Goal: Task Accomplishment & Management: Use online tool/utility

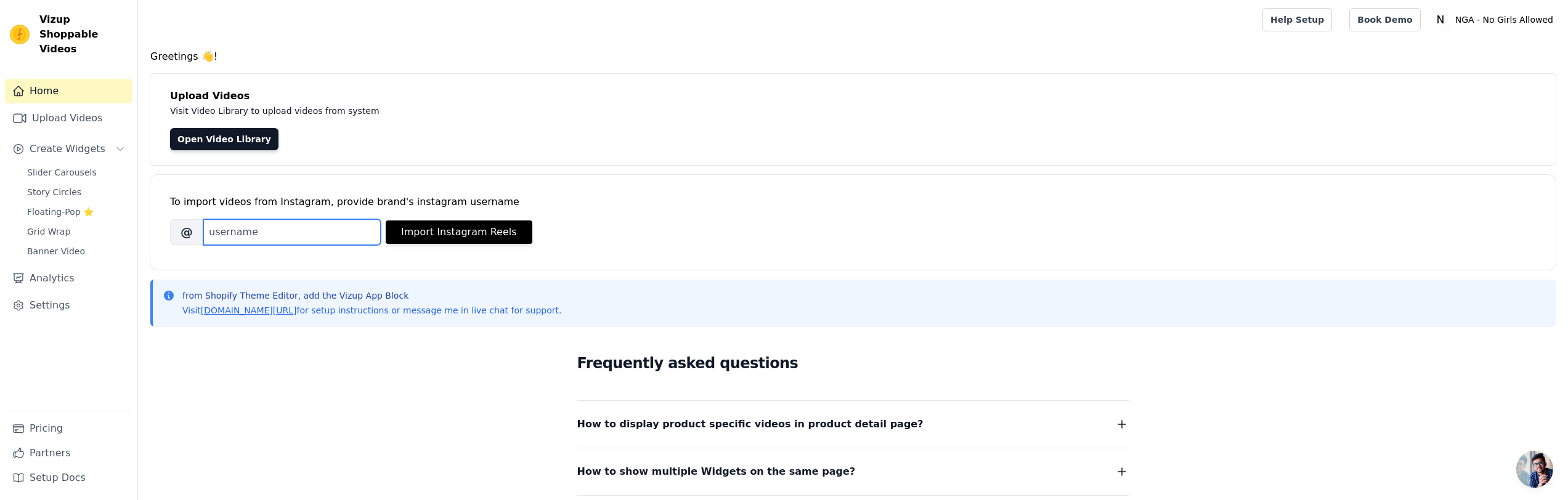
click at [240, 228] on input "Brand's Instagram Username" at bounding box center [292, 232] width 178 height 26
type input "NGA_Style"
click at [449, 232] on button "Import Instagram Reels" at bounding box center [459, 232] width 147 height 23
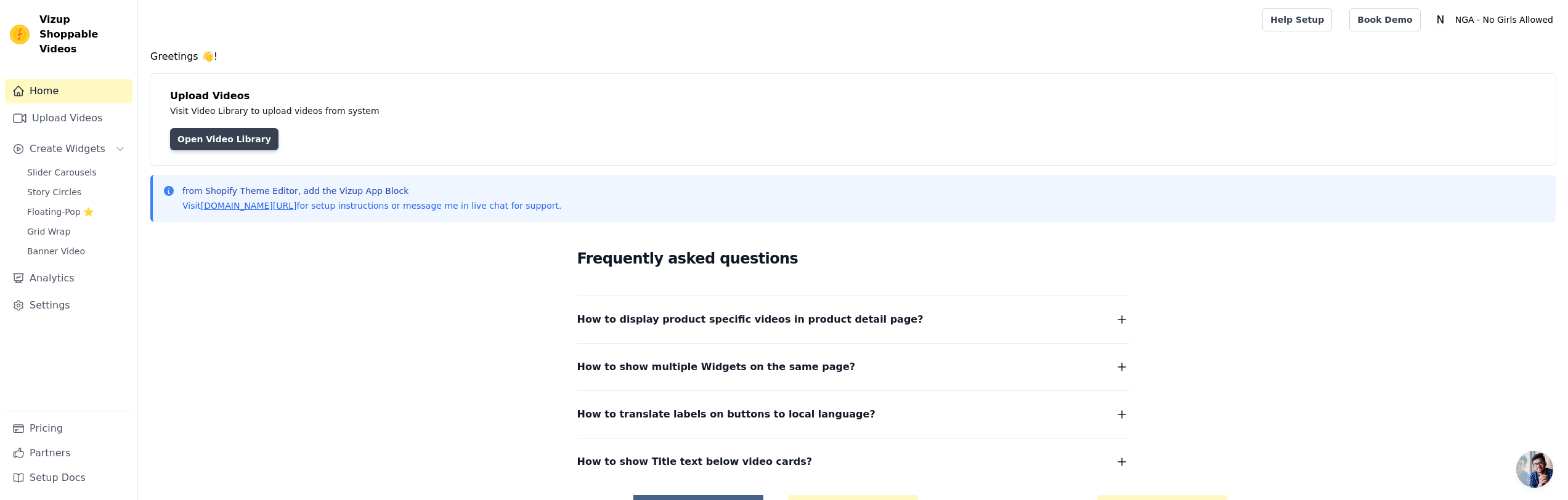
click at [213, 145] on link "Open Video Library" at bounding box center [224, 139] width 108 height 22
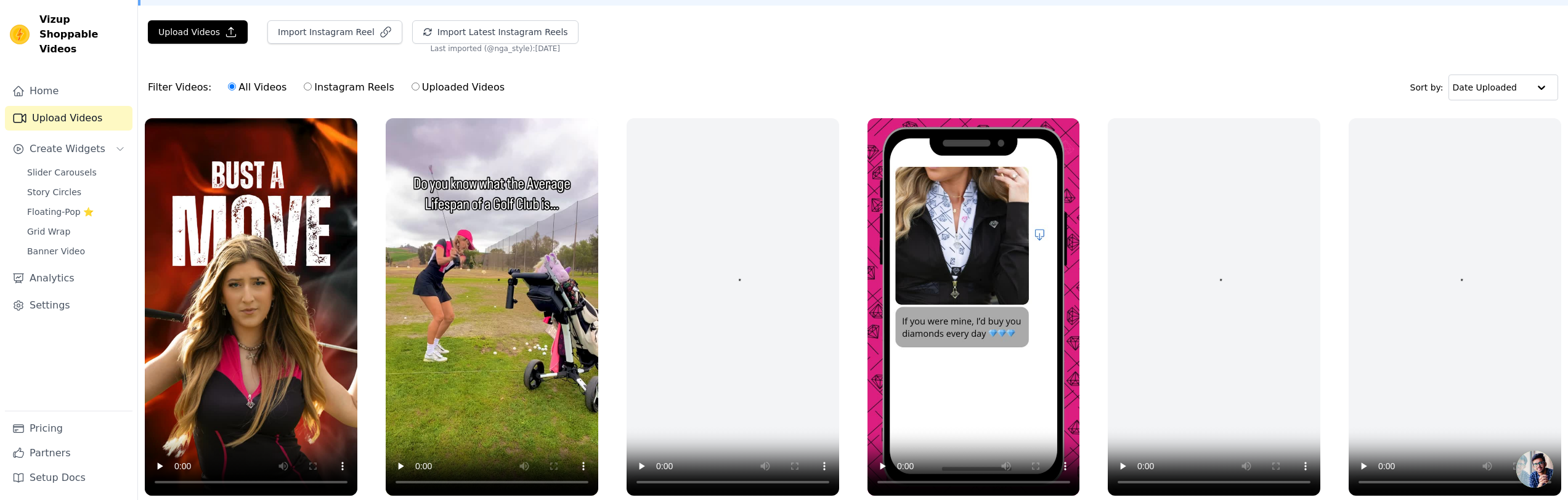
scroll to position [86, 0]
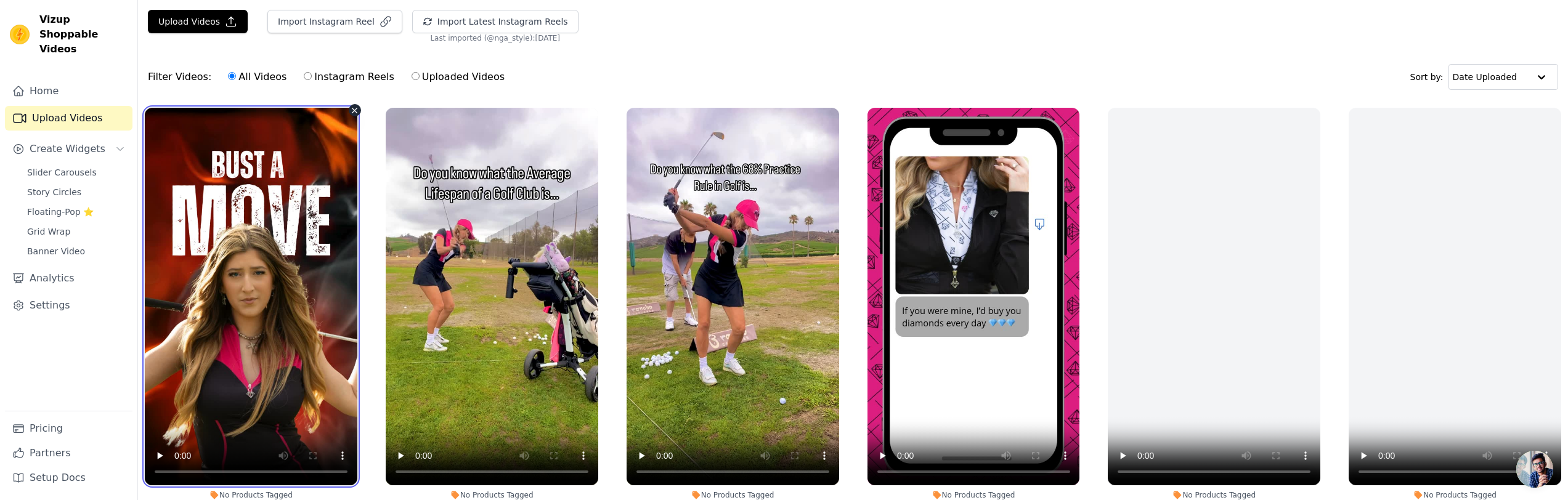
click at [198, 246] on video at bounding box center [251, 296] width 213 height 378
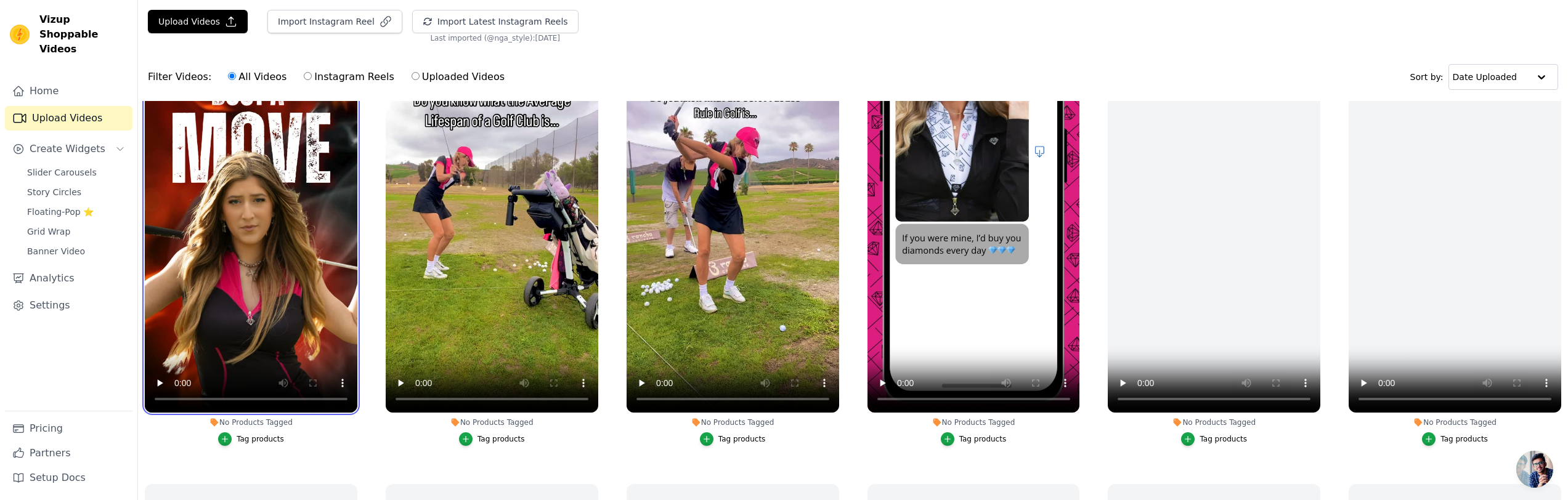
scroll to position [75, 0]
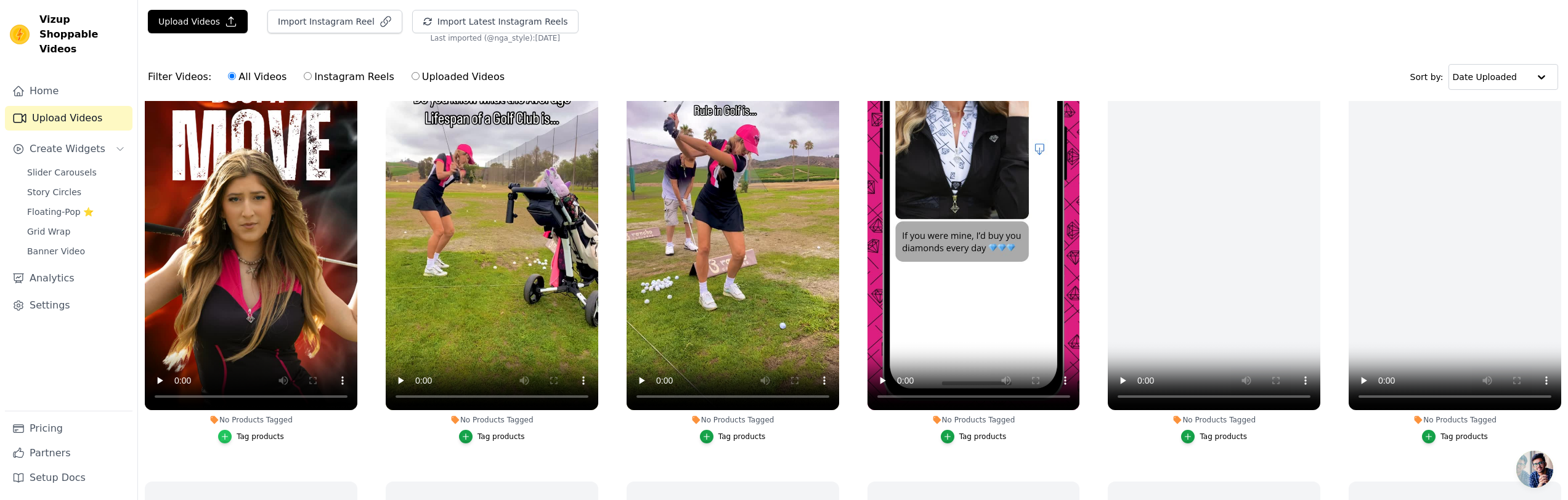
click at [228, 438] on icon "button" at bounding box center [225, 437] width 8 height 8
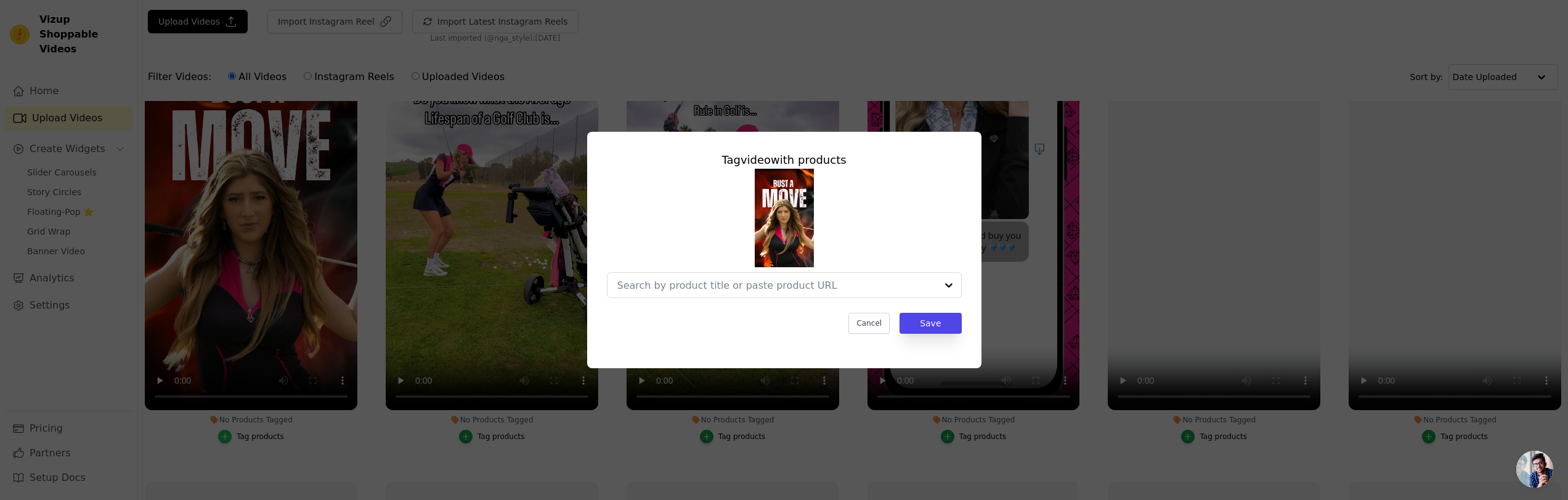
scroll to position [0, 0]
click at [750, 285] on input "No Products Tagged Tag video with products Cancel Save Tag products" at bounding box center [777, 286] width 319 height 12
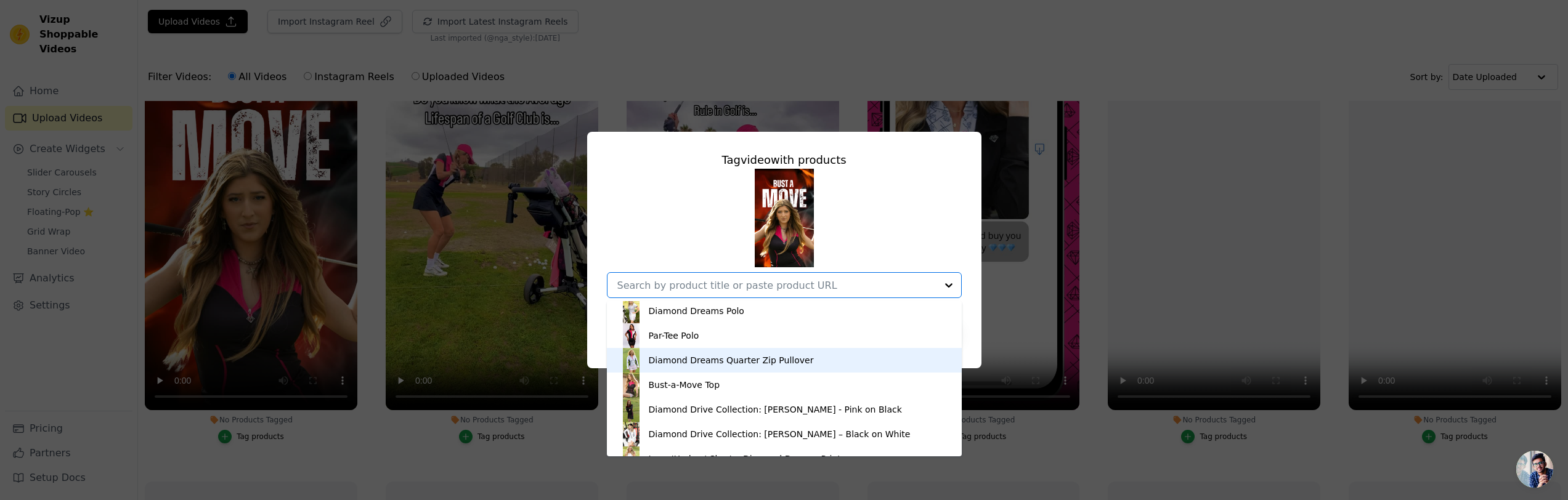
scroll to position [473, 0]
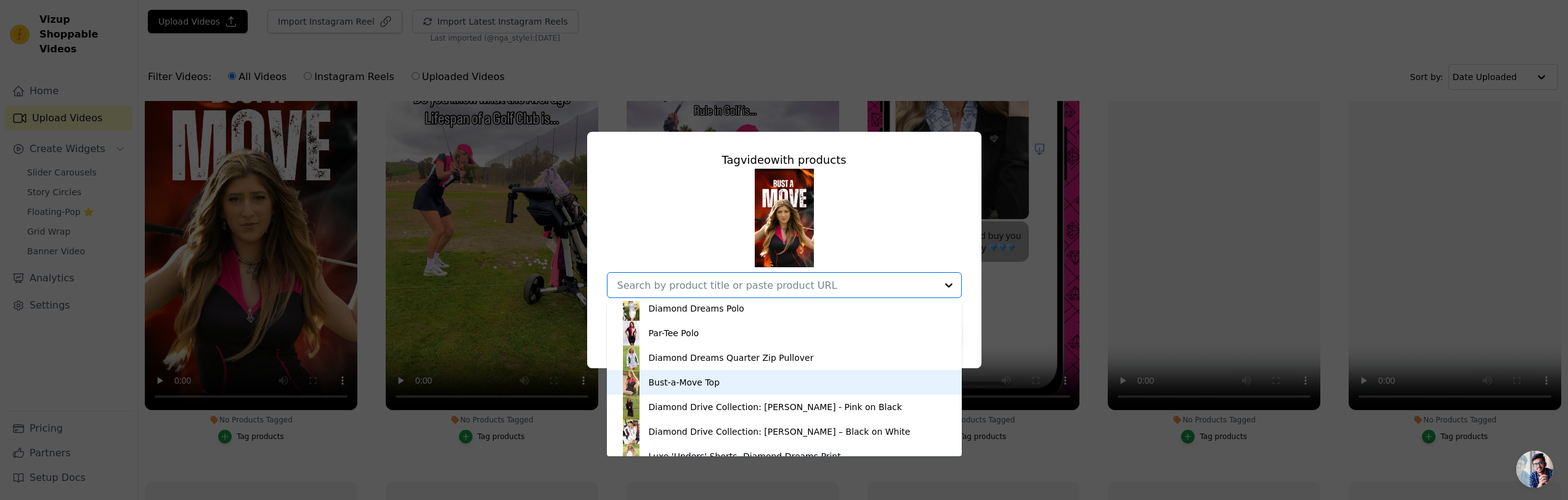
click at [711, 382] on div "Bust-a-Move Top" at bounding box center [684, 382] width 72 height 12
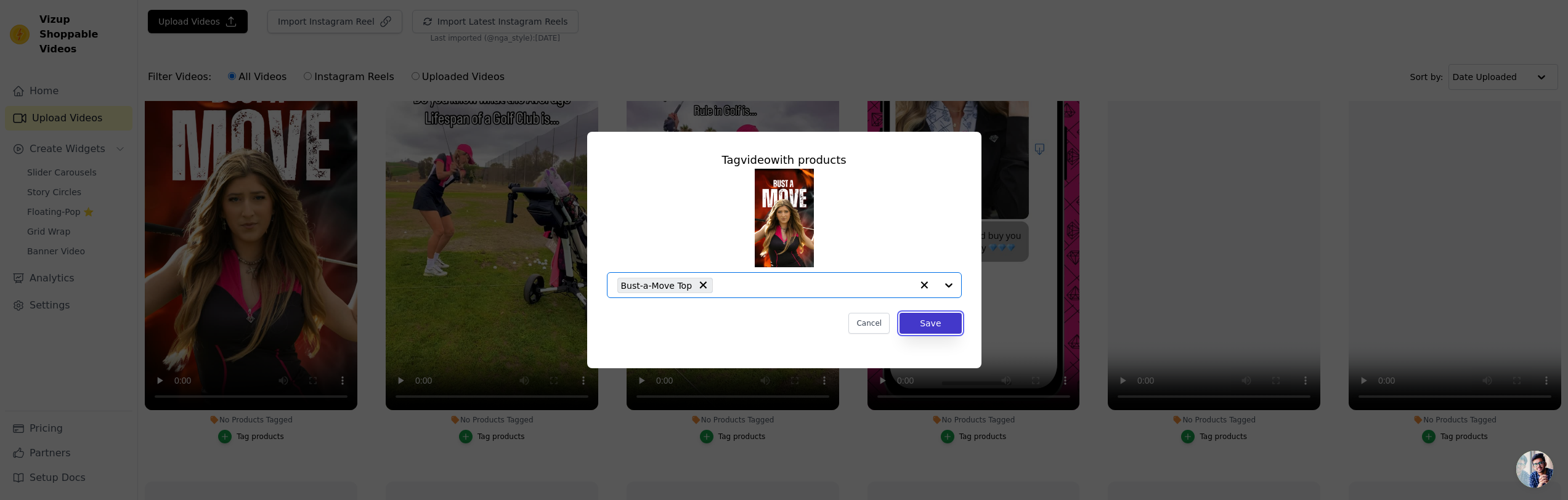
click at [931, 321] on button "Save" at bounding box center [930, 322] width 62 height 21
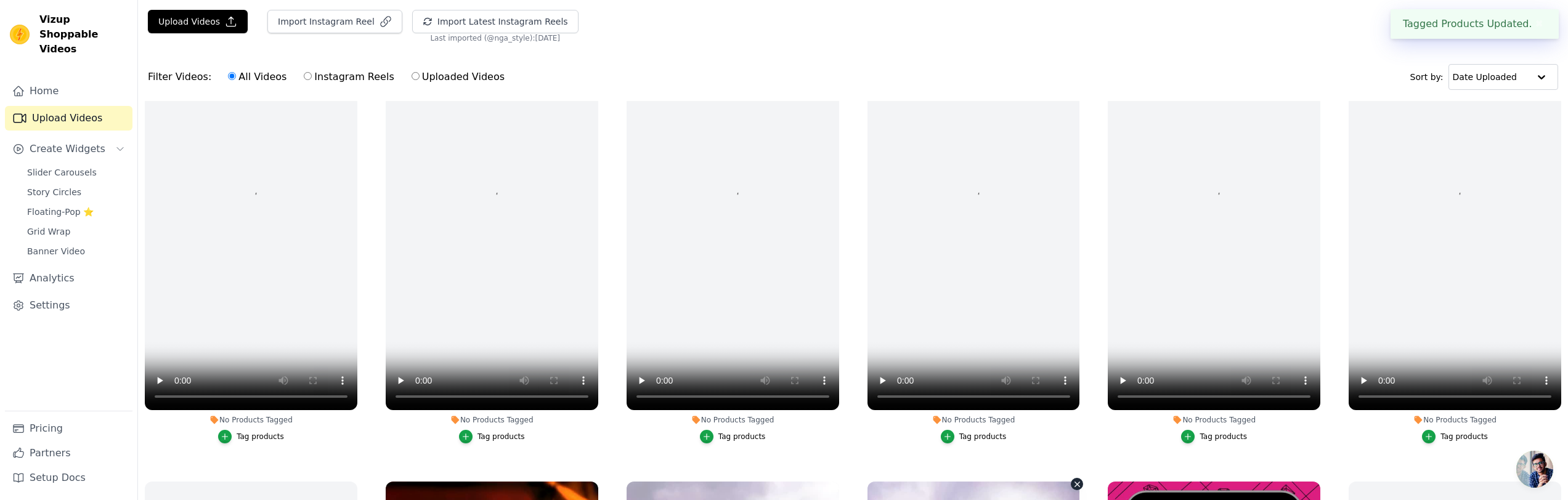
scroll to position [524, 0]
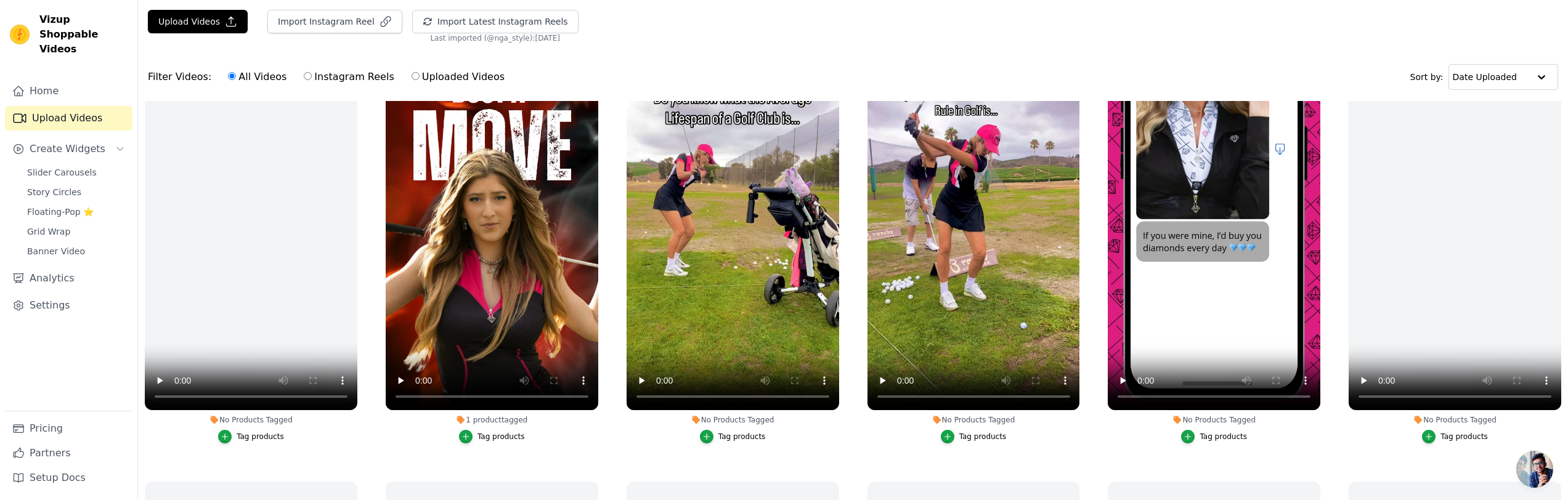
click at [303, 80] on input "Instagram Reels" at bounding box center [308, 76] width 8 height 8
radio input "true"
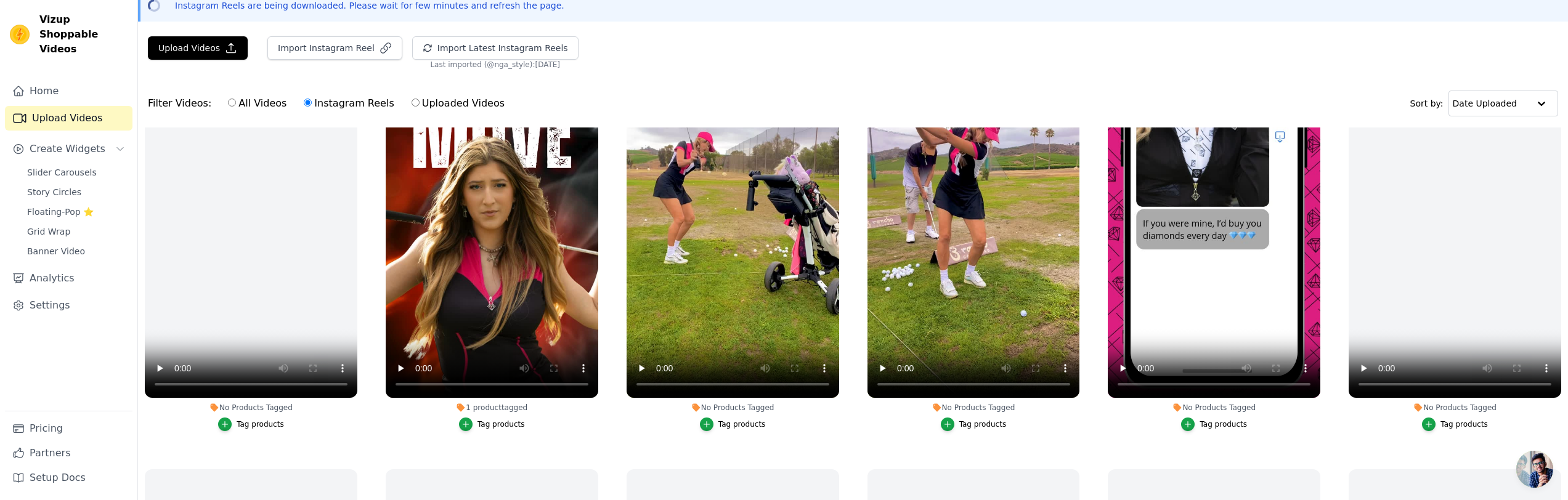
scroll to position [565, 0]
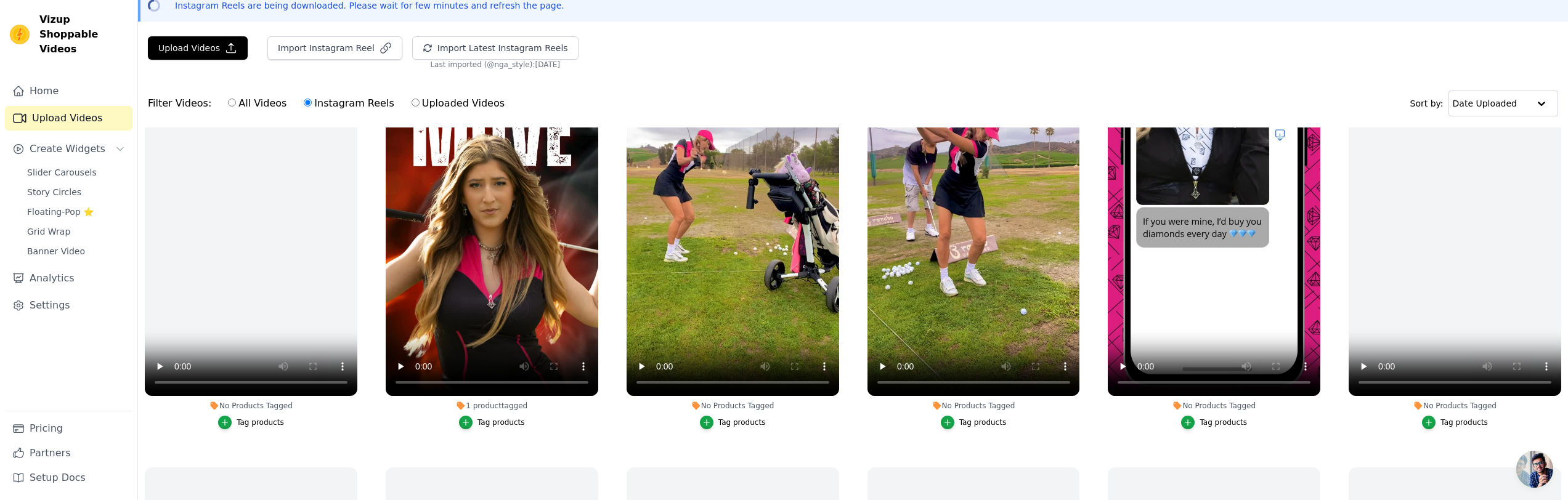
click at [734, 424] on div "Tag products" at bounding box center [742, 422] width 48 height 10
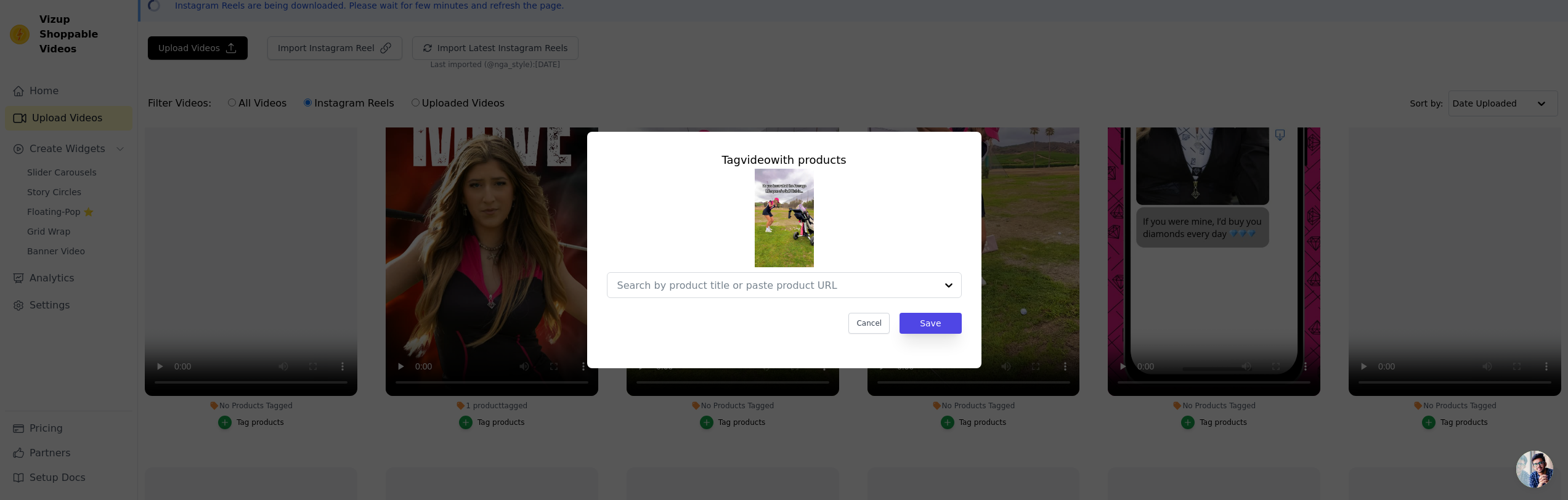
scroll to position [0, 0]
click at [731, 278] on div at bounding box center [777, 285] width 319 height 25
type input "par tee"
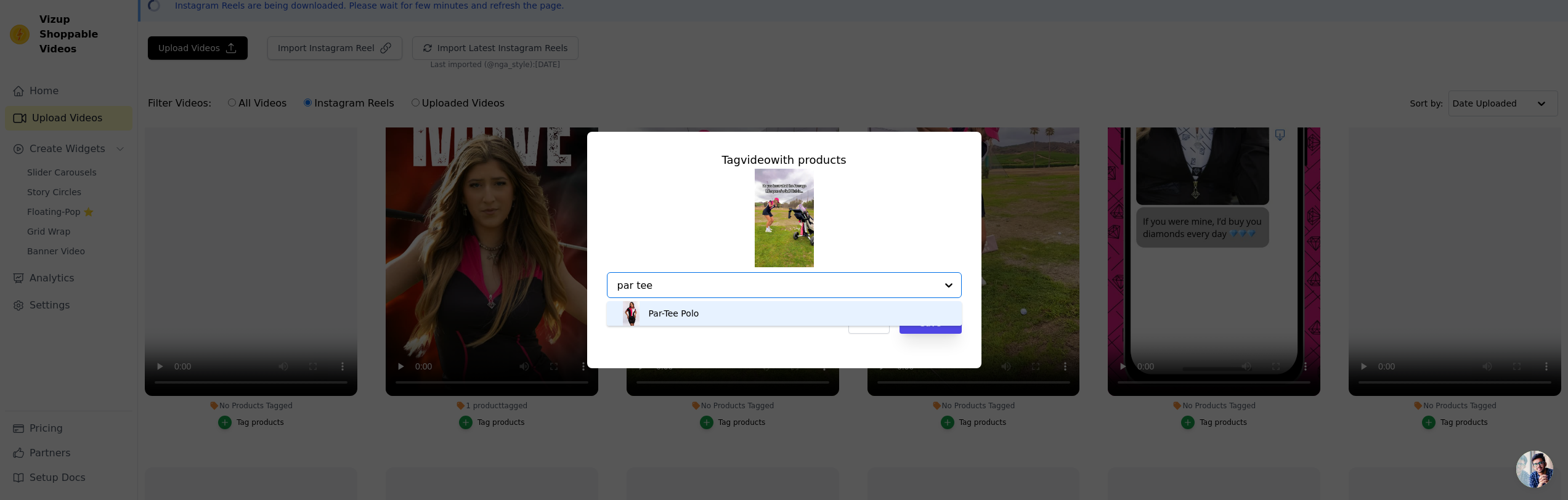
click at [696, 309] on div "Par-Tee Polo" at bounding box center [674, 313] width 51 height 12
type input "shine bright"
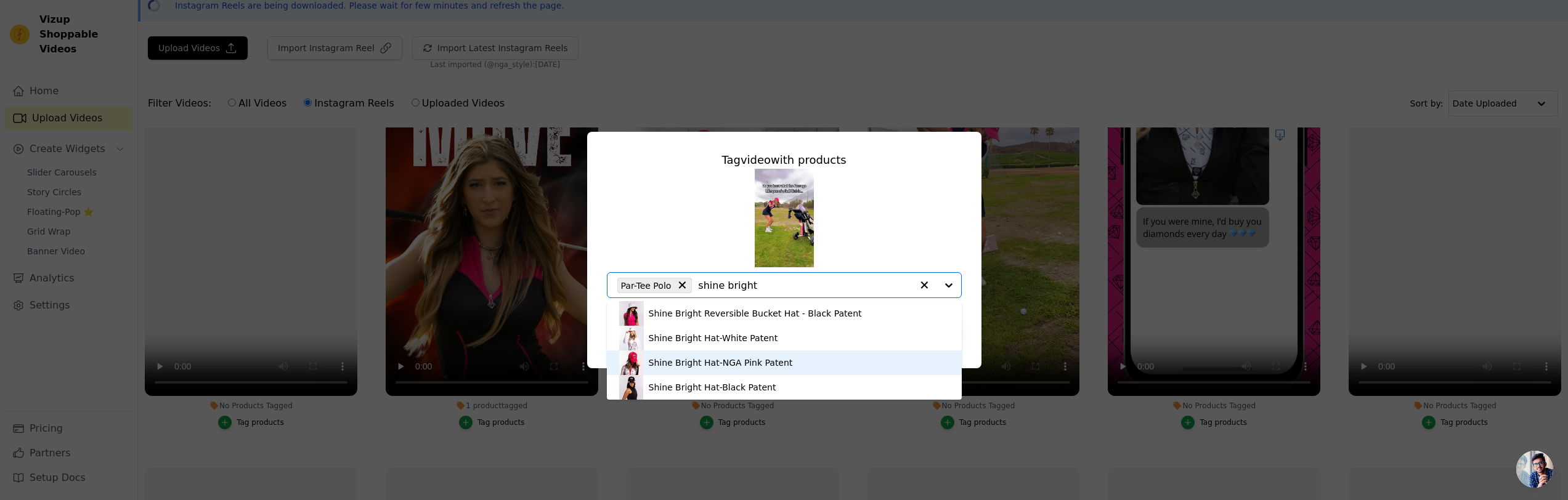
click at [745, 362] on div "Shine Bright Hat-NGA Pink Patent" at bounding box center [720, 362] width 144 height 12
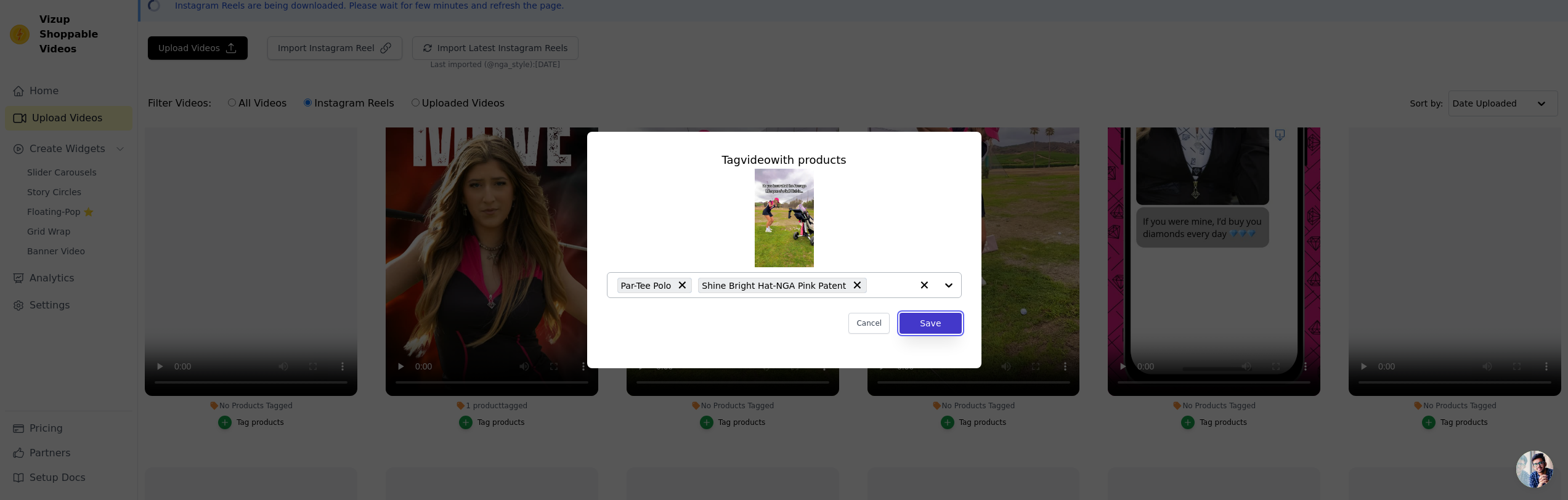
click at [936, 320] on button "Save" at bounding box center [930, 322] width 62 height 21
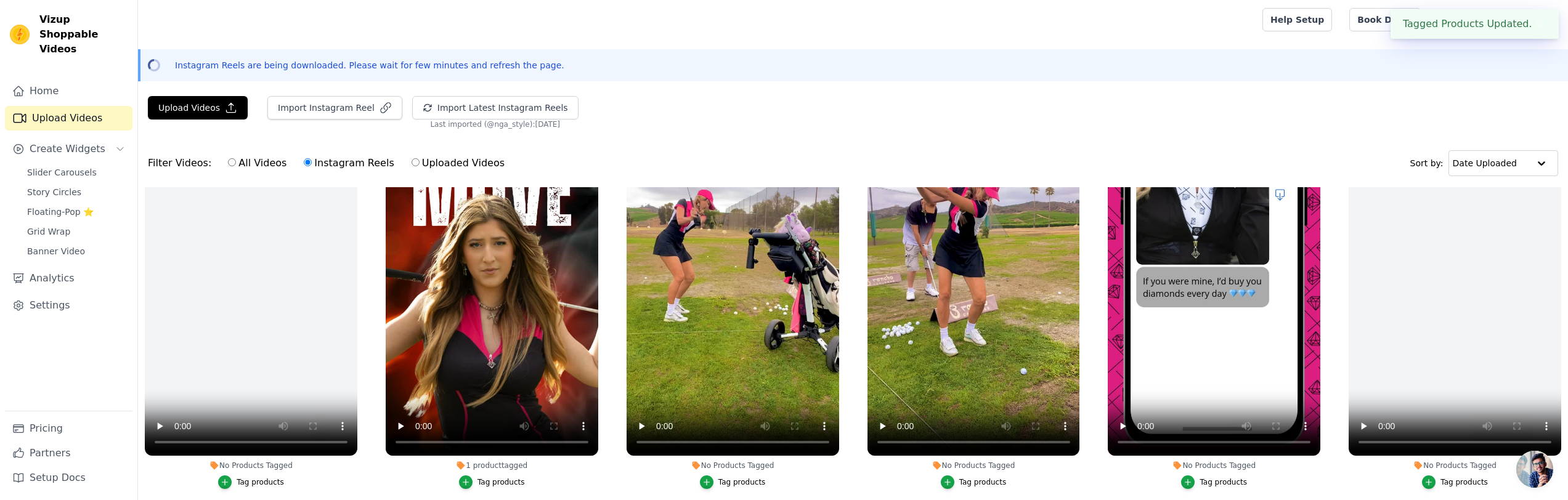
scroll to position [60, 0]
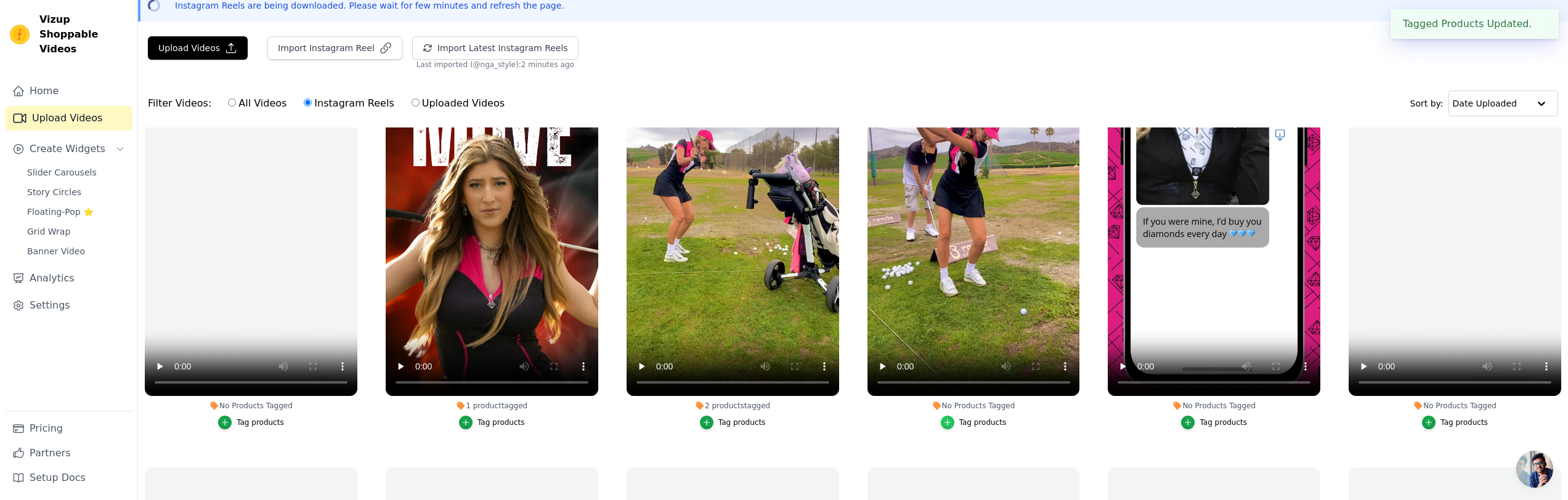
click at [953, 421] on div "button" at bounding box center [948, 422] width 13 height 13
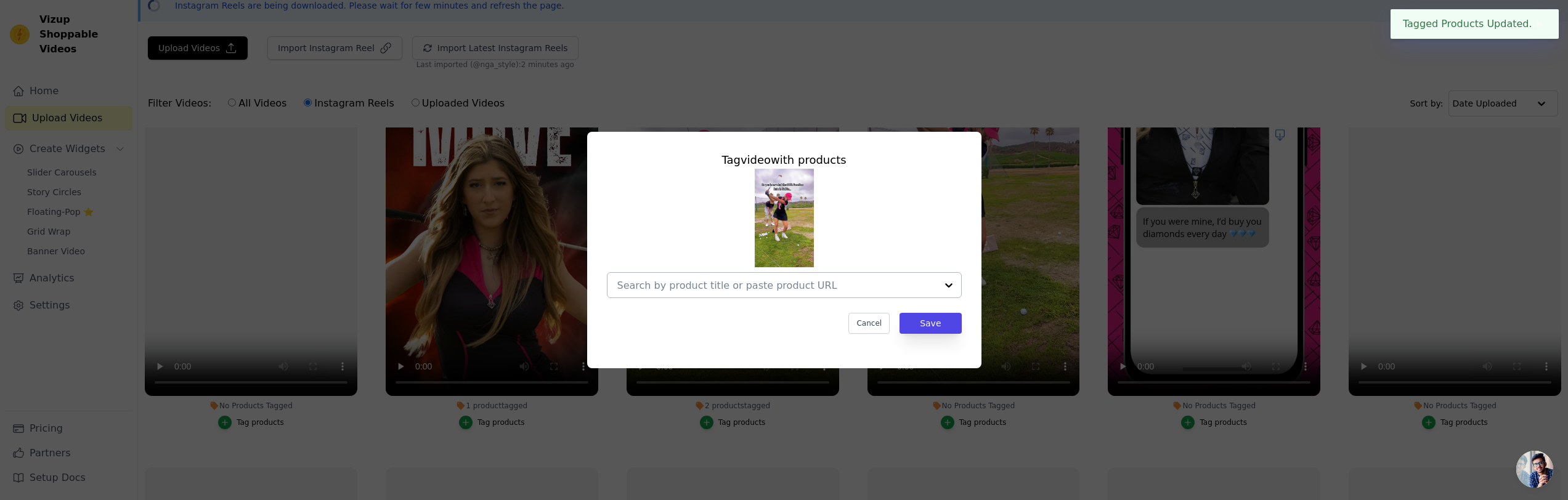
click at [805, 284] on input "No Products Tagged Tag video with products Cancel Save Tag products" at bounding box center [777, 286] width 319 height 12
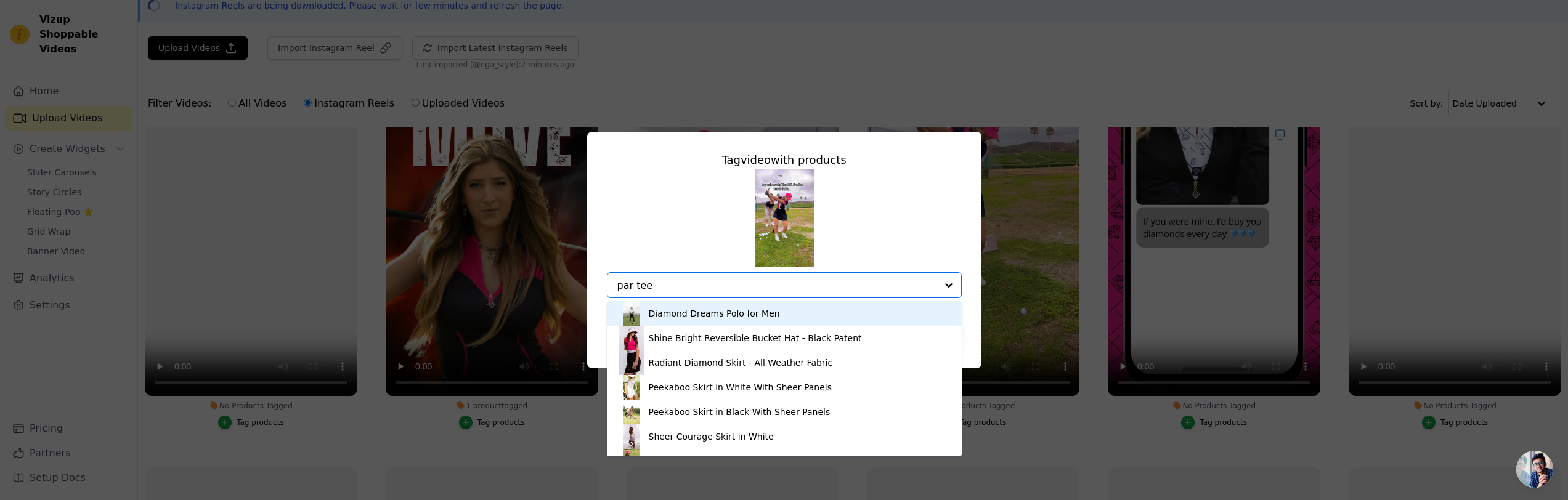
type input "par tee"
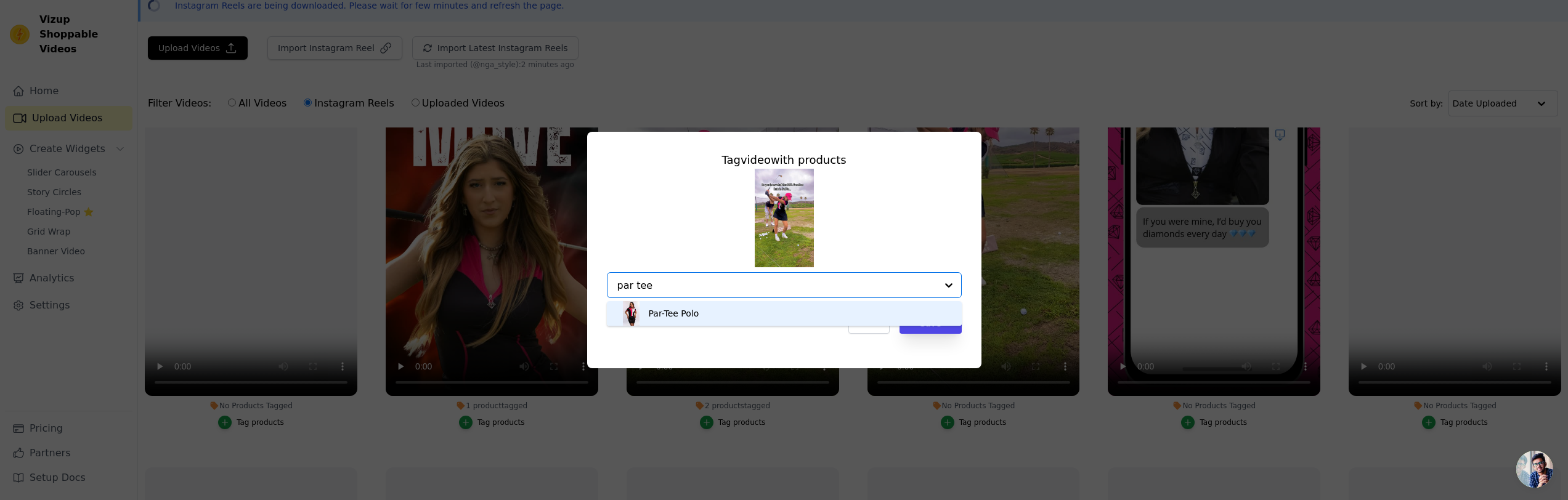
click at [692, 312] on div "Par-Tee Polo" at bounding box center [674, 313] width 51 height 12
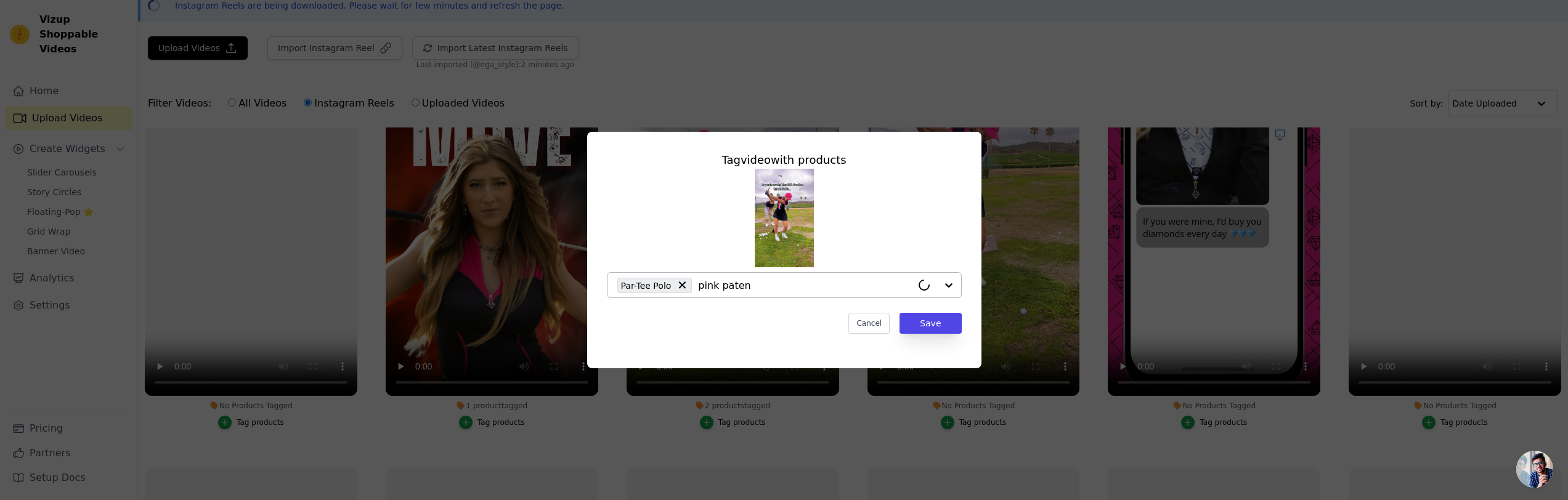
type input "pink patent"
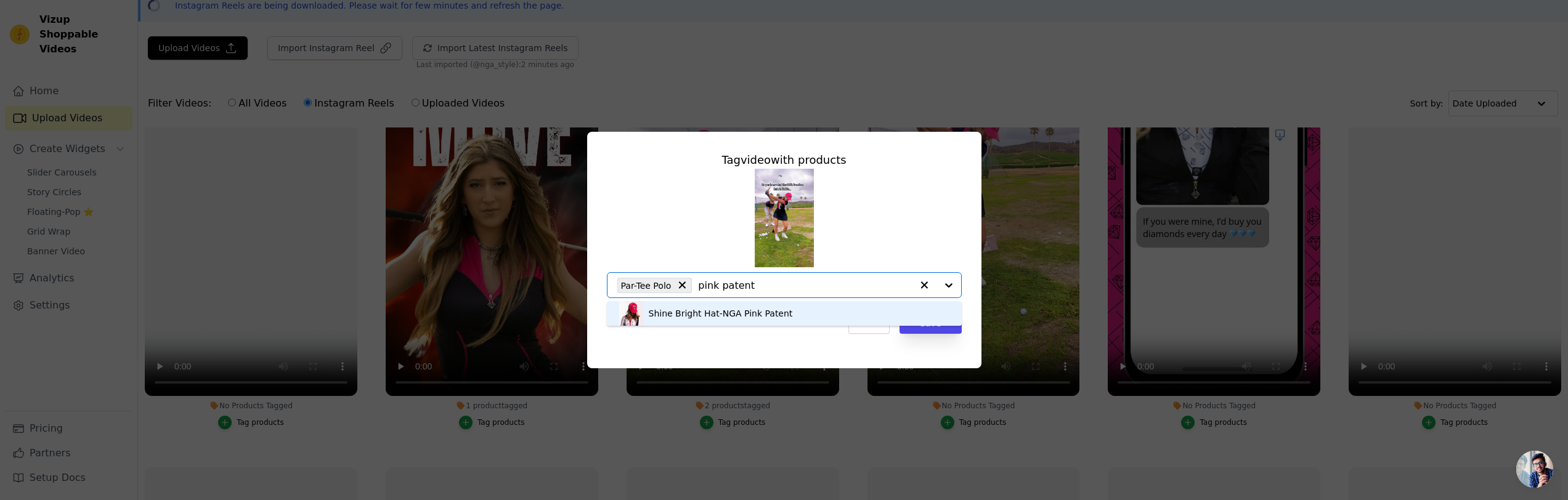
click at [694, 311] on div "Shine Bright Hat-NGA Pink Patent" at bounding box center [720, 313] width 144 height 12
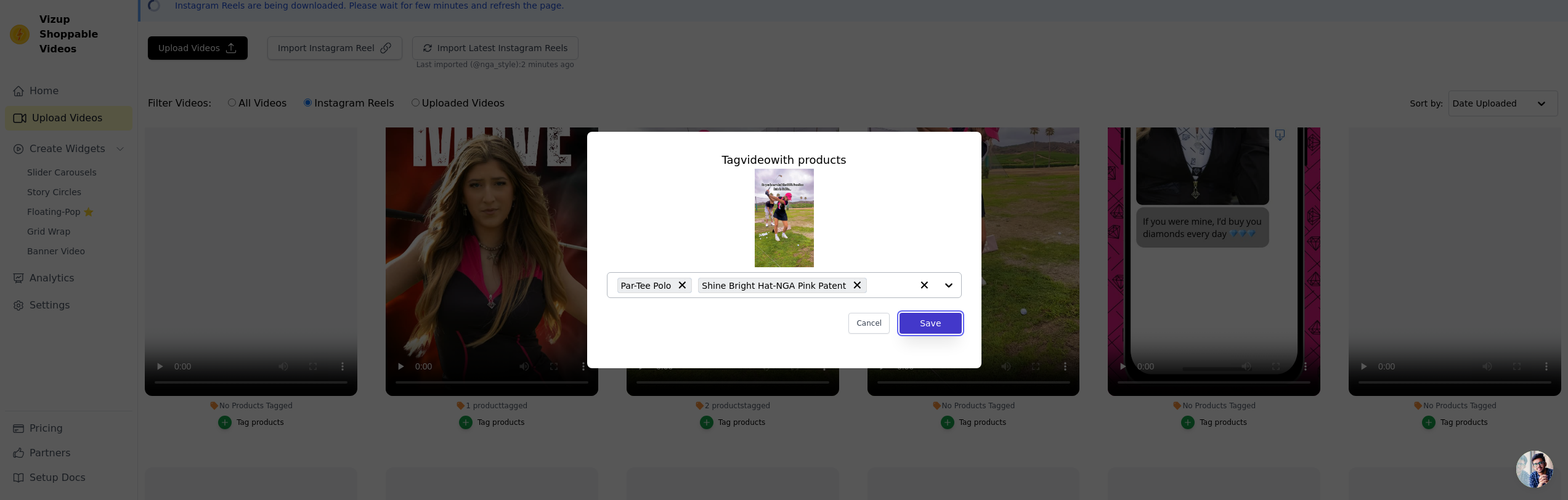
click at [929, 321] on button "Save" at bounding box center [930, 322] width 62 height 21
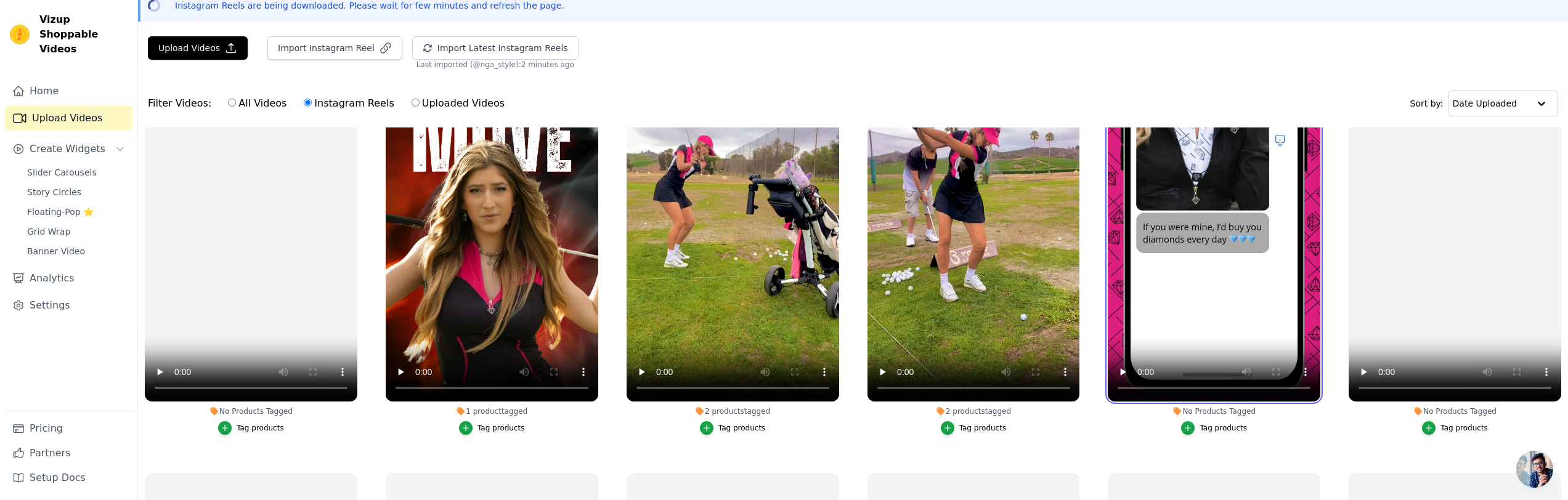
scroll to position [561, 0]
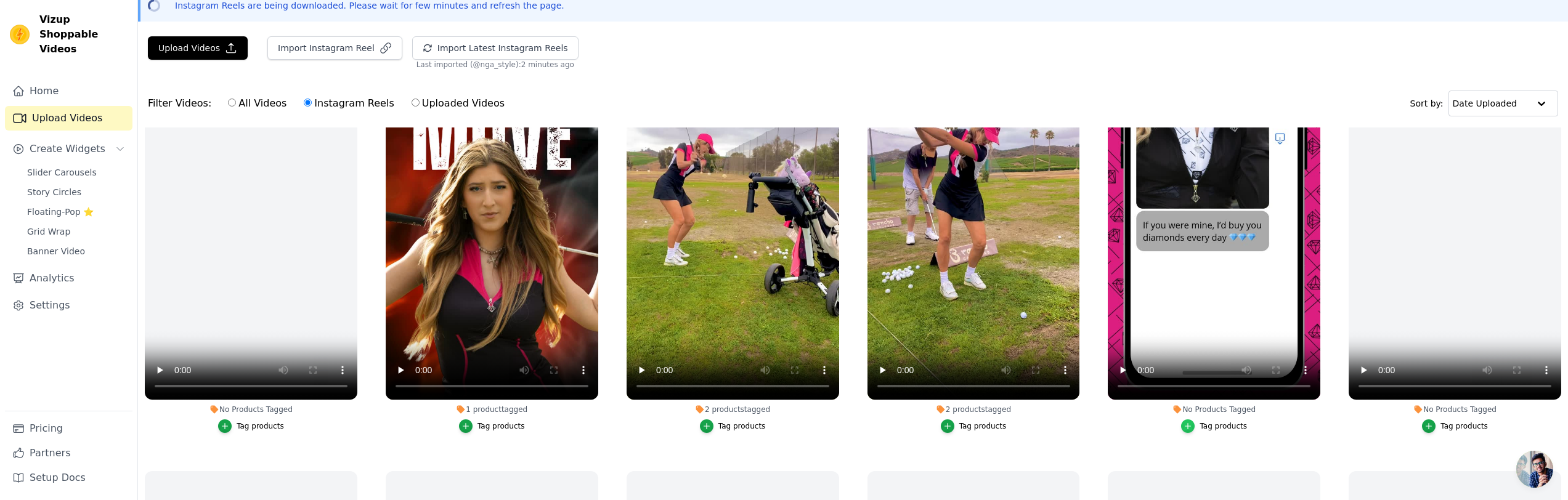
click at [1190, 422] on icon "button" at bounding box center [1188, 426] width 8 height 8
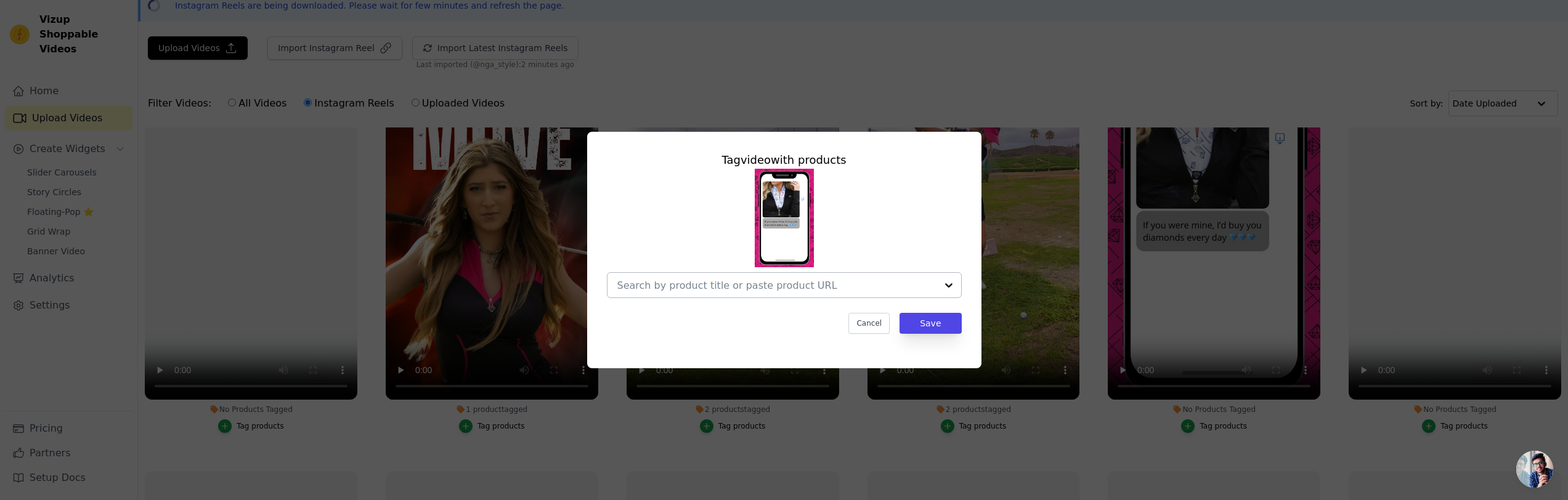
click at [725, 287] on input "No Products Tagged Tag video with products Cancel Save Tag products" at bounding box center [777, 286] width 319 height 12
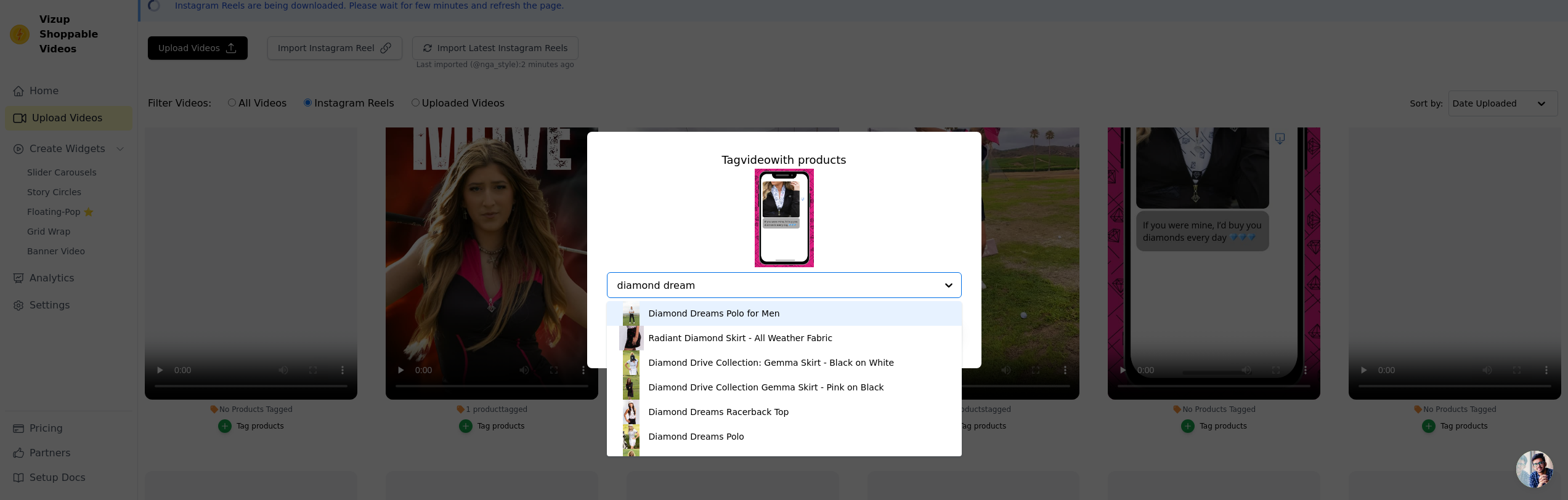
type input "diamond dreams"
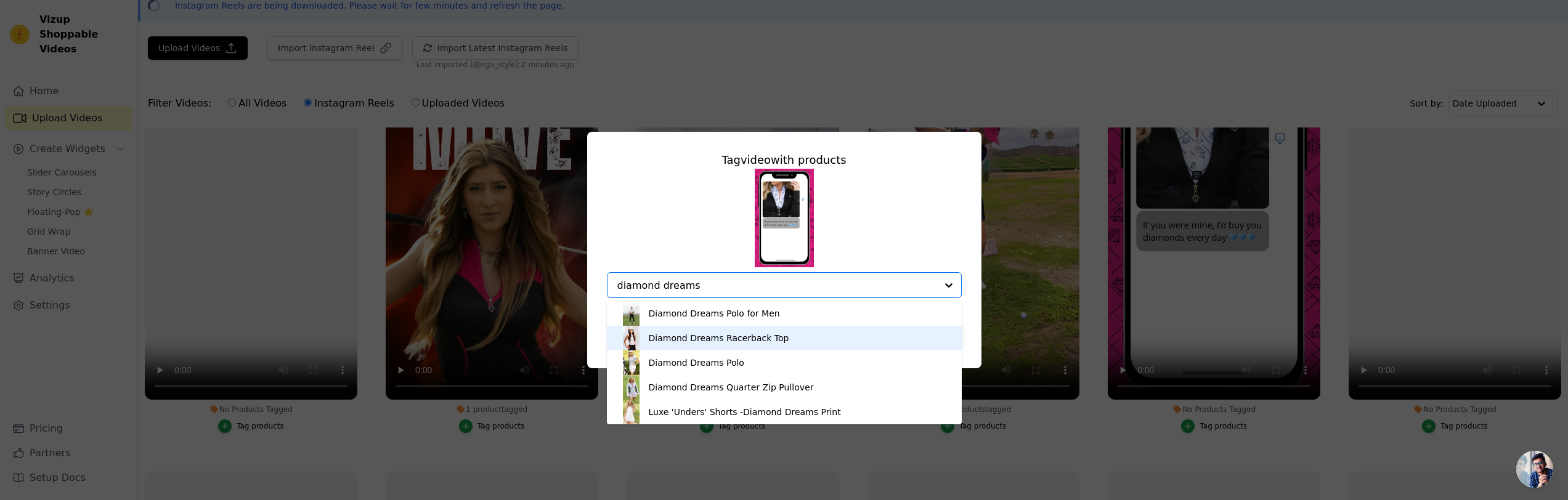
click at [752, 338] on div "Diamond Dreams Racerback Top" at bounding box center [719, 338] width 141 height 12
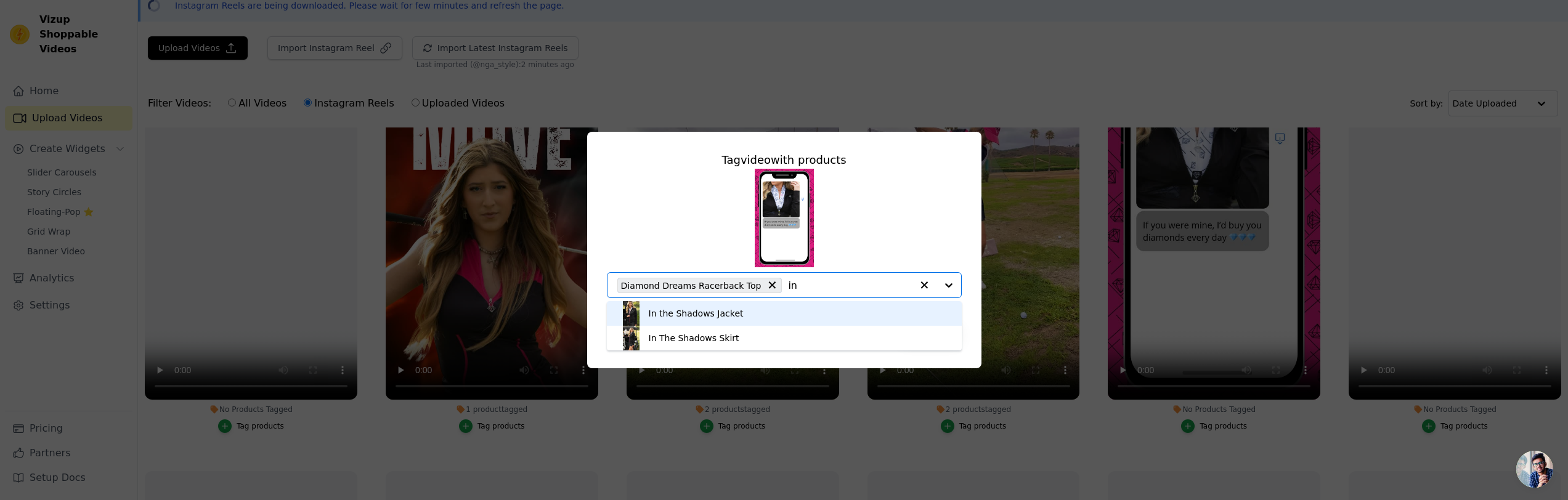
type input "i"
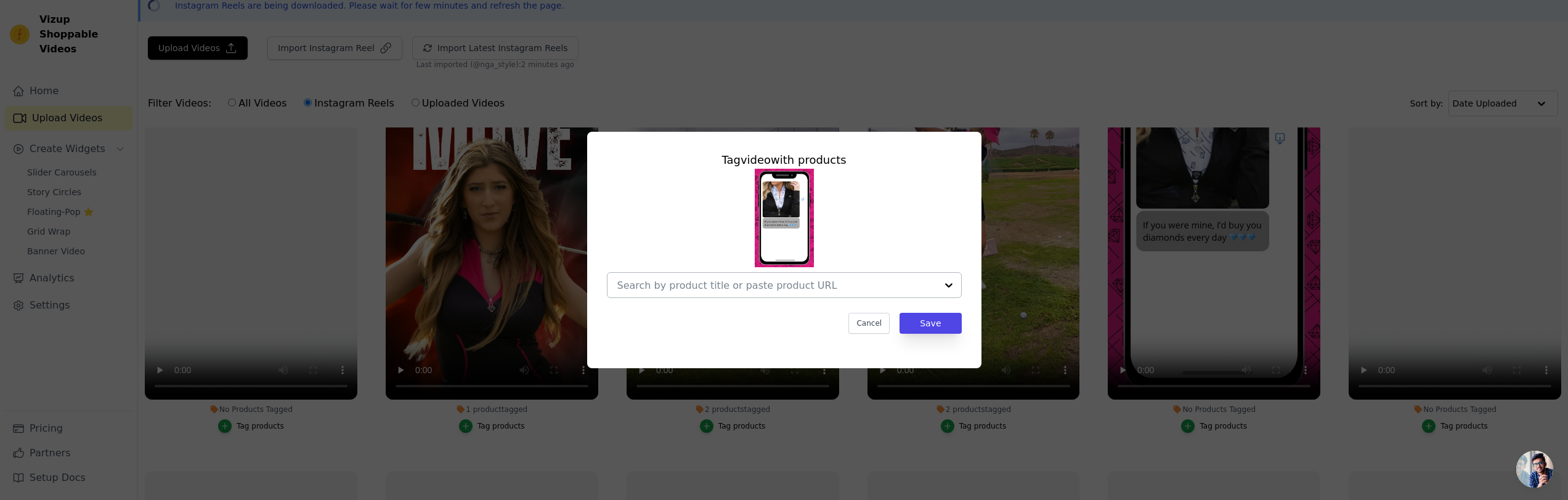
click at [864, 240] on div at bounding box center [784, 233] width 355 height 129
click at [929, 320] on button "Save" at bounding box center [930, 322] width 62 height 21
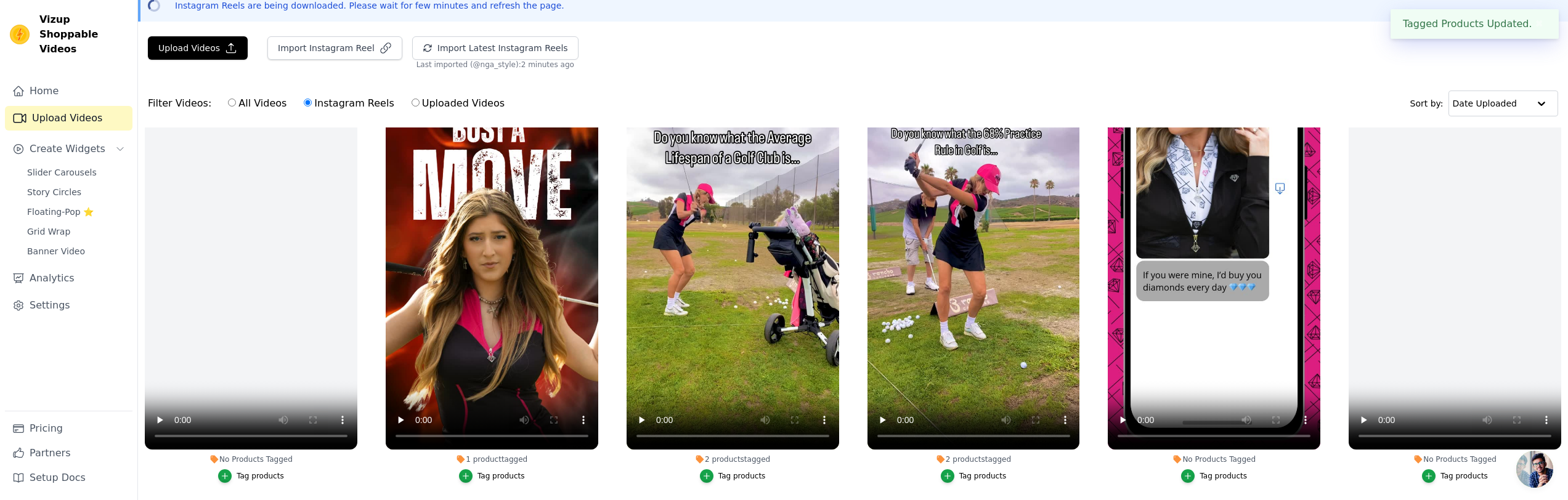
scroll to position [508, 0]
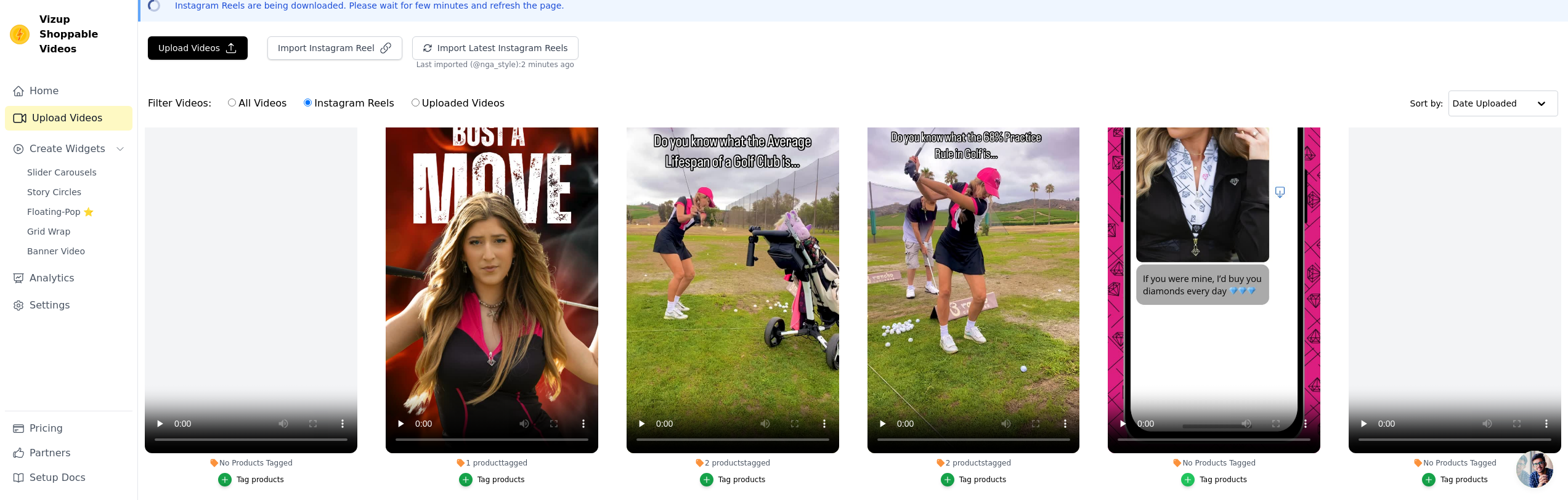
click at [1194, 479] on div "button" at bounding box center [1188, 480] width 13 height 13
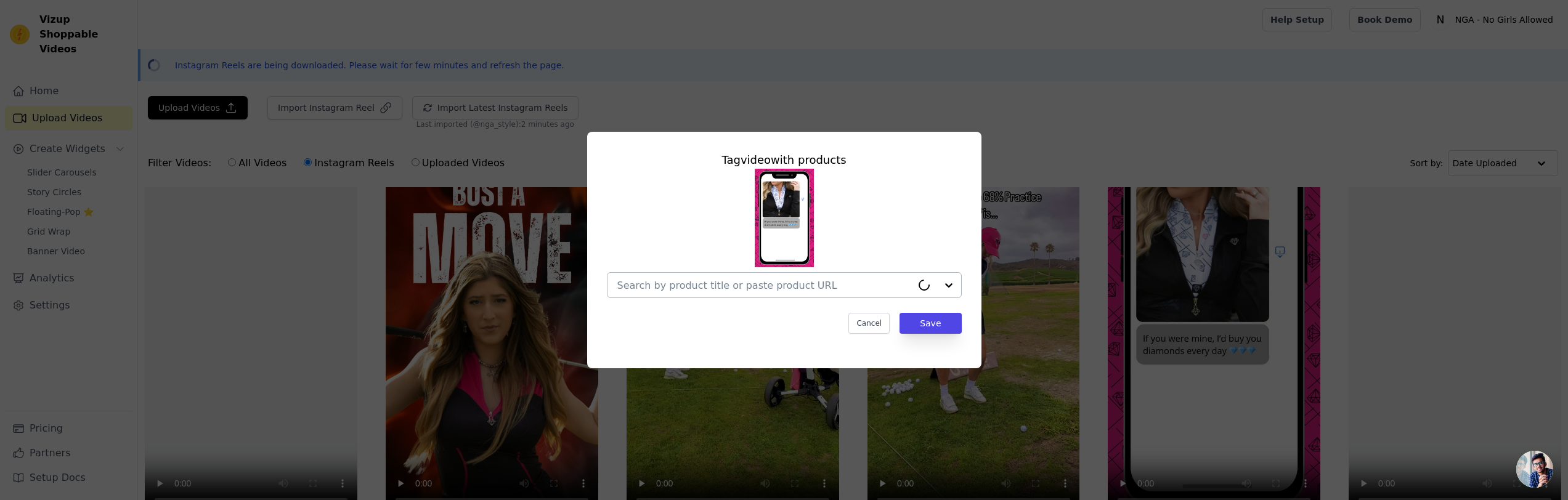
click at [829, 286] on input "No Products Tagged Tag video with products Cancel Save Tag products" at bounding box center [764, 286] width 294 height 12
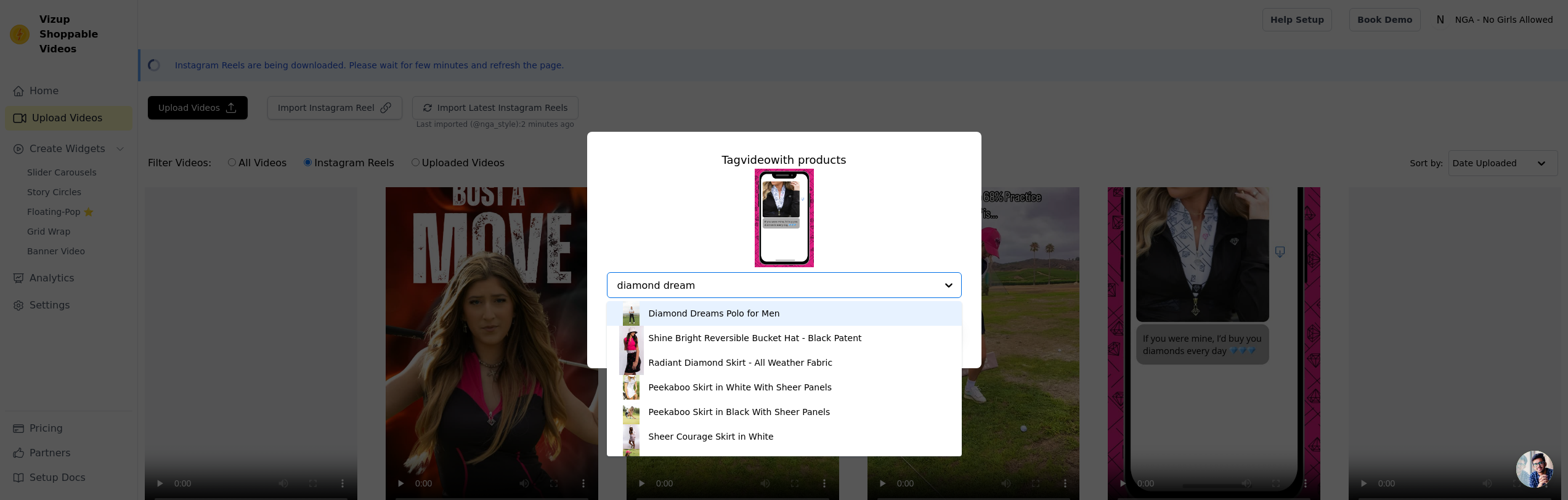
type input "diamond dreams"
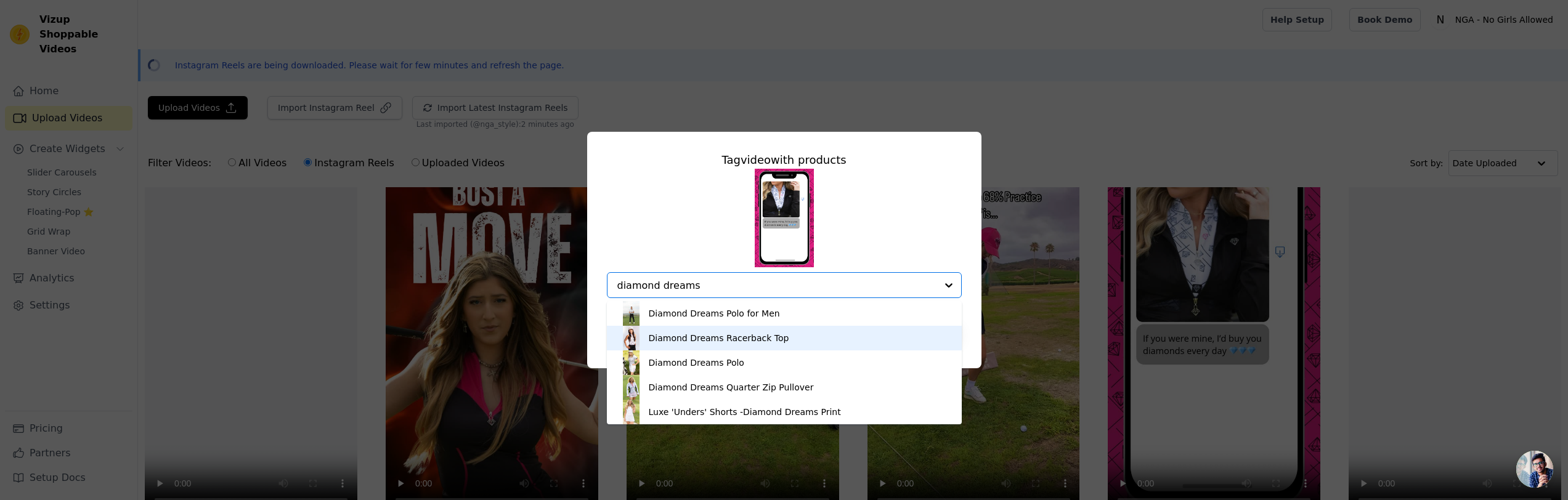
click at [745, 337] on div "Diamond Dreams Racerback Top" at bounding box center [719, 338] width 141 height 12
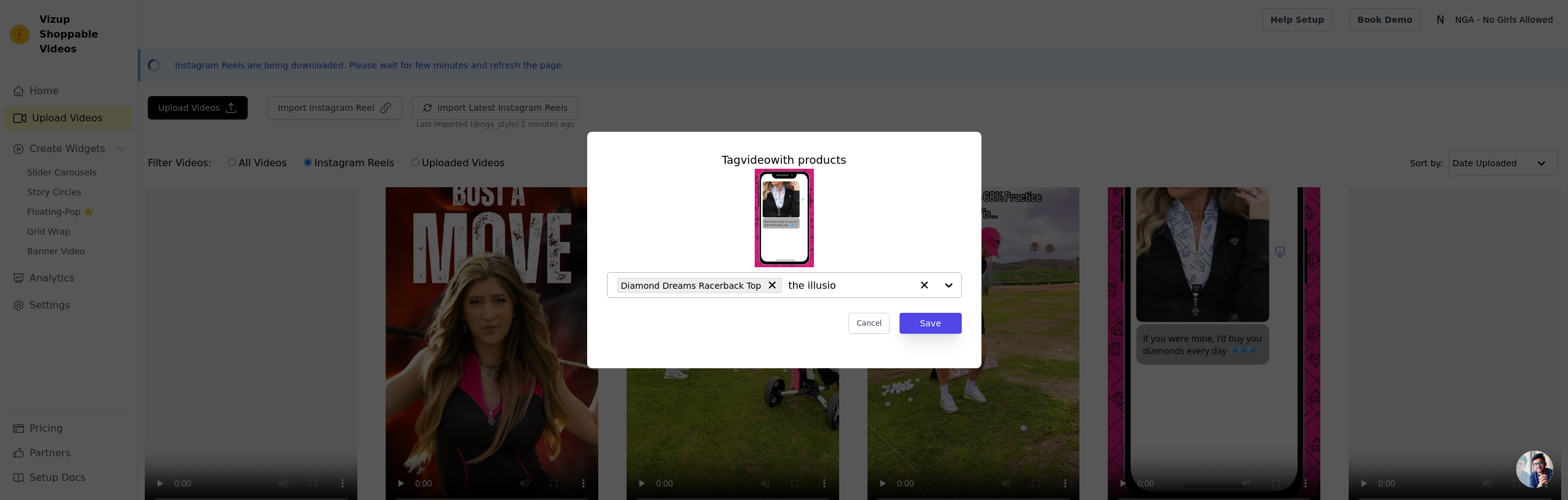
type input "the illusion"
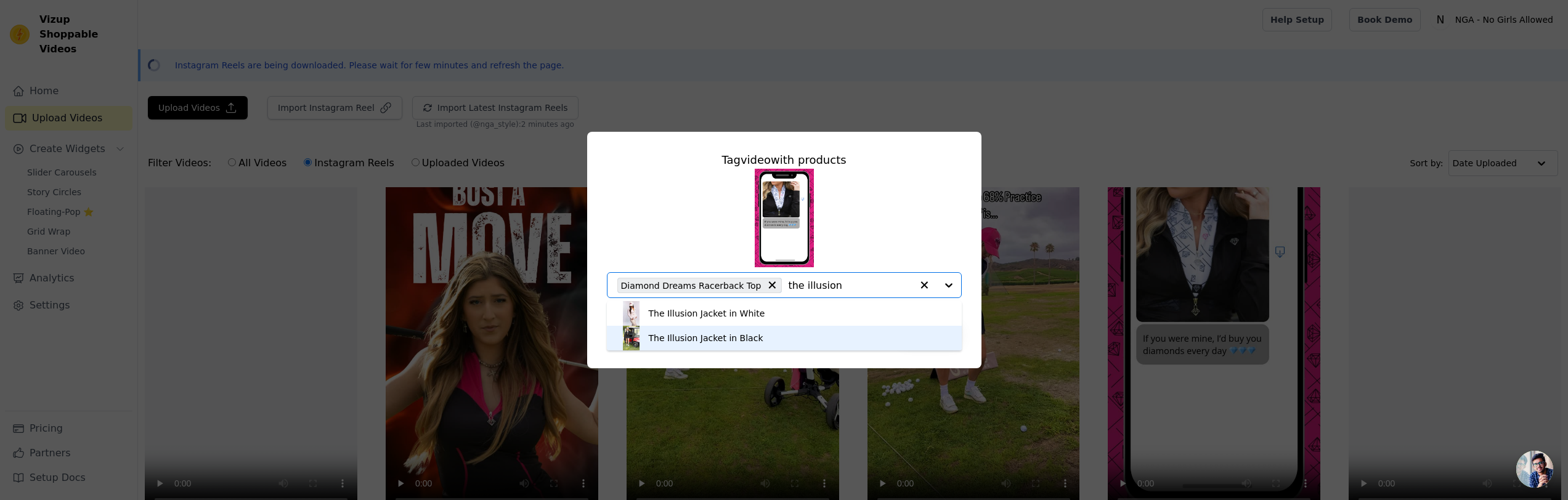
click at [714, 336] on div "The Illusion Jacket in Black" at bounding box center [705, 338] width 114 height 12
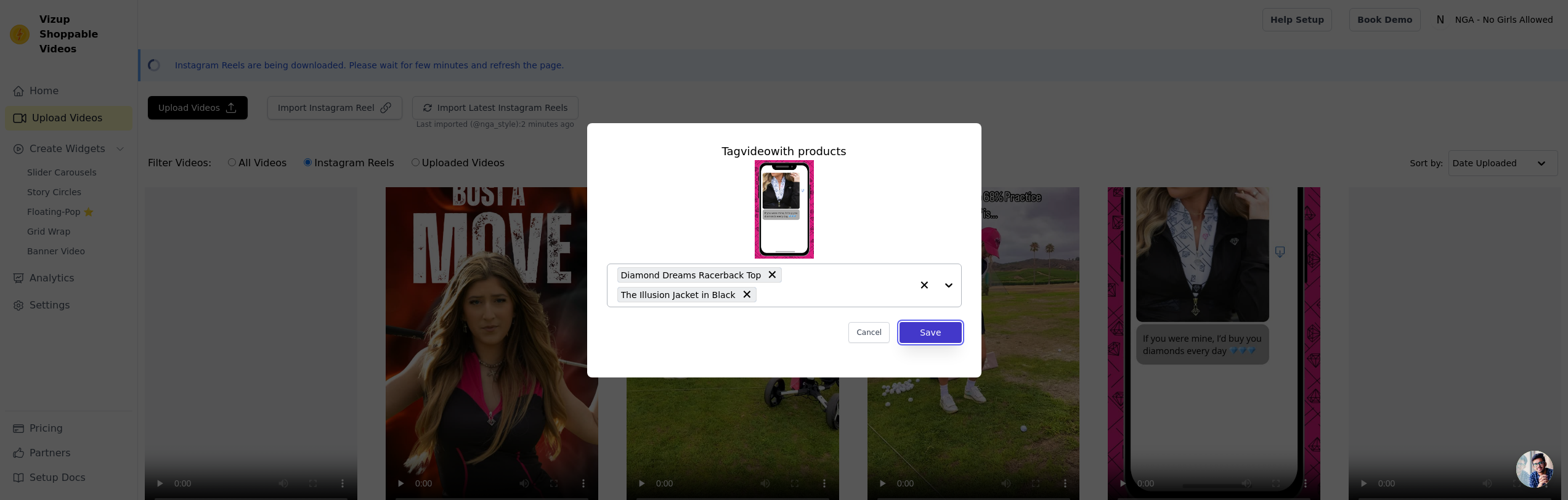
click at [927, 332] on button "Save" at bounding box center [930, 332] width 62 height 21
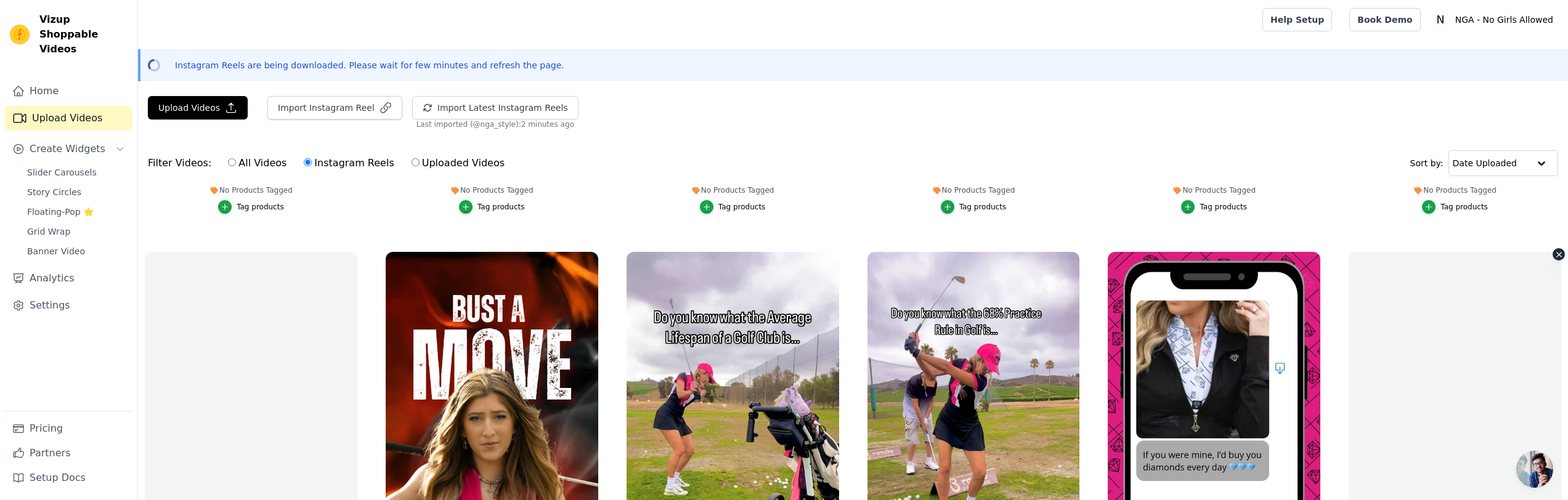
scroll to position [369, 0]
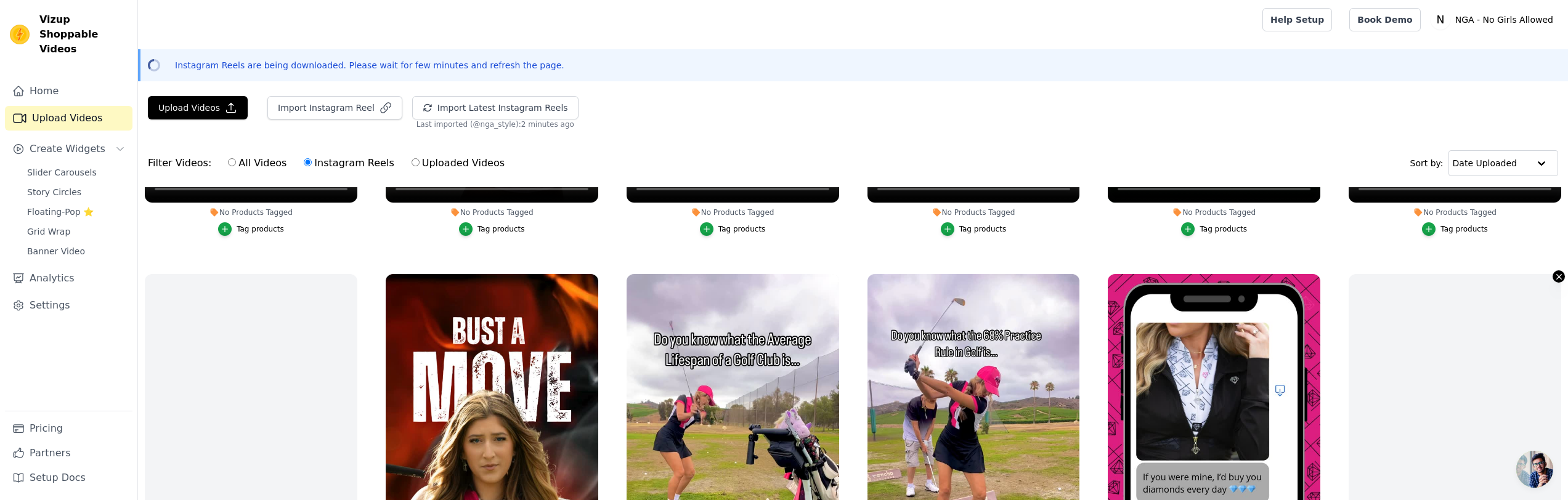
click at [1560, 278] on icon "button" at bounding box center [1559, 277] width 5 height 5
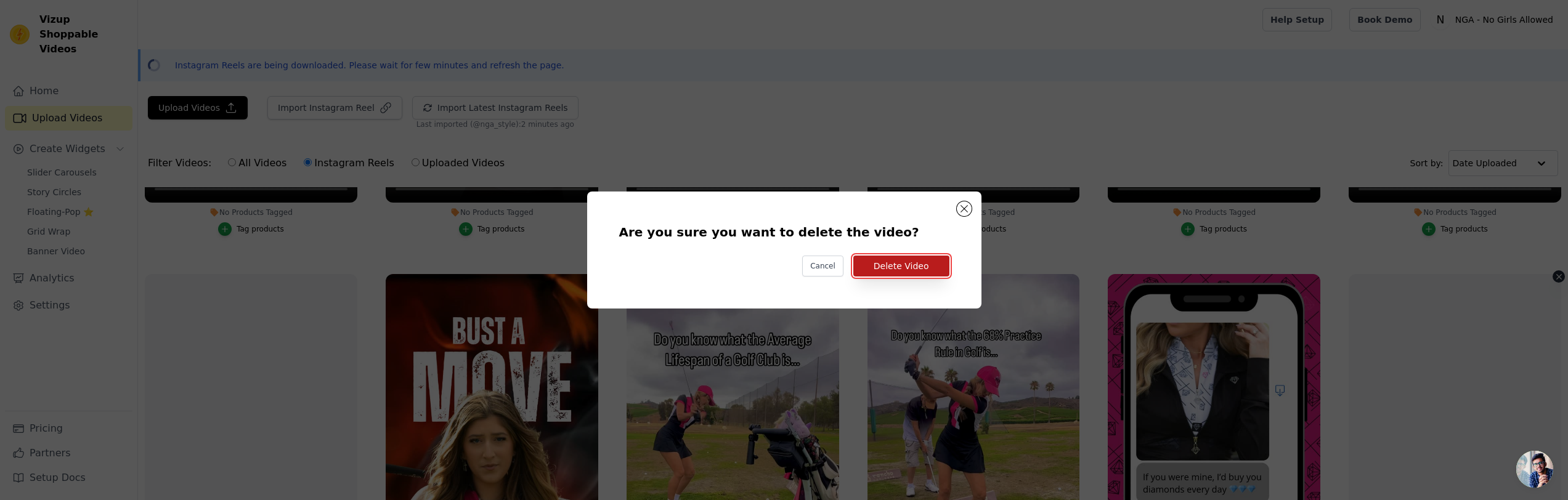
click at [904, 268] on button "Delete Video" at bounding box center [901, 266] width 96 height 21
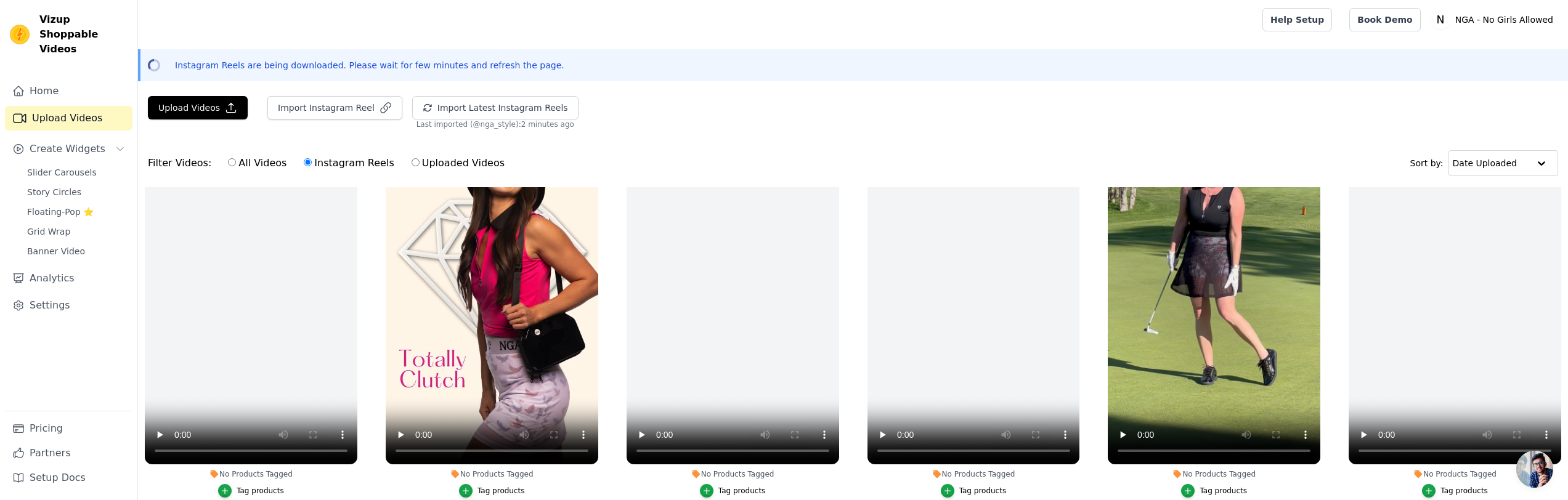
scroll to position [0, 0]
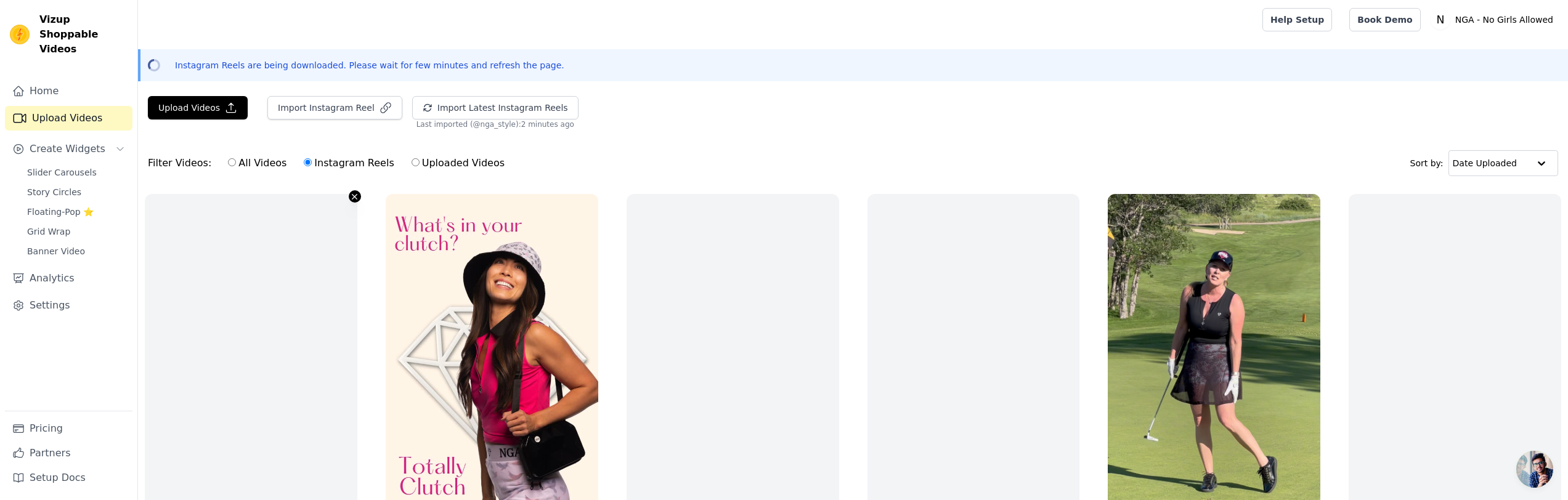
click at [355, 198] on icon "button" at bounding box center [354, 197] width 9 height 9
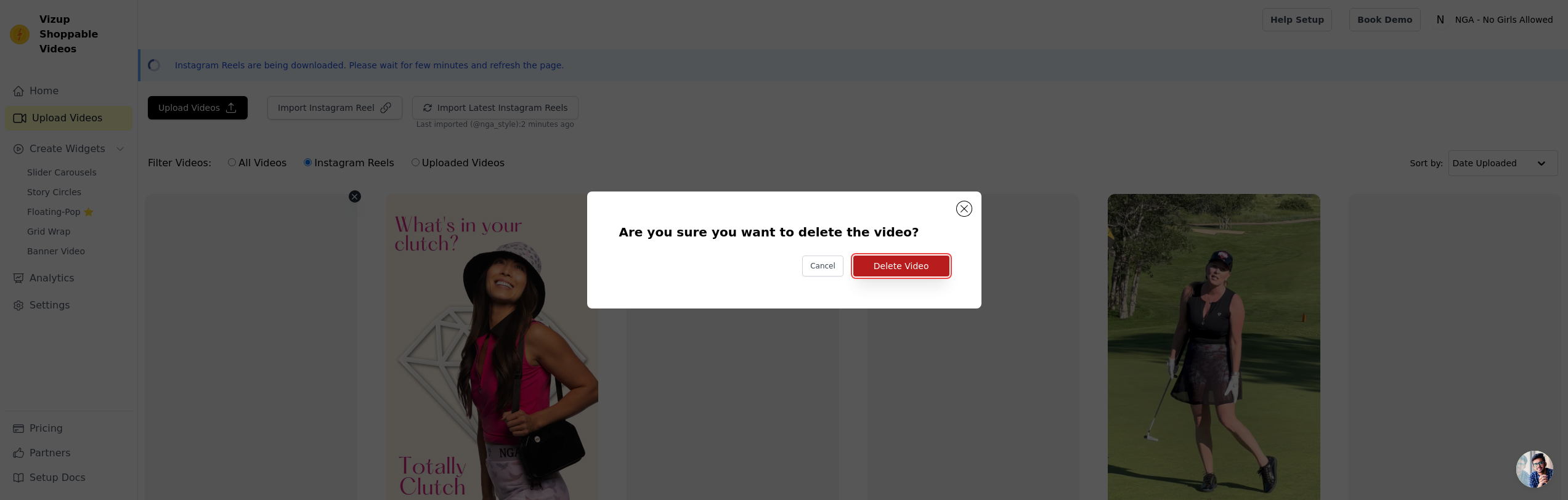
click at [899, 264] on button "Delete Video" at bounding box center [901, 266] width 96 height 21
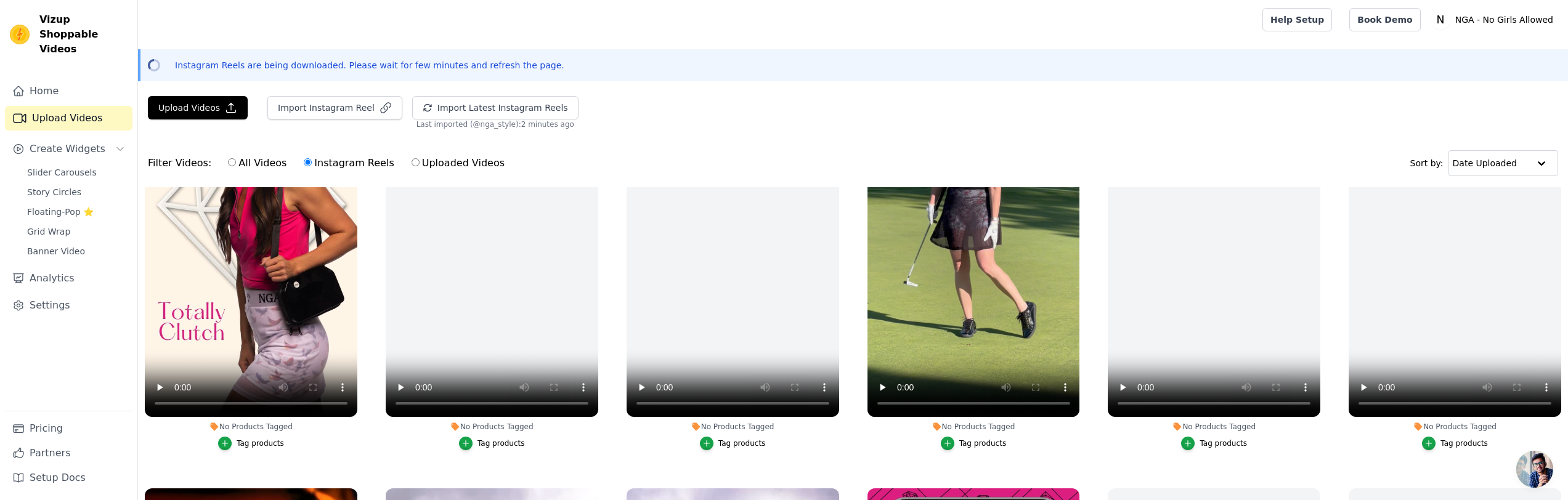
scroll to position [156, 0]
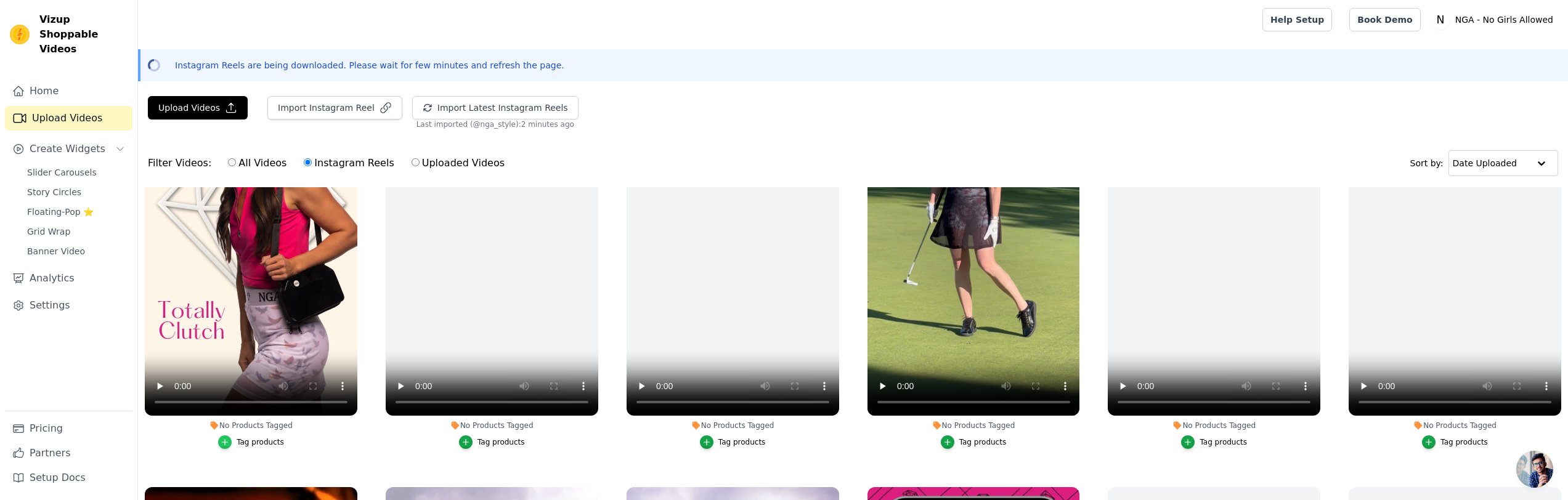
click at [226, 436] on div "button" at bounding box center [225, 442] width 13 height 13
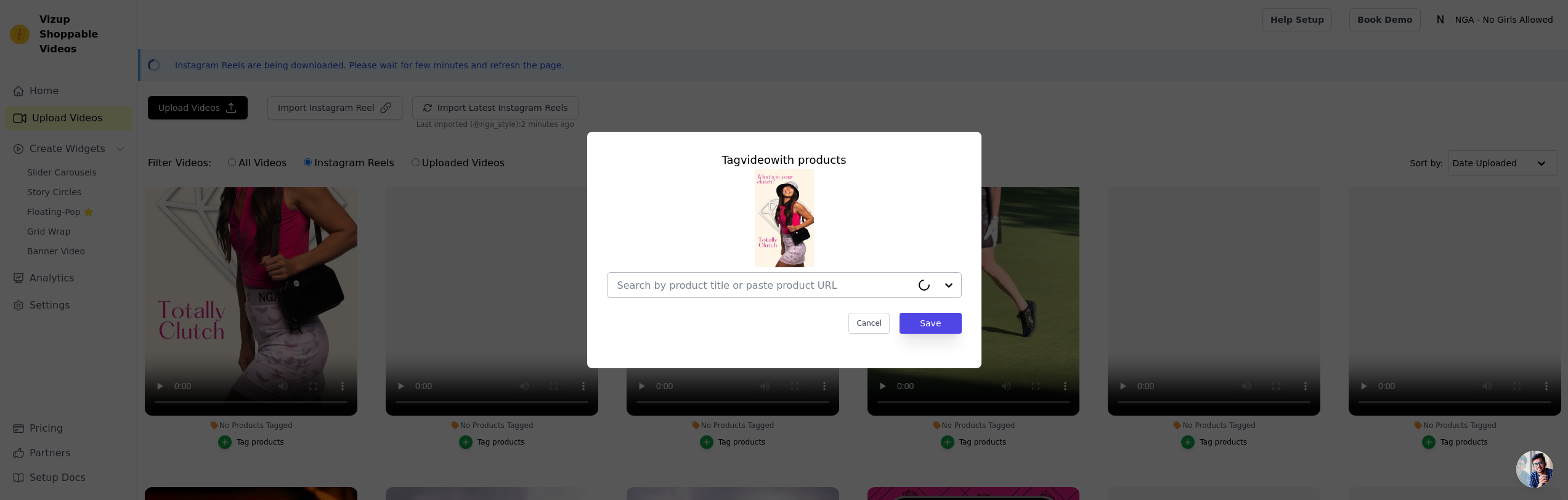
click at [656, 290] on input "No Products Tagged Tag video with products Cancel Save Tag products" at bounding box center [764, 286] width 294 height 12
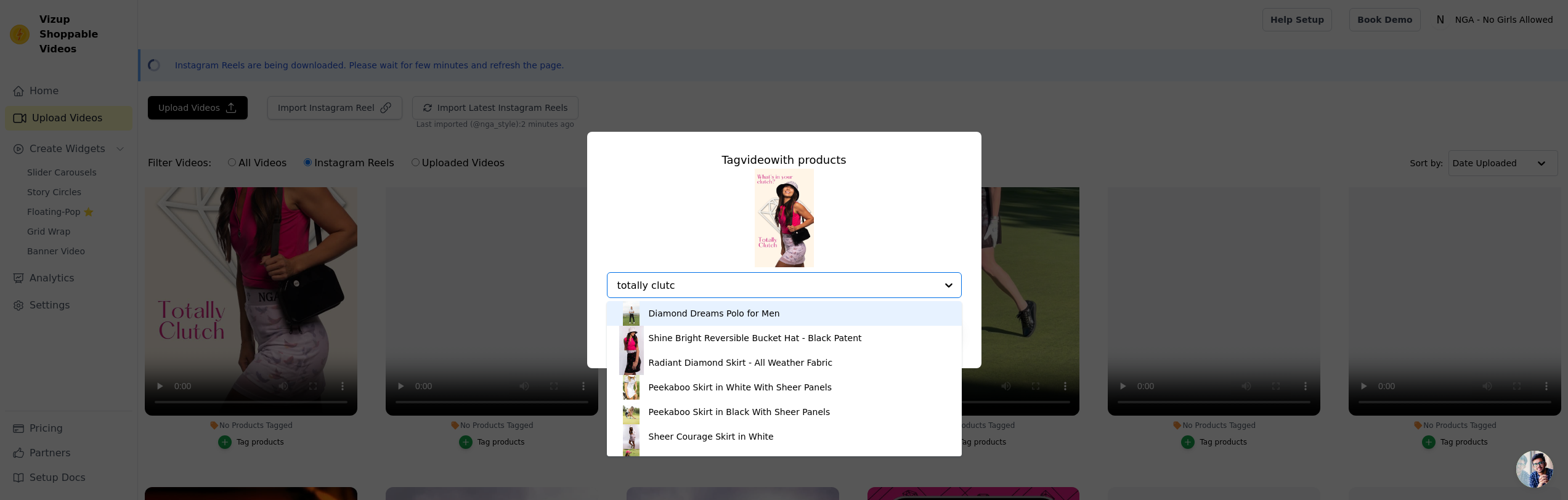
type input "totally clutch"
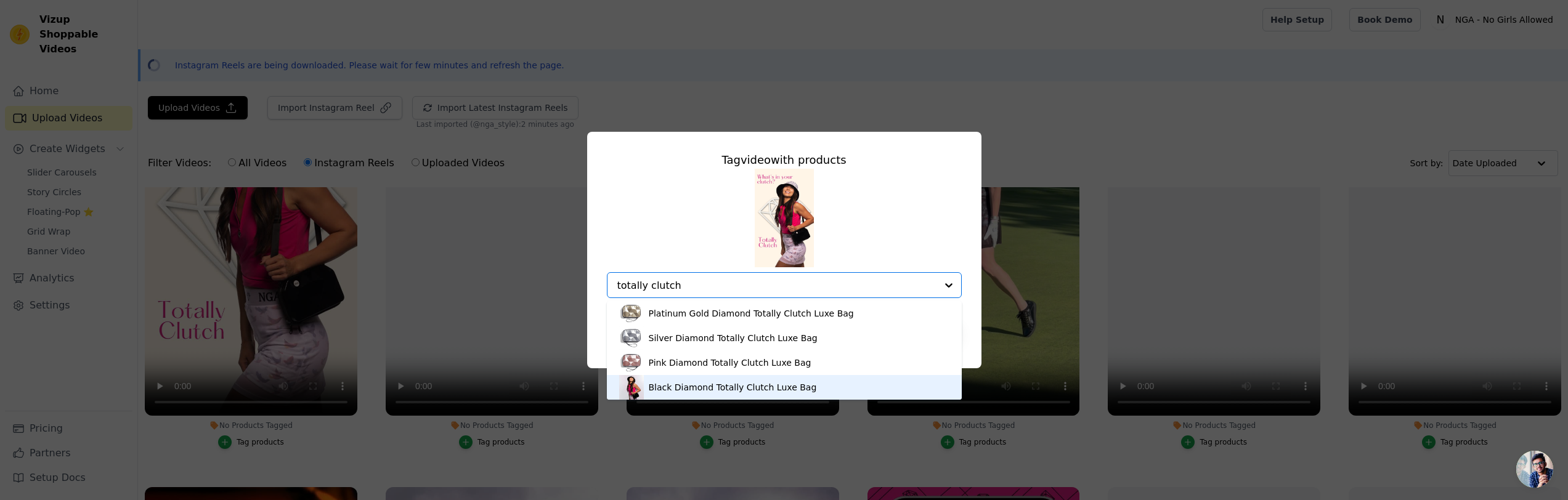
click at [671, 384] on div "Black Diamond Totally Clutch Luxe Bag" at bounding box center [733, 388] width 168 height 12
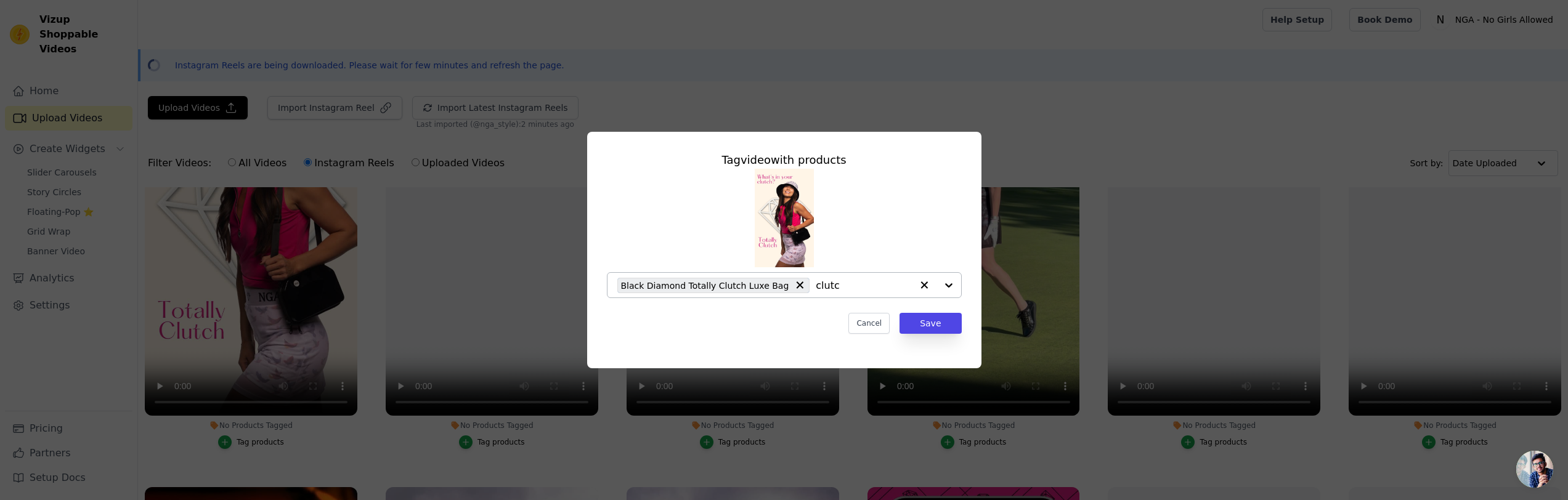
type input "clutch"
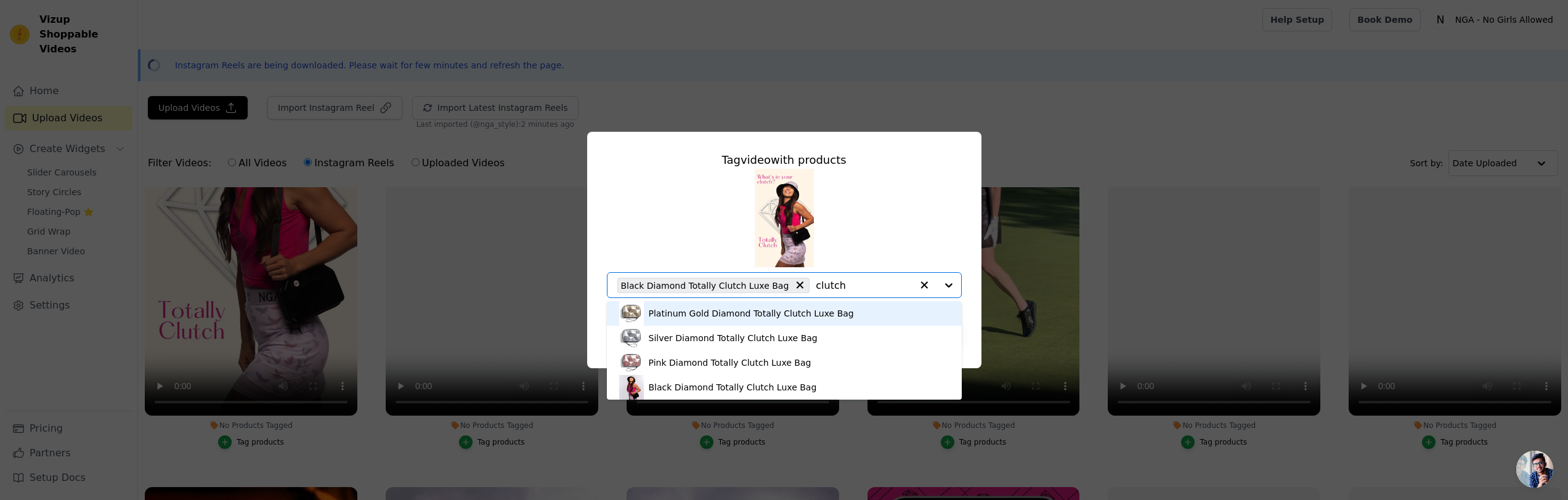
click at [705, 312] on div "Platinum Gold Diamond Totally Clutch Luxe Bag" at bounding box center [751, 313] width 205 height 12
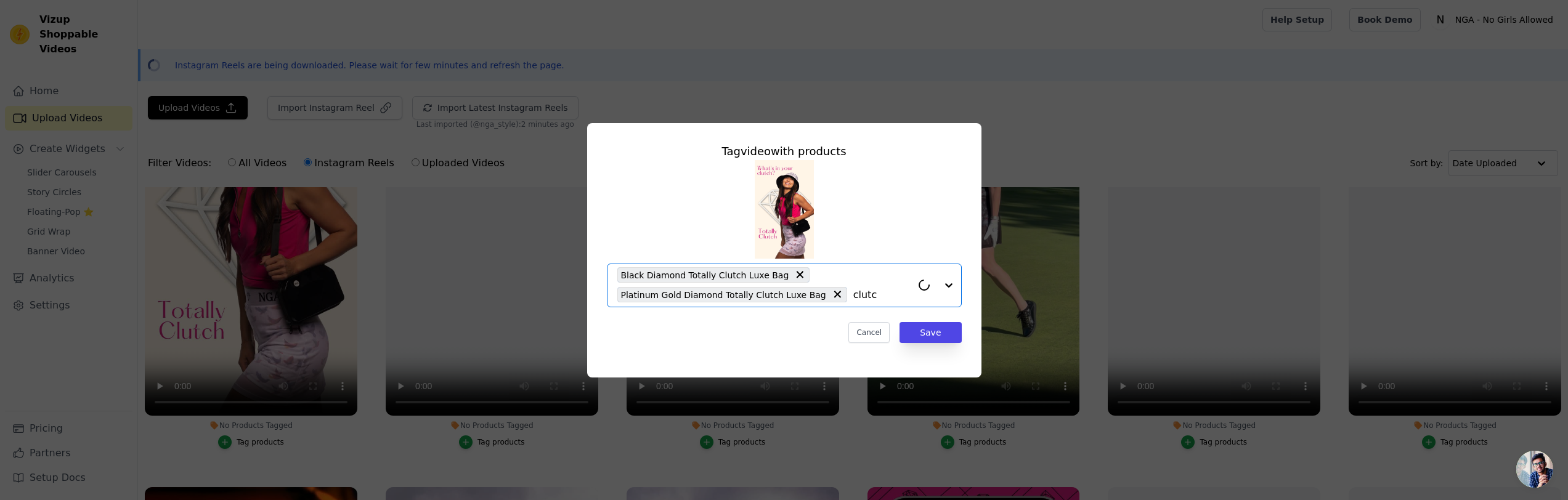
type input "clutch"
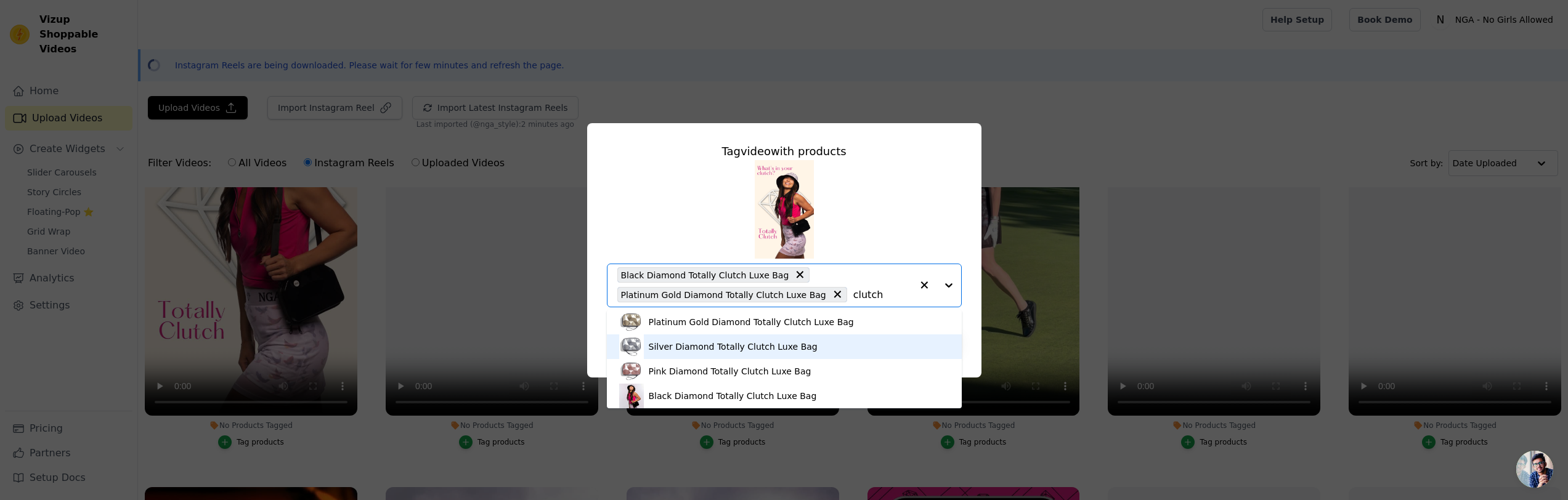
click at [690, 343] on div "Silver Diamond Totally Clutch Luxe Bag" at bounding box center [733, 347] width 169 height 12
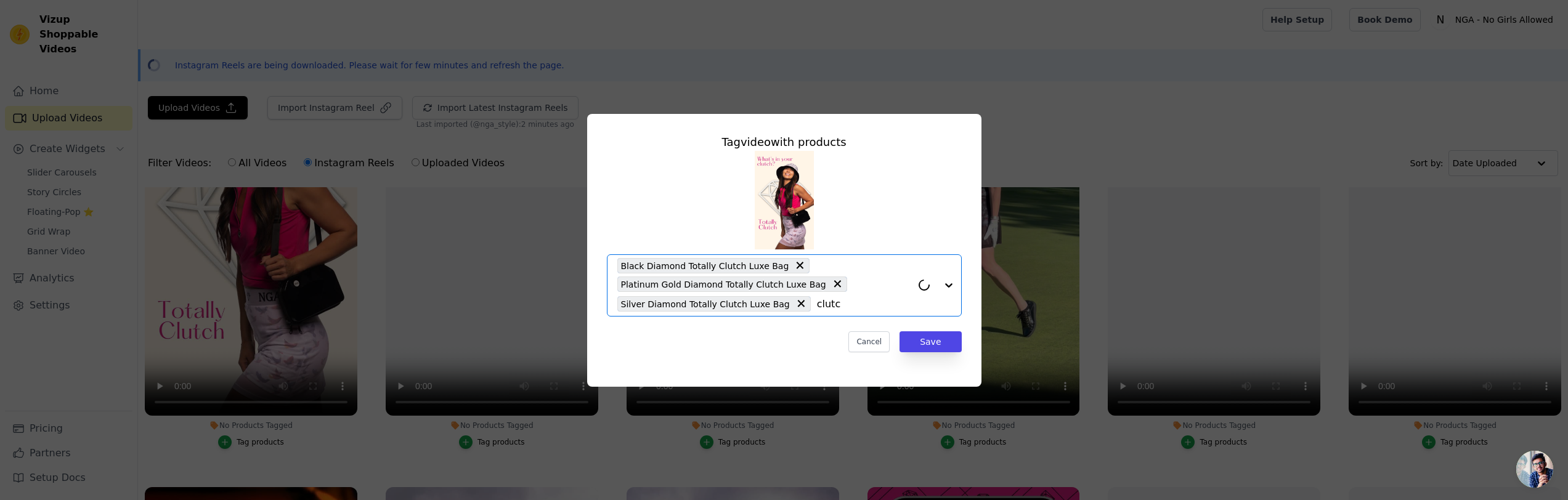
type input "clutch"
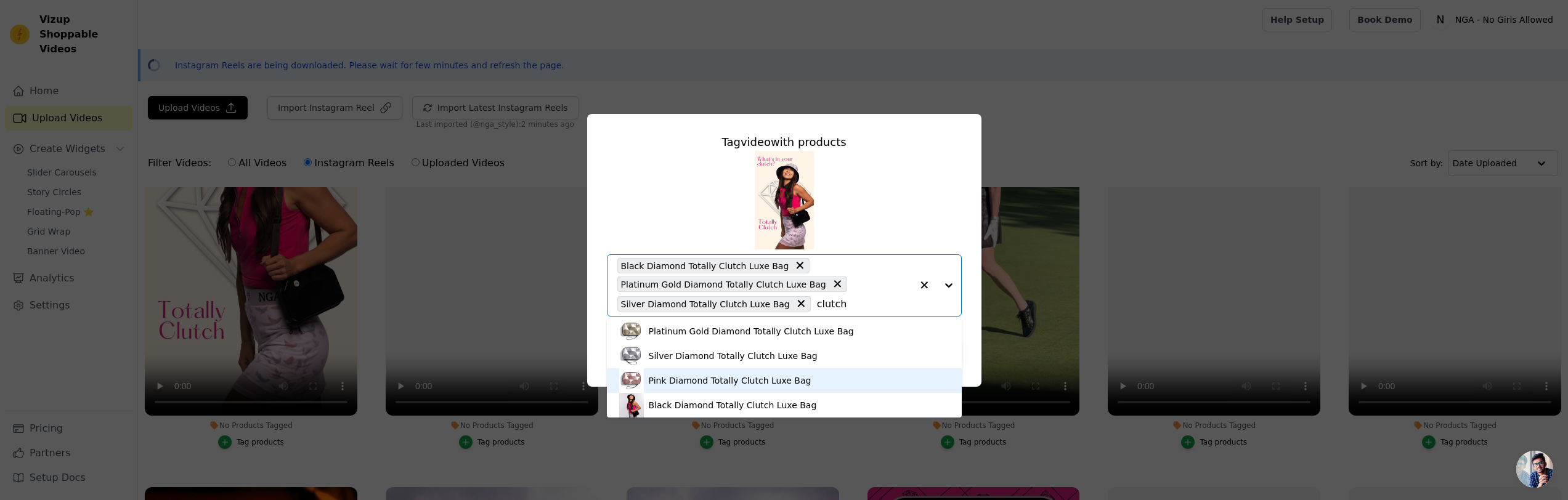
click at [692, 382] on div "Pink Diamond Totally Clutch Luxe Bag" at bounding box center [729, 380] width 163 height 12
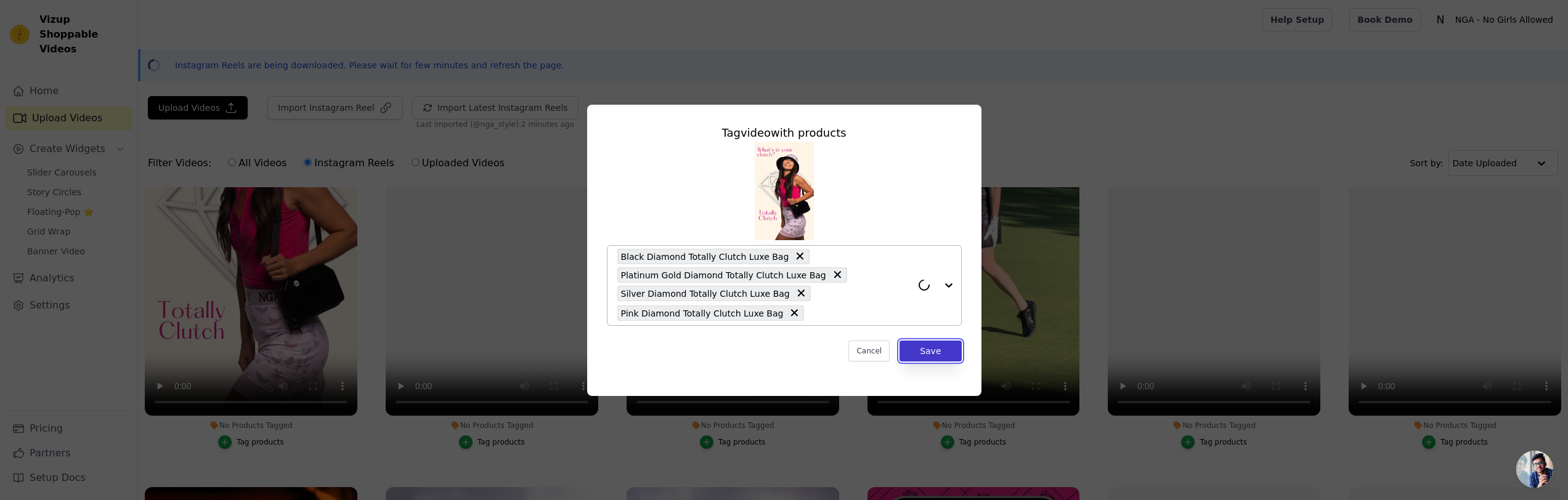
click at [932, 351] on button "Save" at bounding box center [930, 351] width 62 height 21
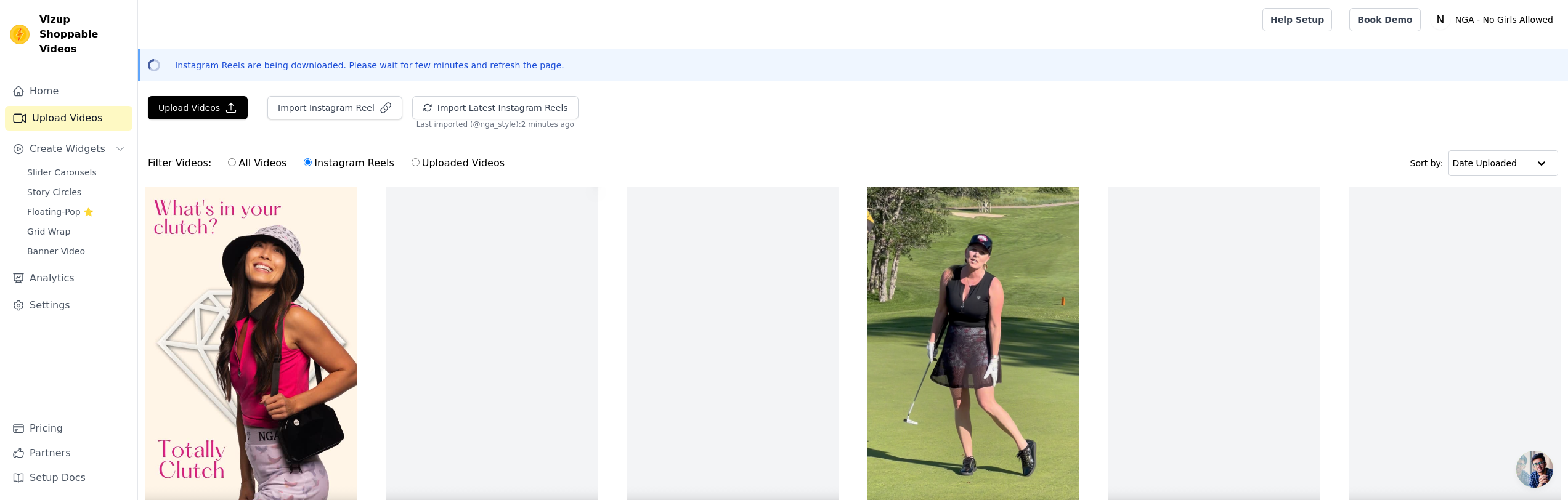
scroll to position [0, 0]
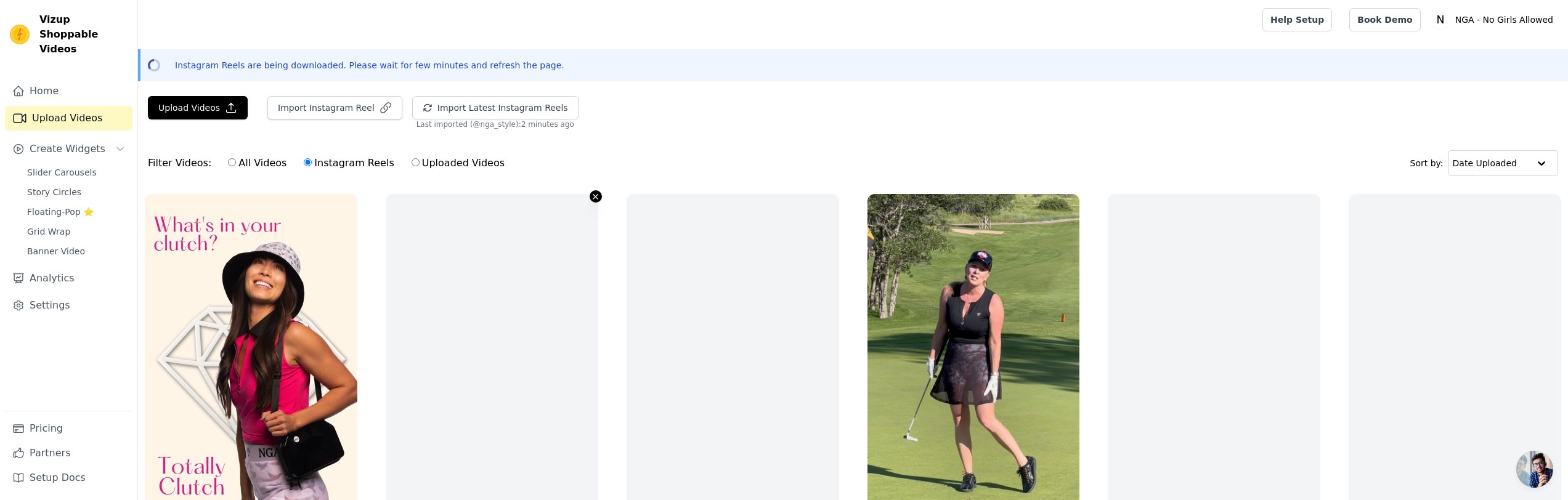
click at [595, 195] on icon "button" at bounding box center [595, 197] width 9 height 9
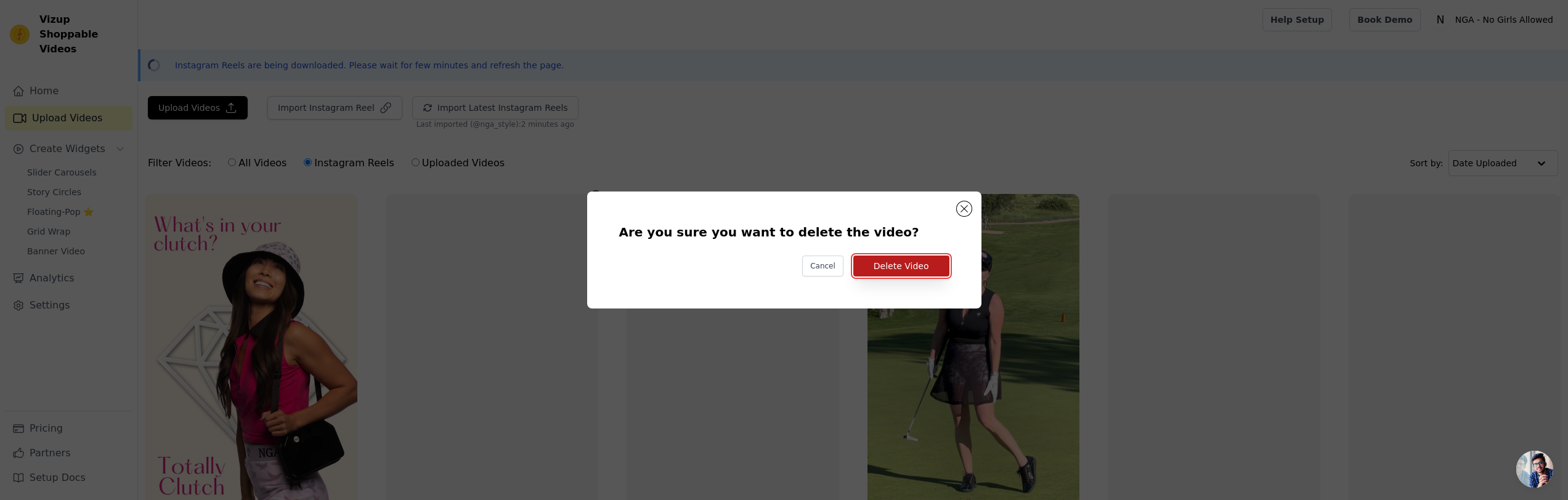
click at [920, 261] on button "Delete Video" at bounding box center [901, 266] width 96 height 21
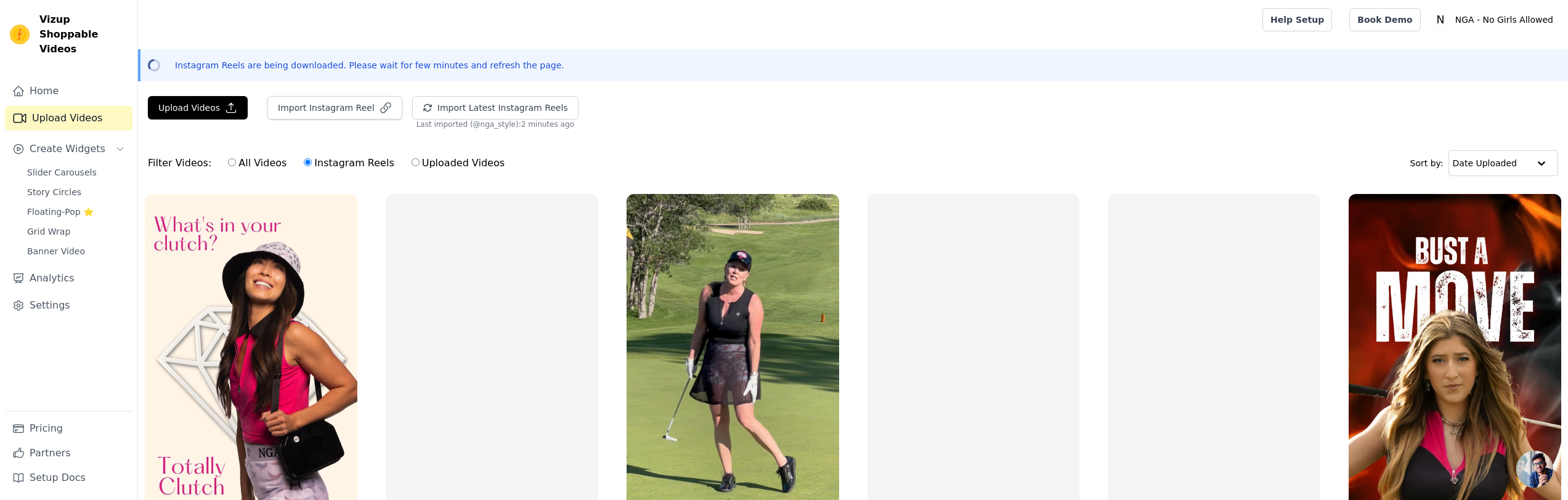
click at [599, 193] on div "No Products Tagged Tag products" at bounding box center [492, 402] width 226 height 429
click at [594, 195] on icon "button" at bounding box center [595, 197] width 9 height 9
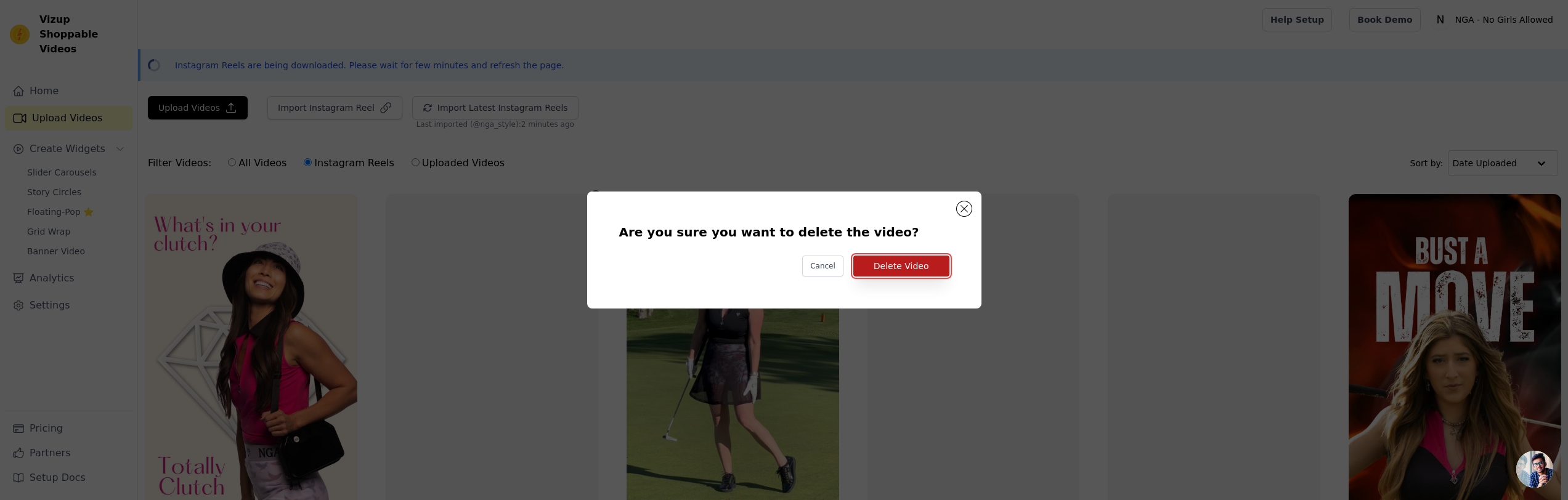
click at [914, 261] on button "Delete Video" at bounding box center [901, 266] width 96 height 21
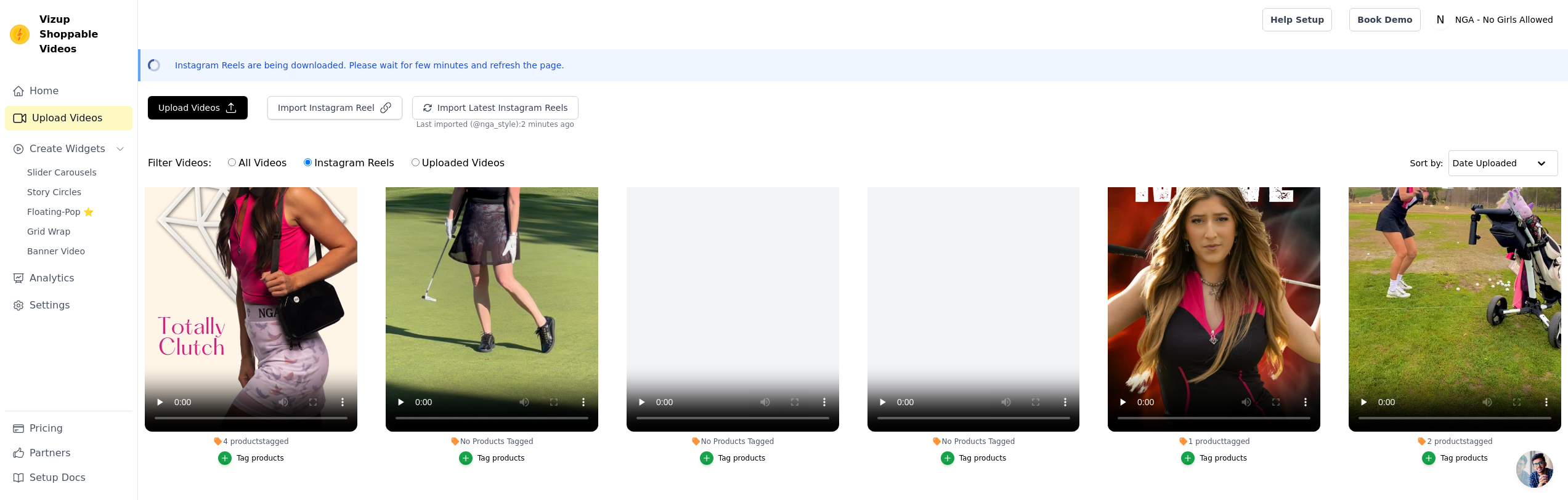
scroll to position [143, 0]
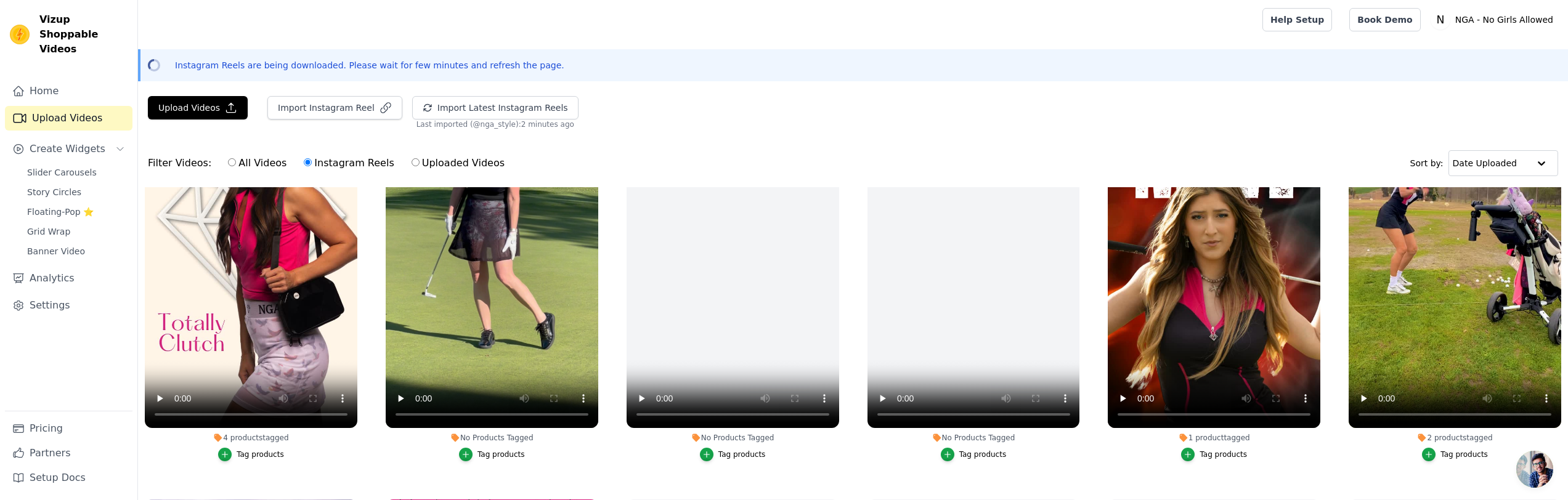
click at [506, 453] on div "Tag products" at bounding box center [501, 455] width 48 height 10
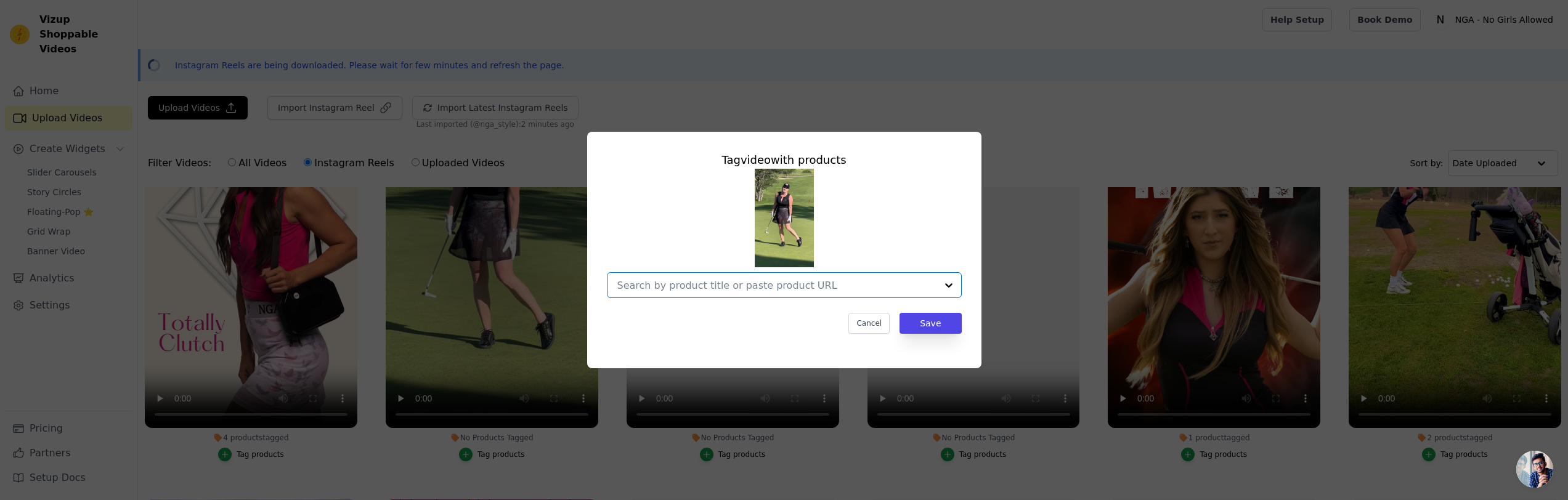
click at [671, 286] on input "No Products Tagged Tag video with products Option undefined, selected. Select i…" at bounding box center [777, 286] width 319 height 12
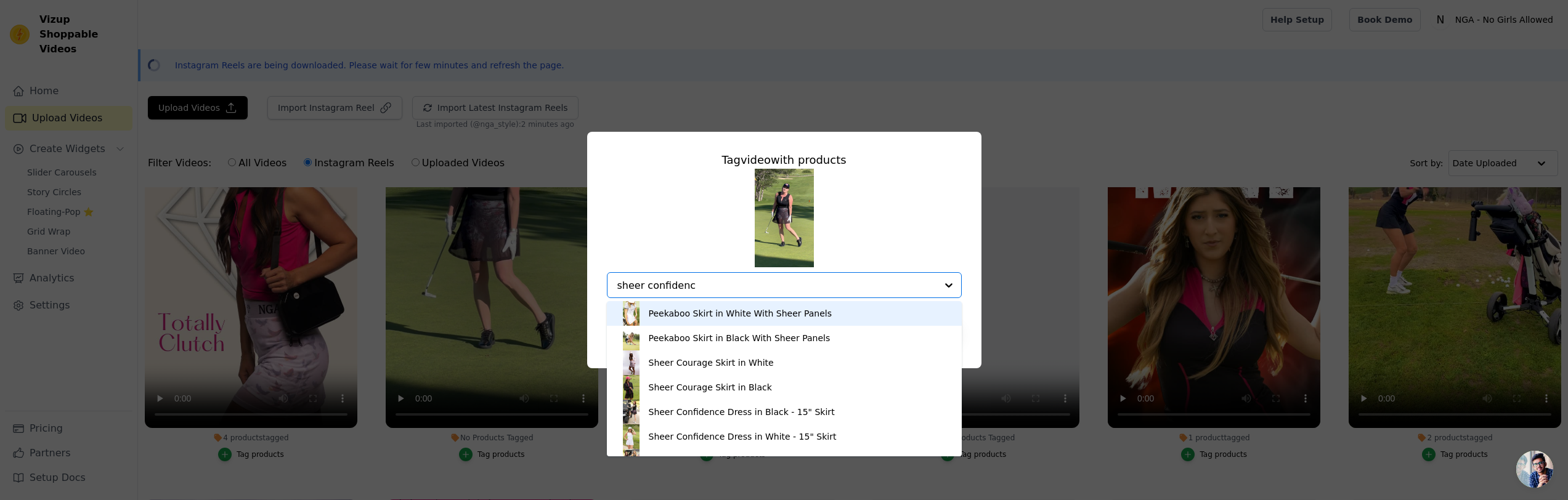
type input "sheer confidence"
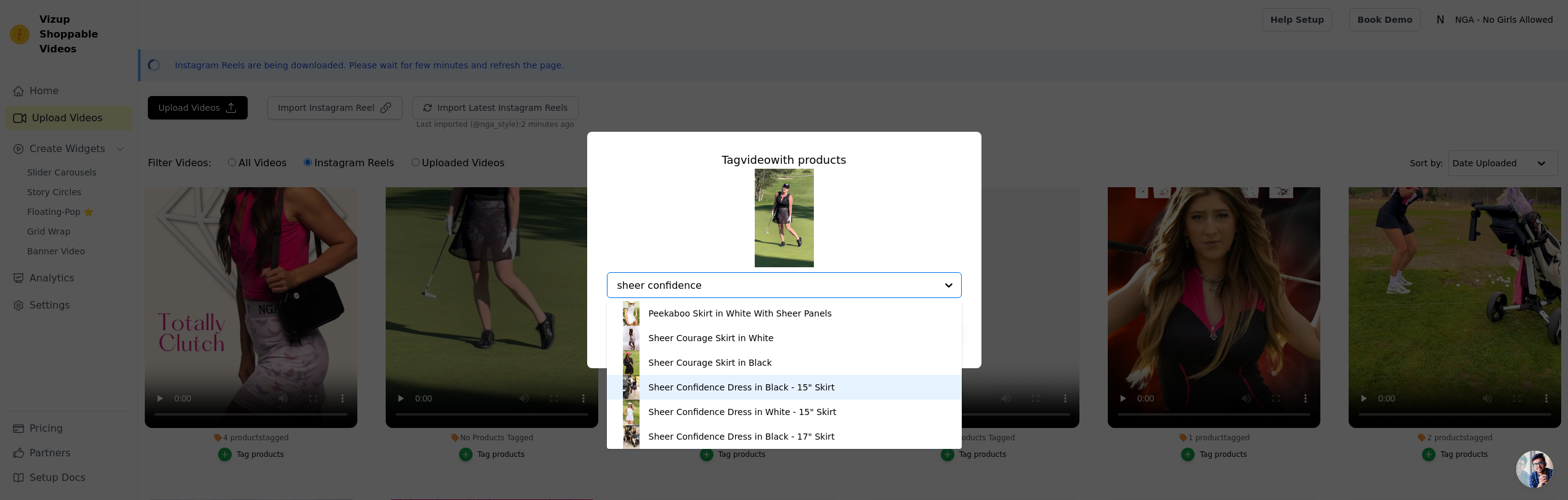
click at [732, 387] on div "Sheer Confidence Dress in Black - 15" Skirt" at bounding box center [741, 388] width 186 height 12
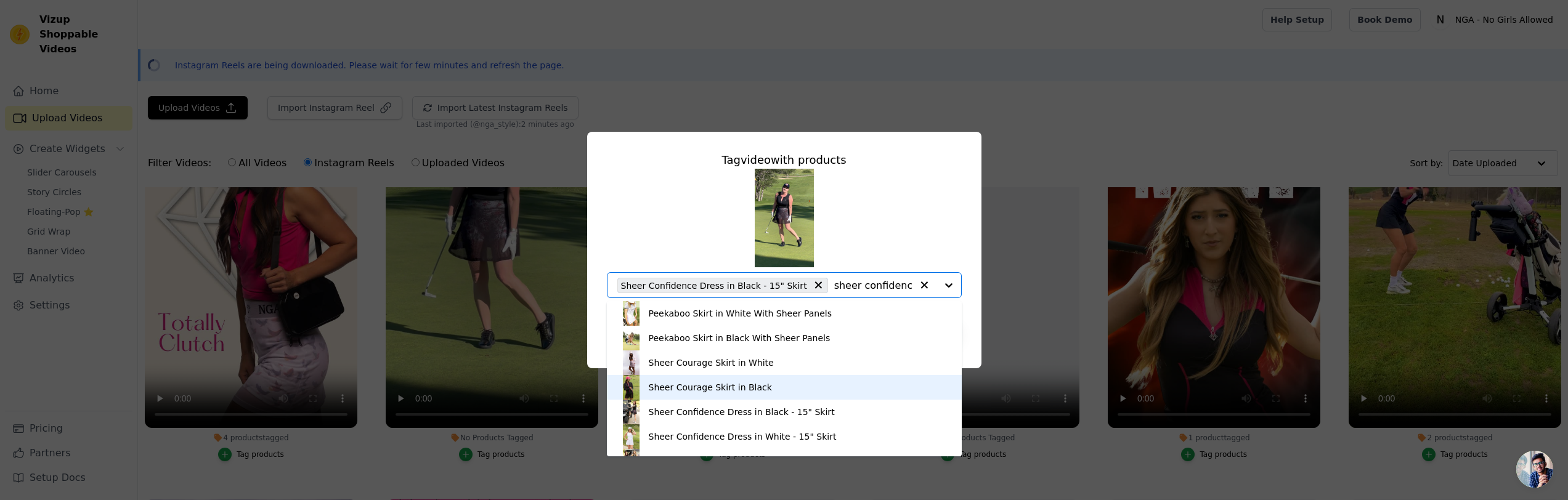
type input "sheer confidence"
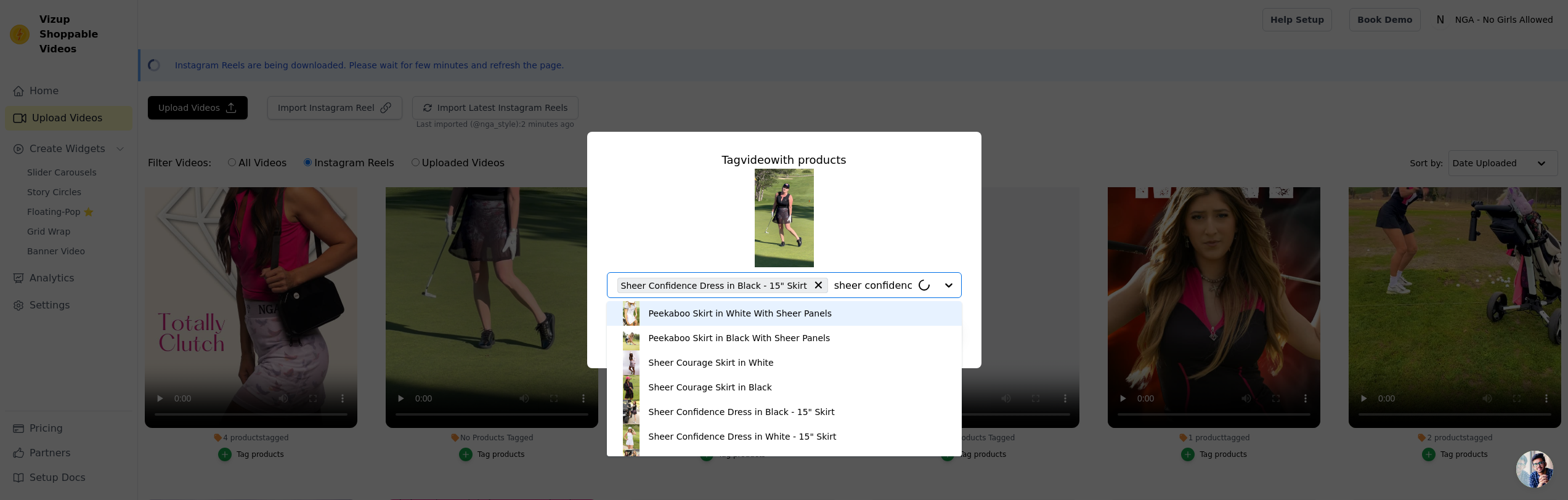
scroll to position [0, 0]
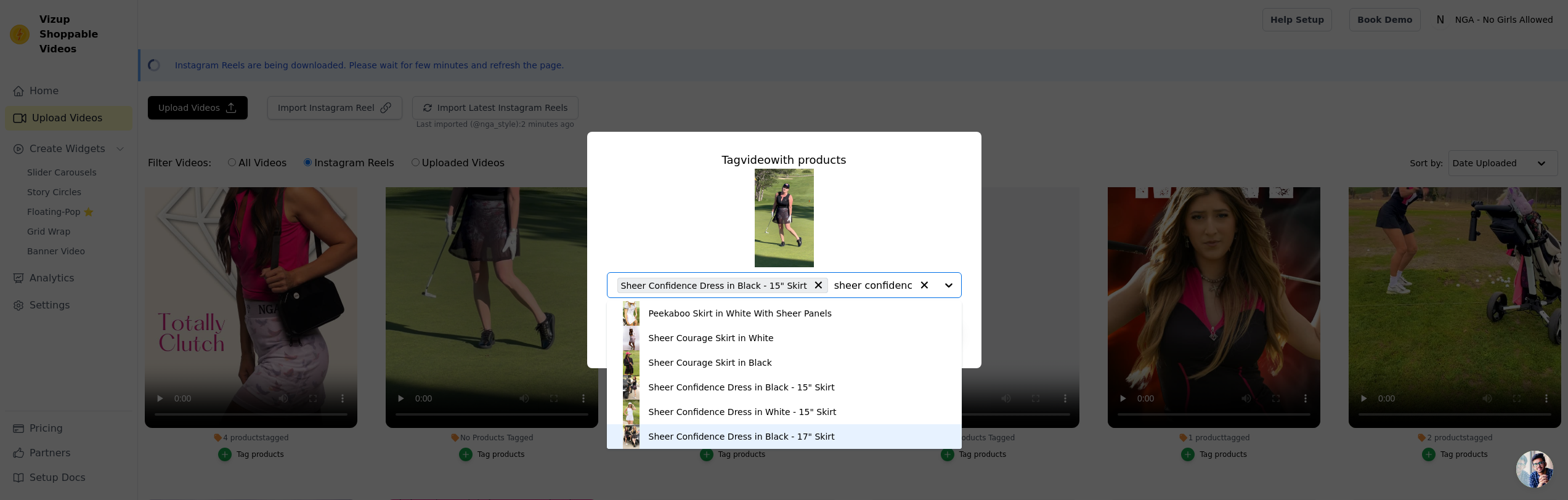
click at [739, 432] on div "Sheer Confidence Dress in Black - 17" Skirt" at bounding box center [741, 437] width 186 height 12
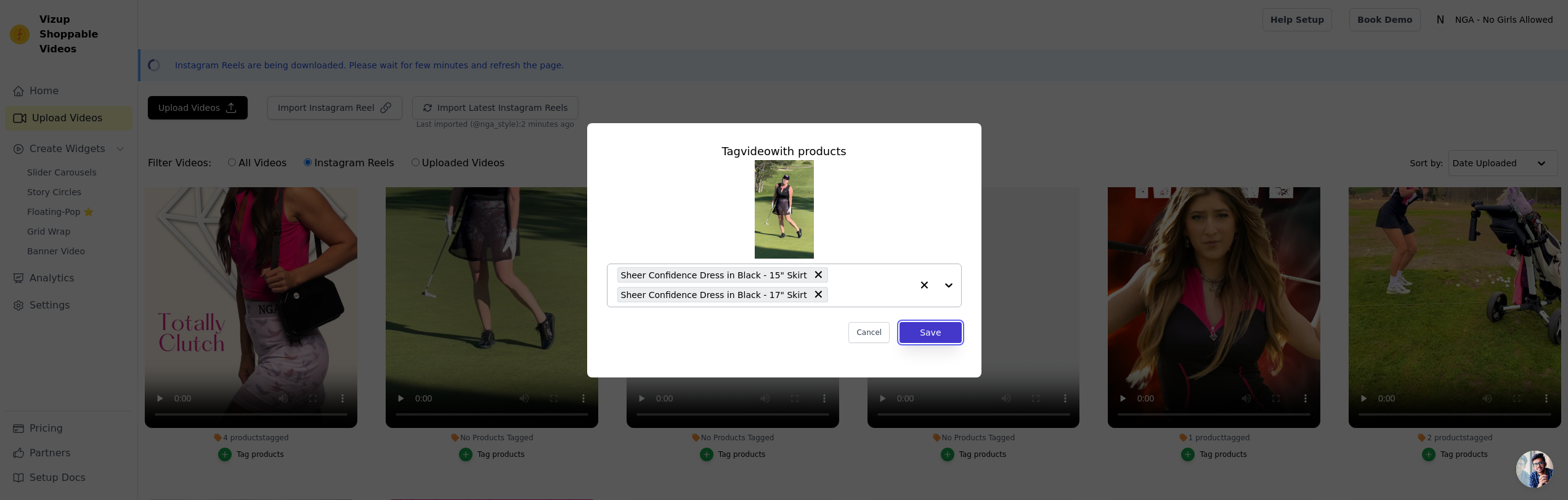
click at [925, 332] on button "Save" at bounding box center [930, 332] width 62 height 21
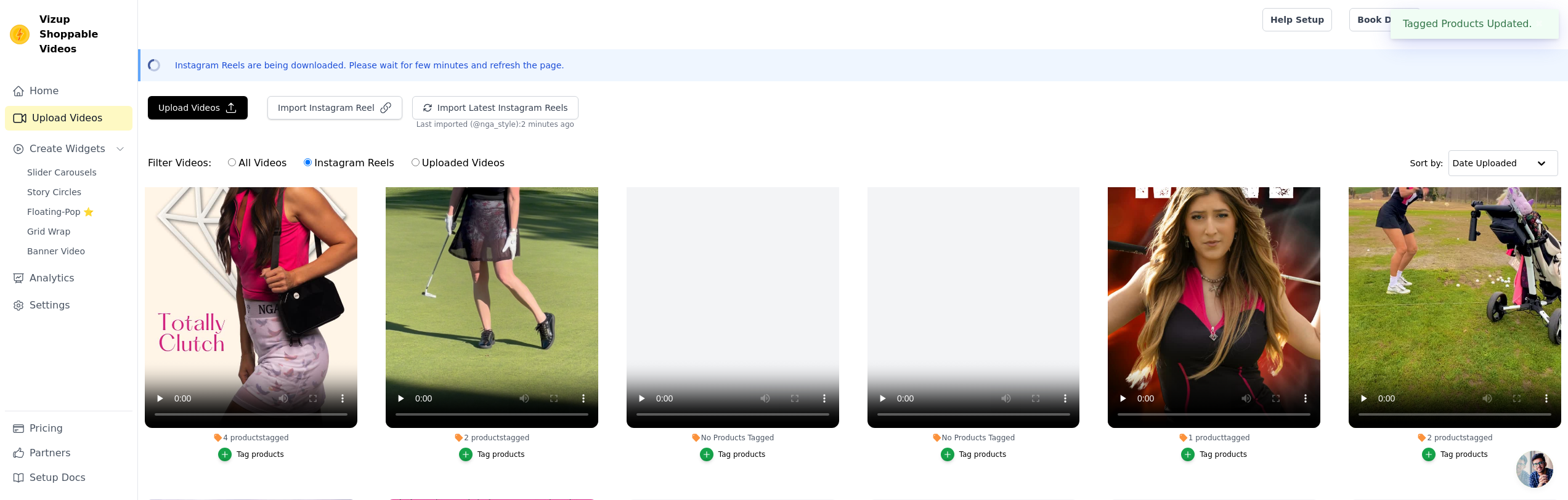
click at [507, 455] on div "Tag products" at bounding box center [501, 455] width 48 height 10
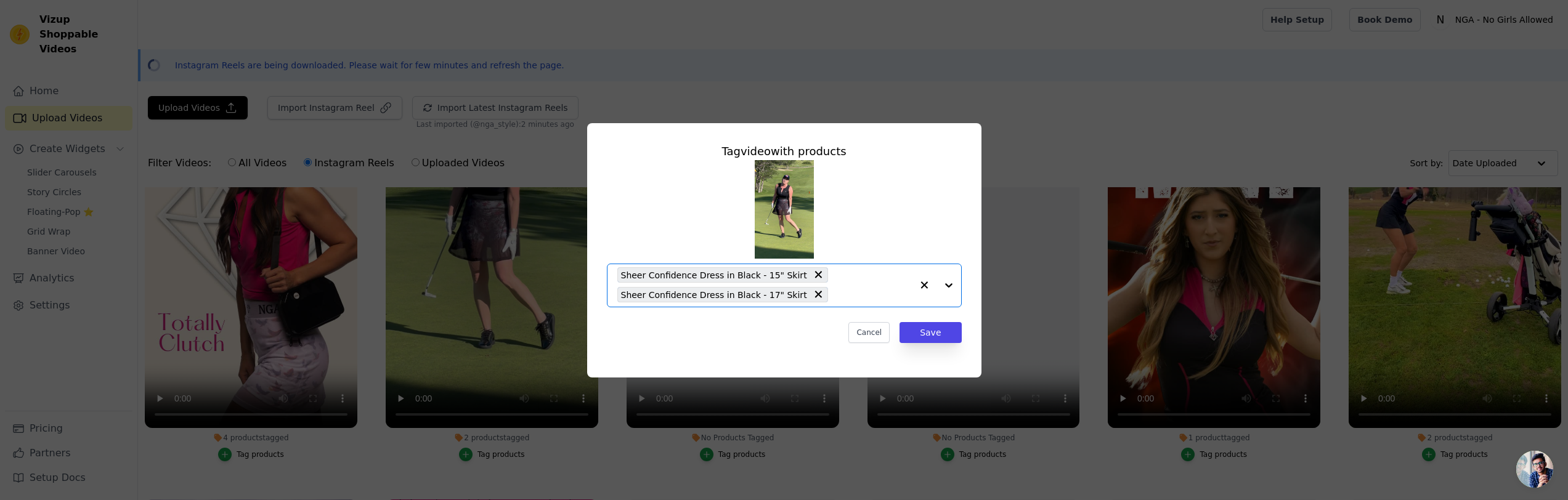
click at [846, 297] on input "2 products tagged Tag video with products Option Sheer Confidence Dress in Blac…" at bounding box center [873, 295] width 78 height 12
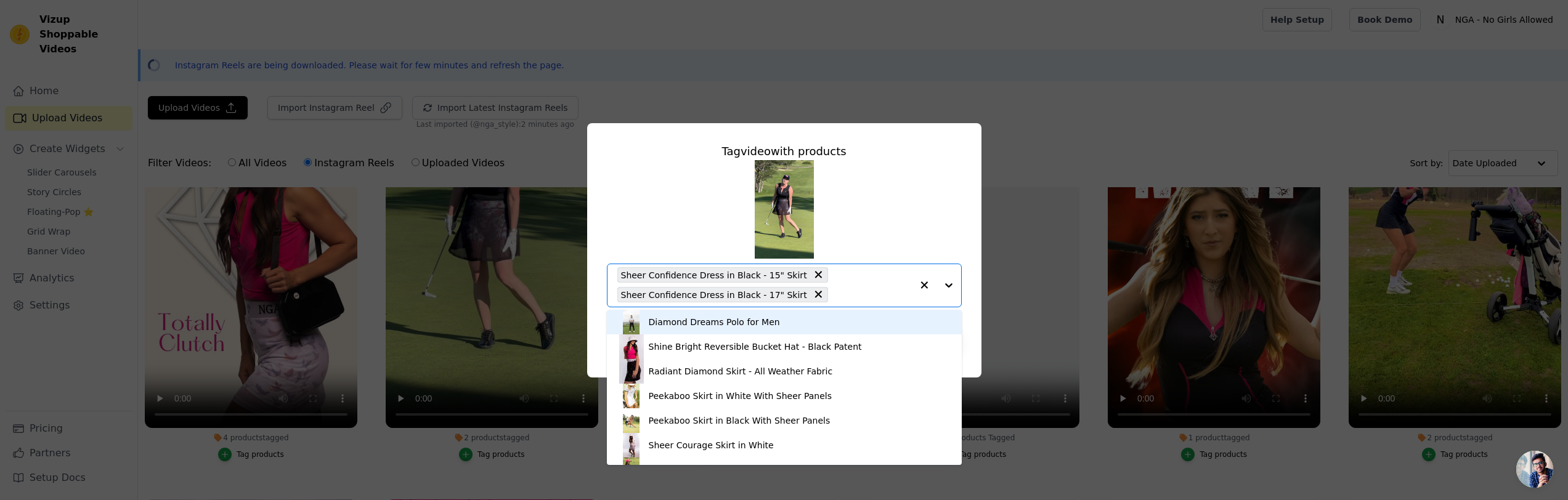
type input "u"
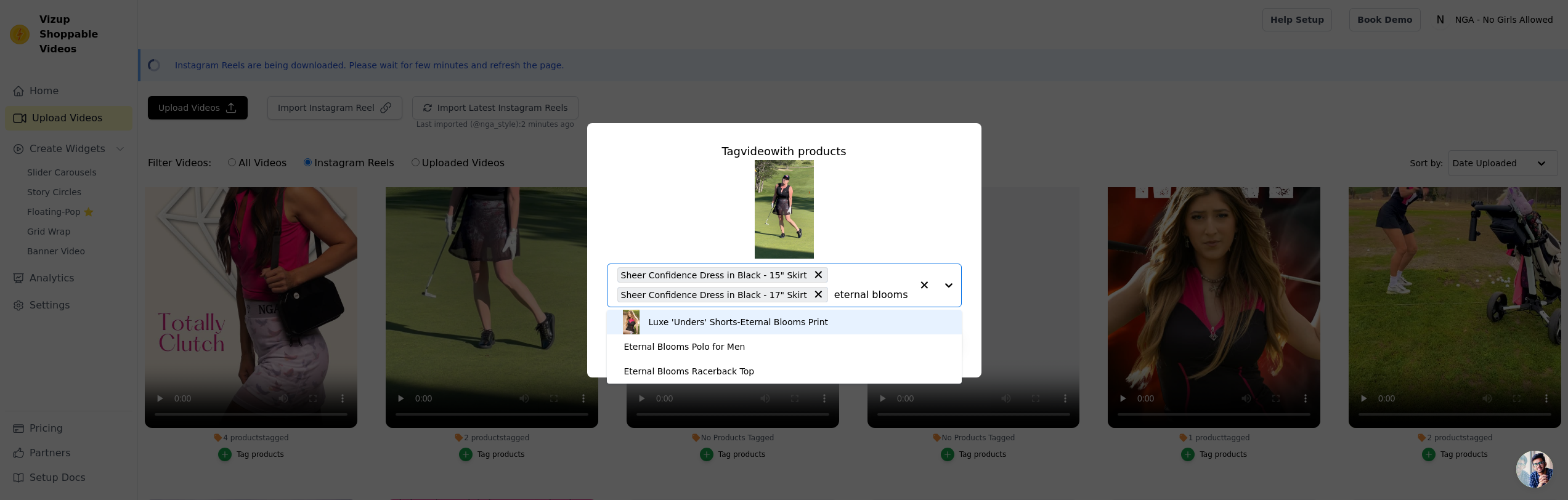
type input "eternal blooms"
click at [734, 320] on div "Luxe 'Unders' Shorts-Eternal Blooms Print" at bounding box center [739, 322] width 180 height 12
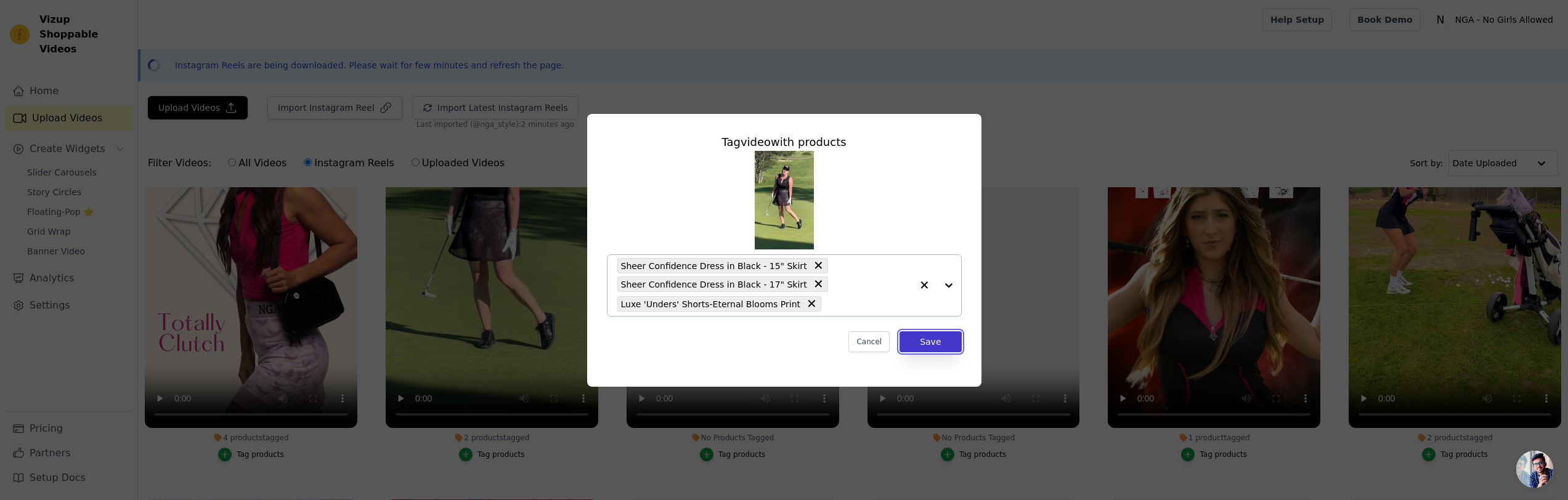
click at [923, 344] on button "Save" at bounding box center [930, 342] width 62 height 21
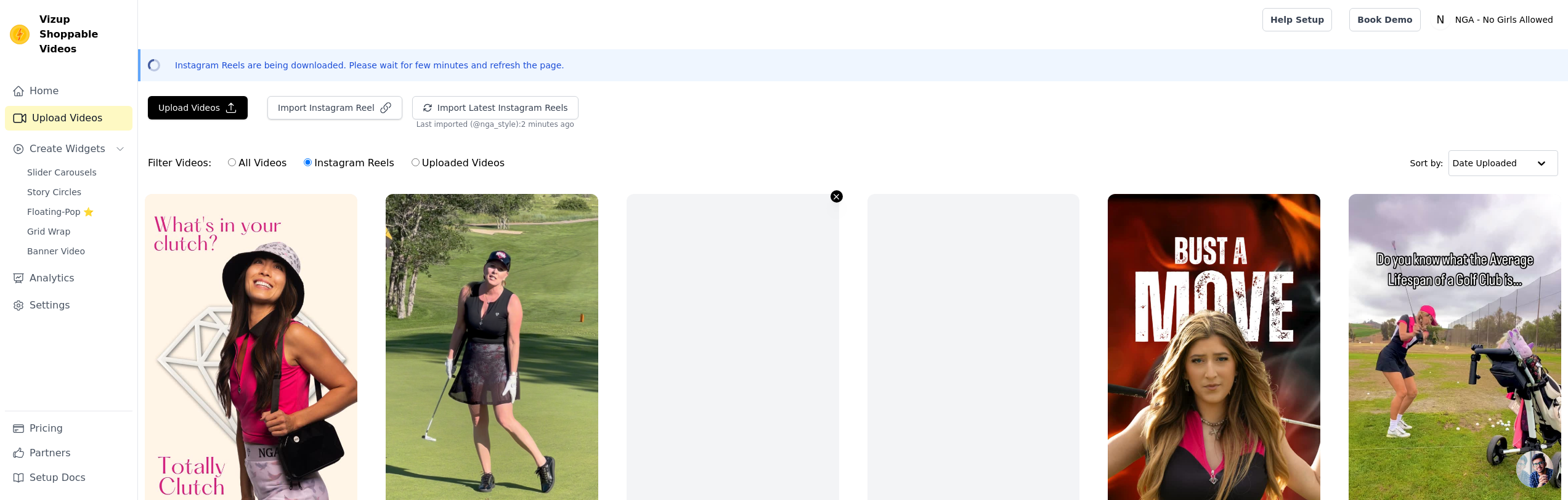
click at [835, 198] on icon "button" at bounding box center [836, 197] width 9 height 9
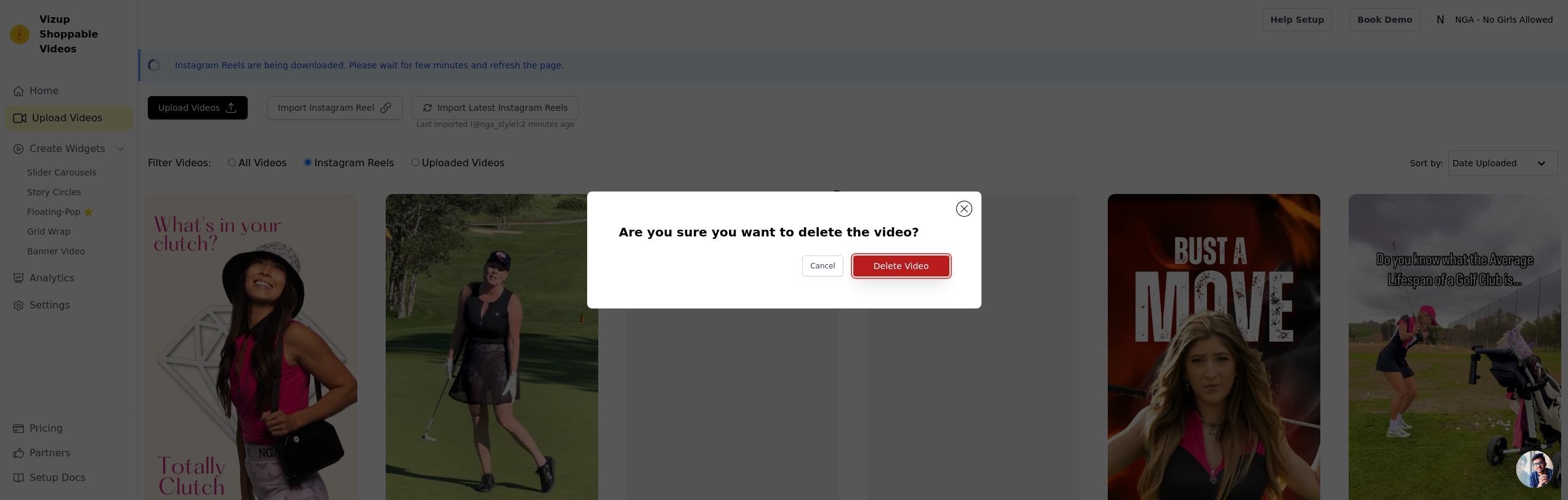
click at [896, 262] on button "Delete Video" at bounding box center [901, 266] width 96 height 21
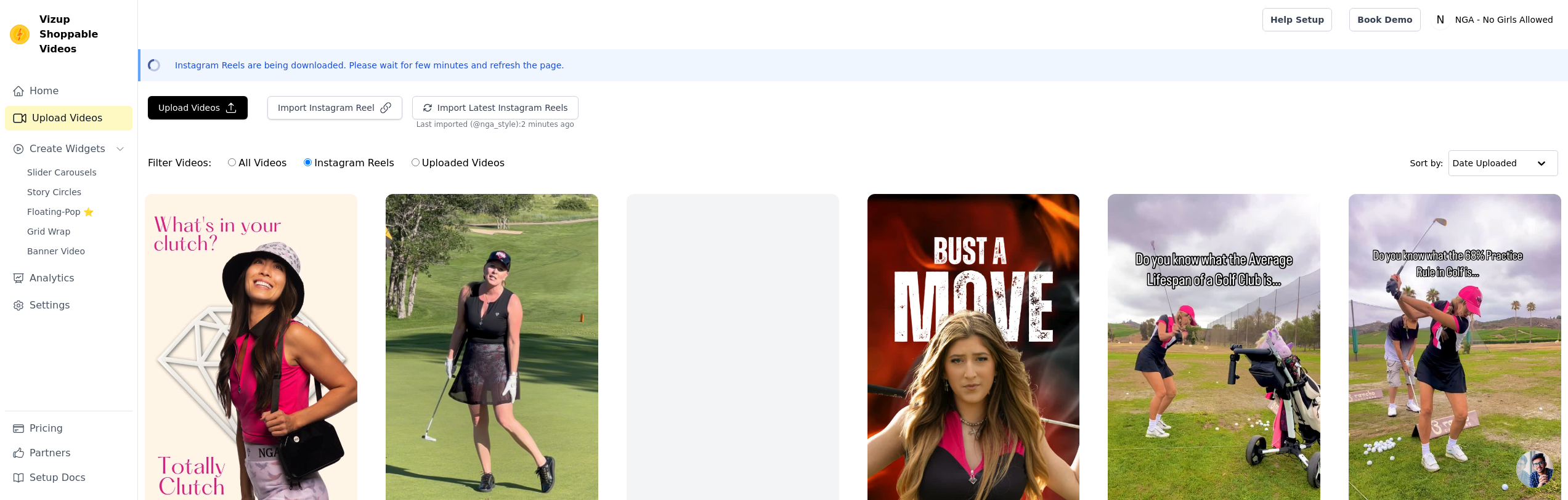
click at [844, 194] on div "No Products Tagged Tag products" at bounding box center [733, 402] width 226 height 429
click at [838, 195] on icon "button" at bounding box center [837, 197] width 5 height 5
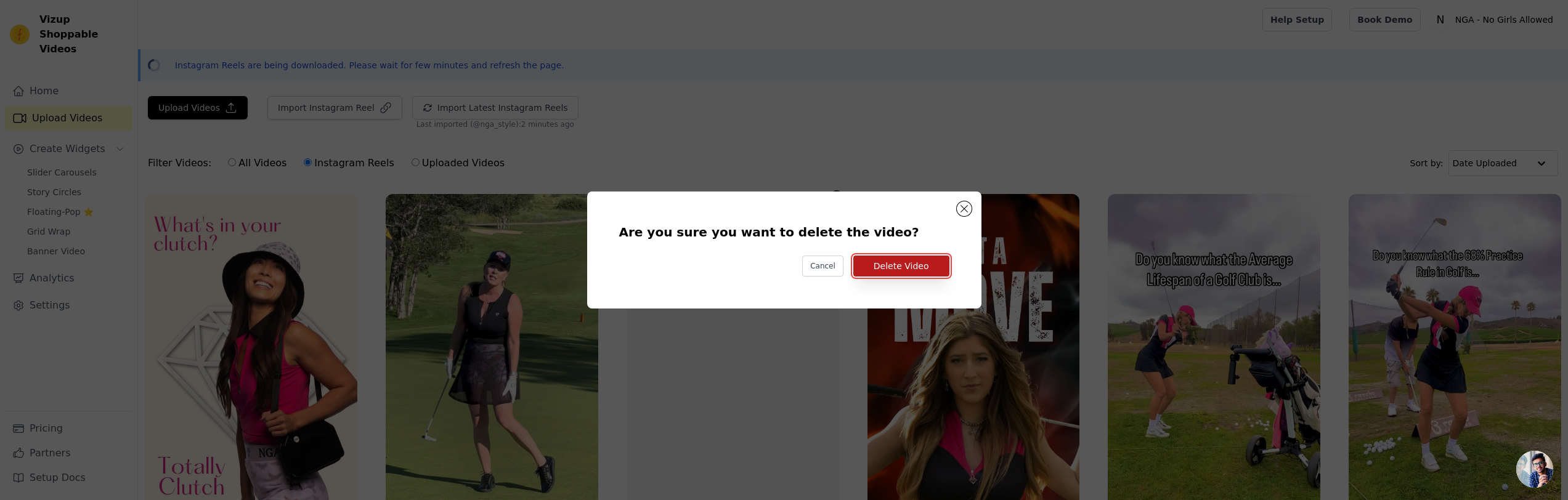
click at [894, 270] on button "Delete Video" at bounding box center [901, 266] width 96 height 21
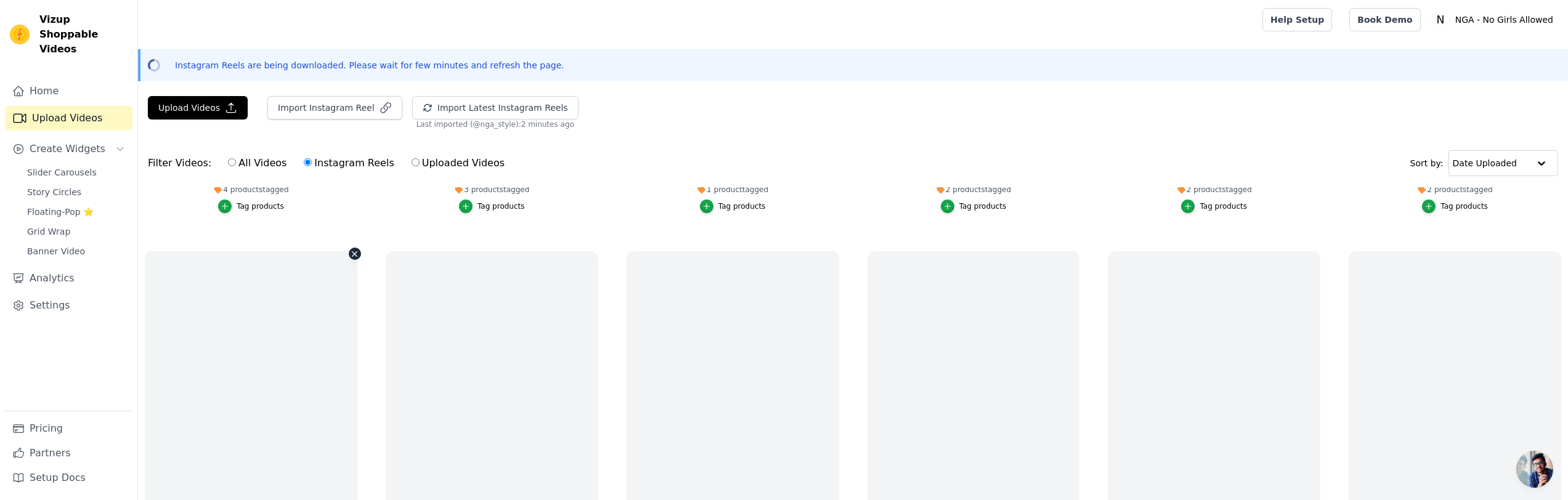
scroll to position [386, 0]
click at [353, 256] on icon "button" at bounding box center [354, 260] width 9 height 9
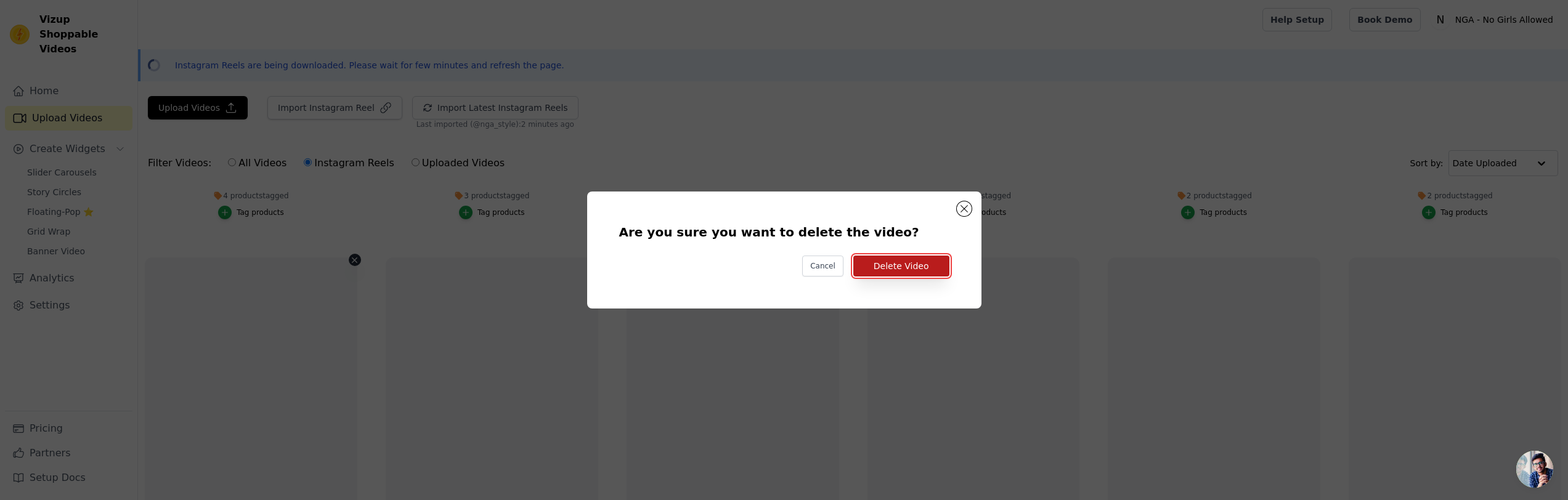
click at [891, 259] on button "Delete Video" at bounding box center [901, 266] width 96 height 21
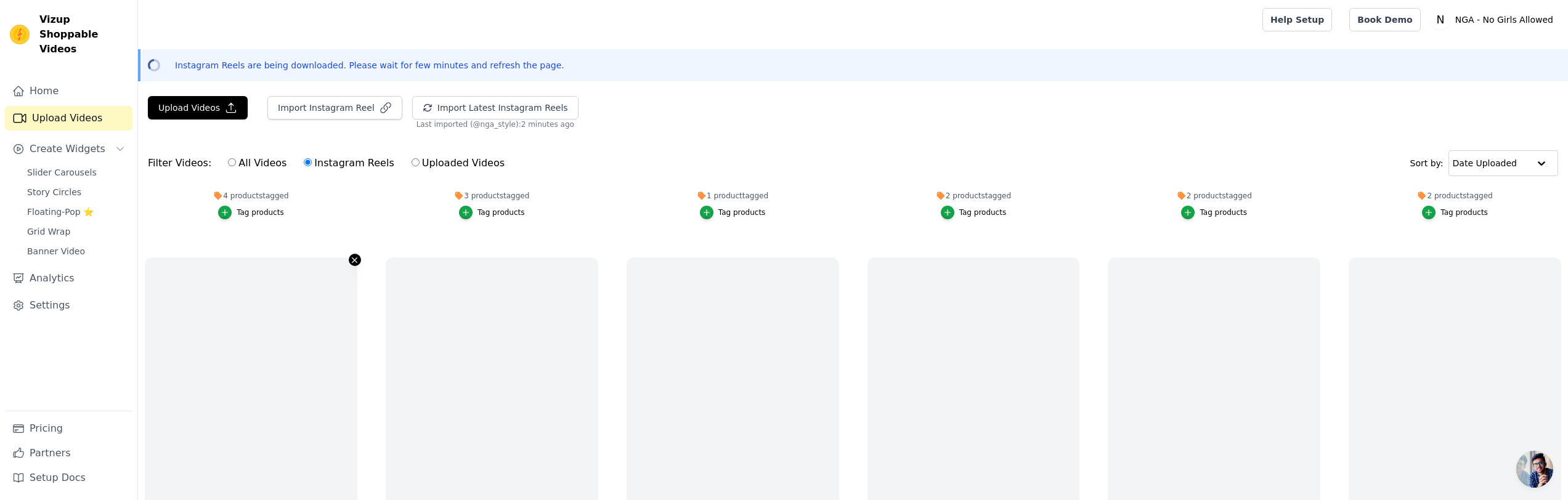
click at [352, 259] on icon "button" at bounding box center [354, 260] width 9 height 9
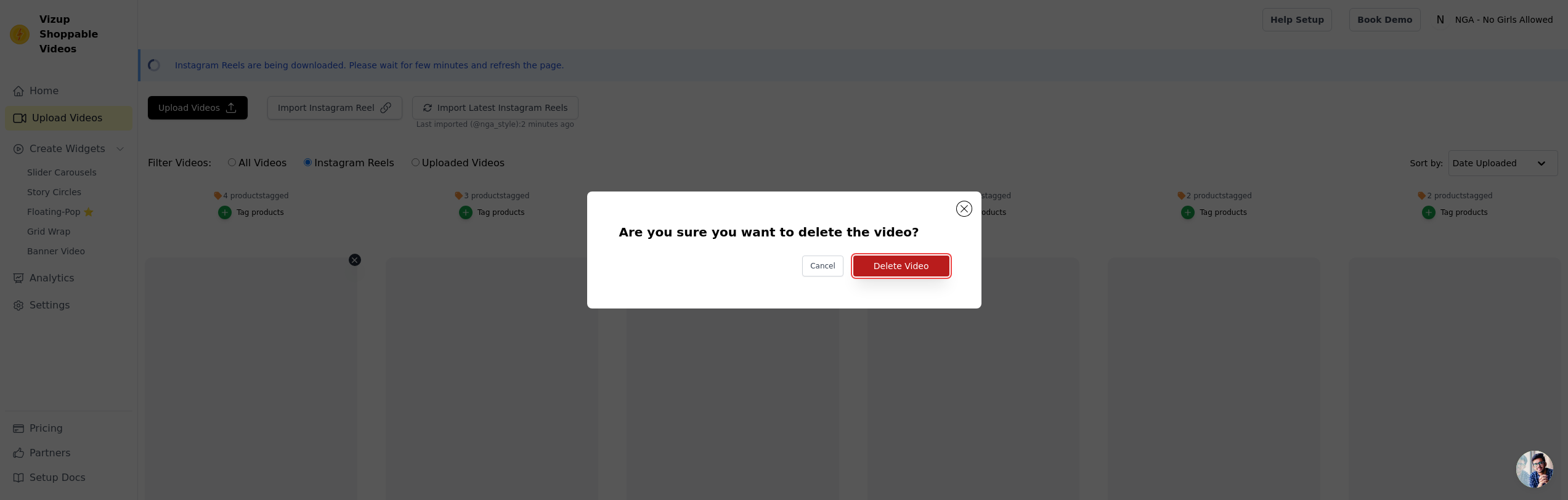
click at [913, 262] on button "Delete Video" at bounding box center [901, 266] width 96 height 21
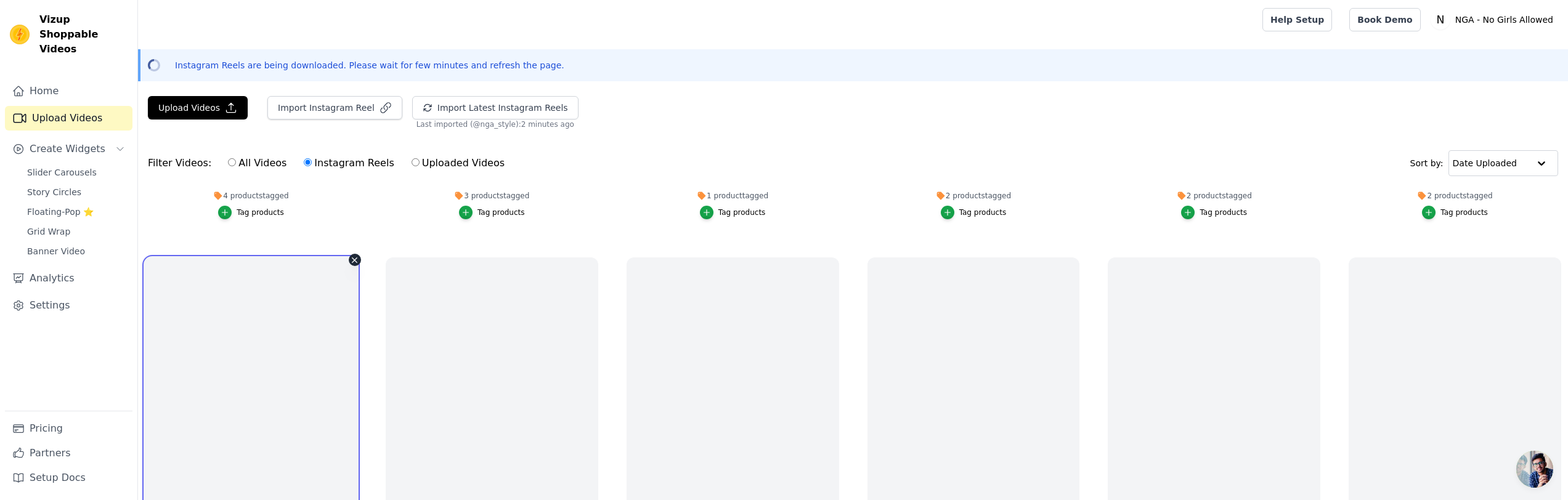
click at [316, 309] on video at bounding box center [251, 446] width 213 height 378
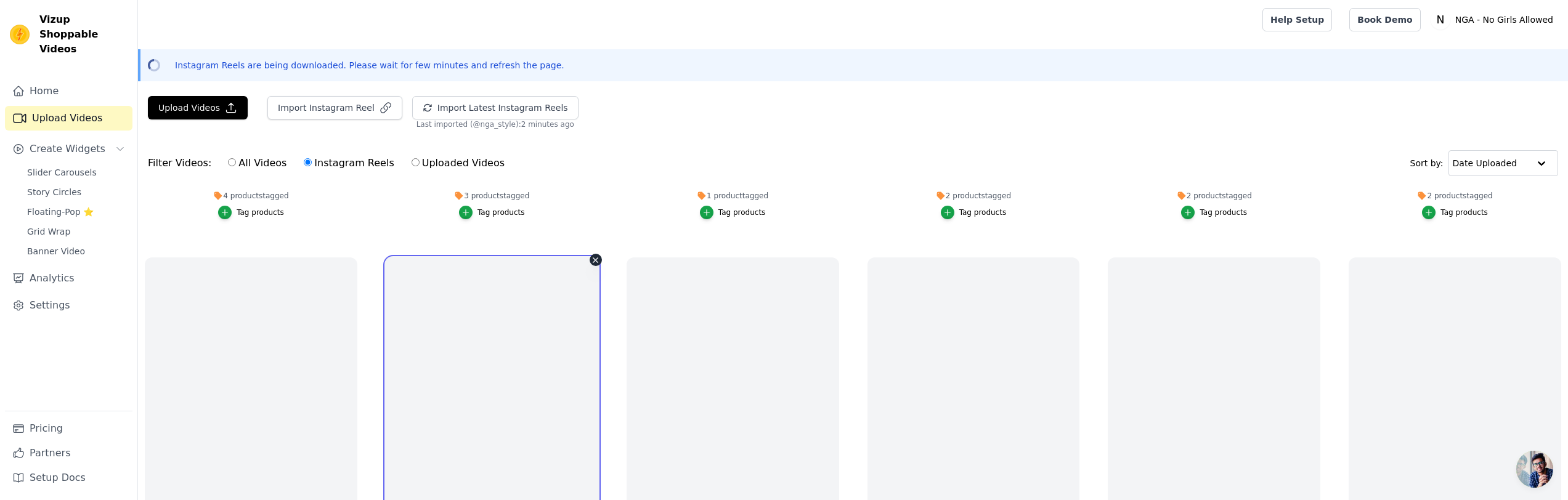
click at [464, 338] on video at bounding box center [492, 446] width 213 height 378
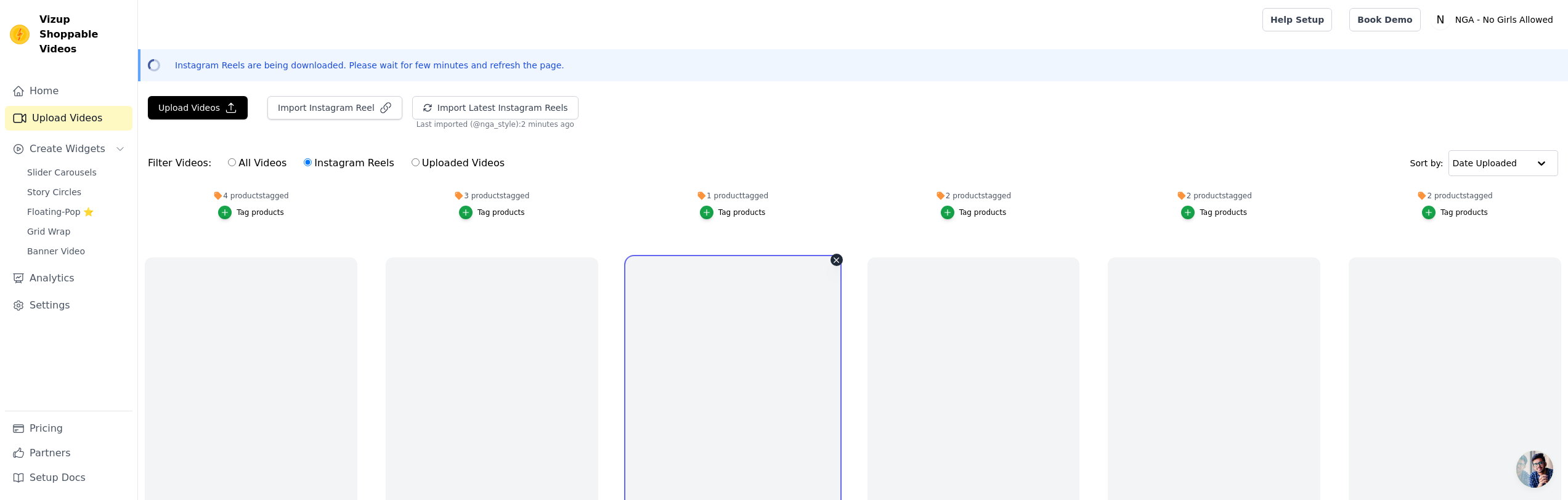
click at [652, 326] on video at bounding box center [733, 446] width 213 height 378
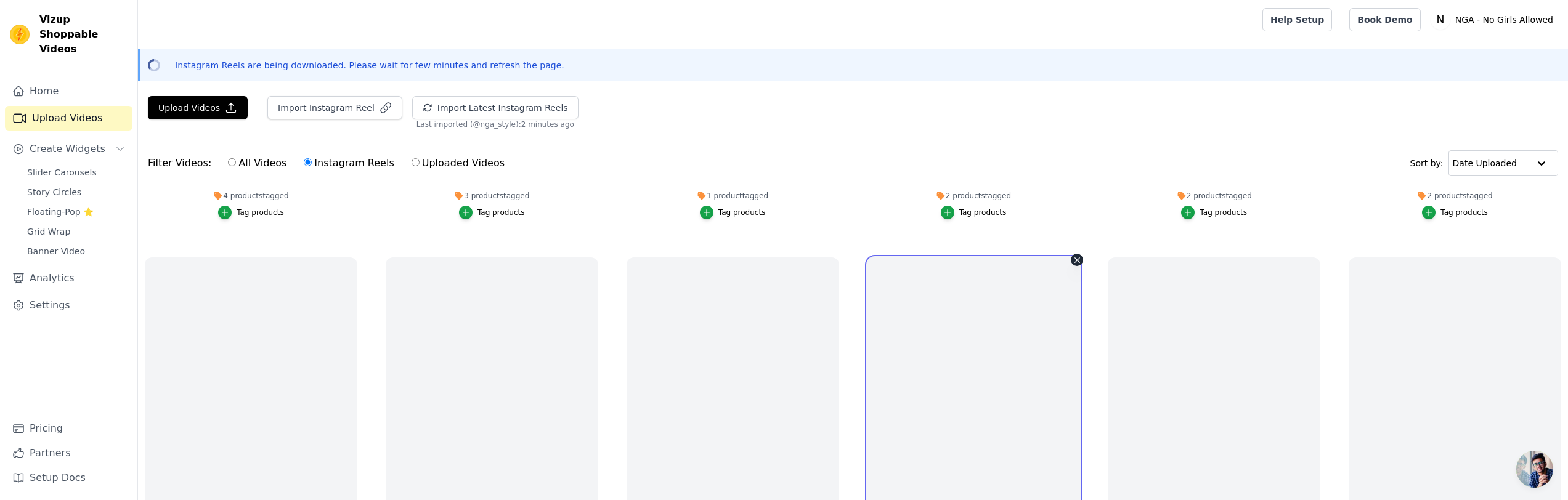
click at [1004, 333] on video at bounding box center [974, 446] width 213 height 378
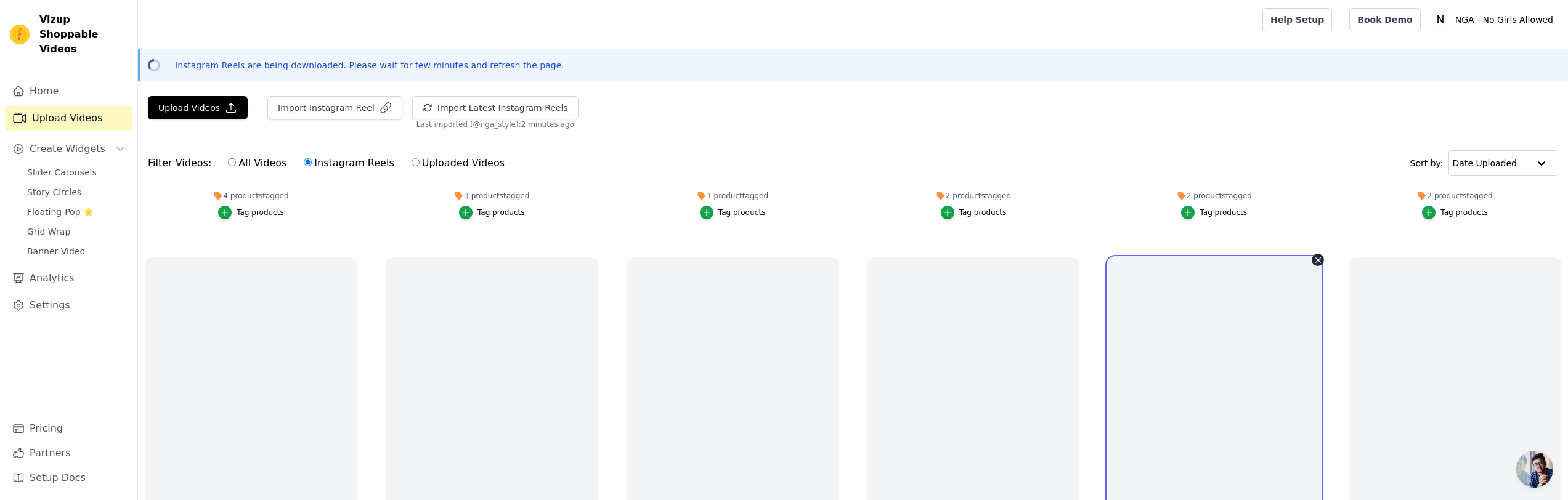
click at [1225, 337] on video at bounding box center [1214, 446] width 213 height 378
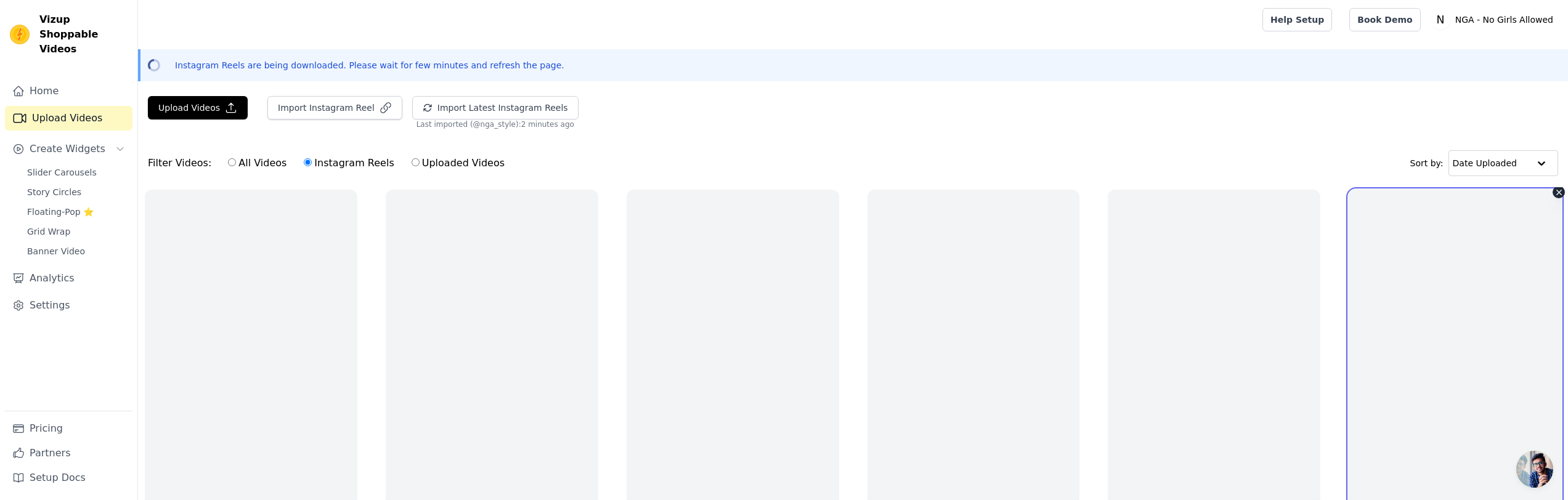
click at [1446, 327] on video at bounding box center [1455, 378] width 213 height 378
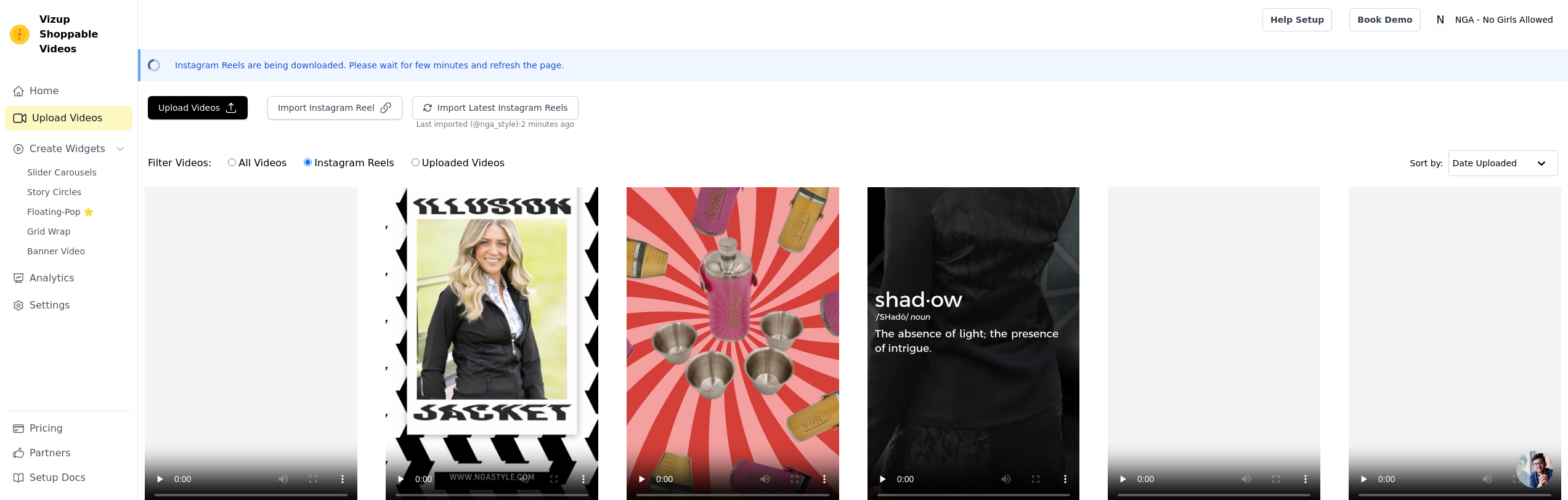
scroll to position [962, 0]
click at [329, 312] on video at bounding box center [251, 319] width 213 height 378
click at [286, 283] on video at bounding box center [251, 319] width 213 height 378
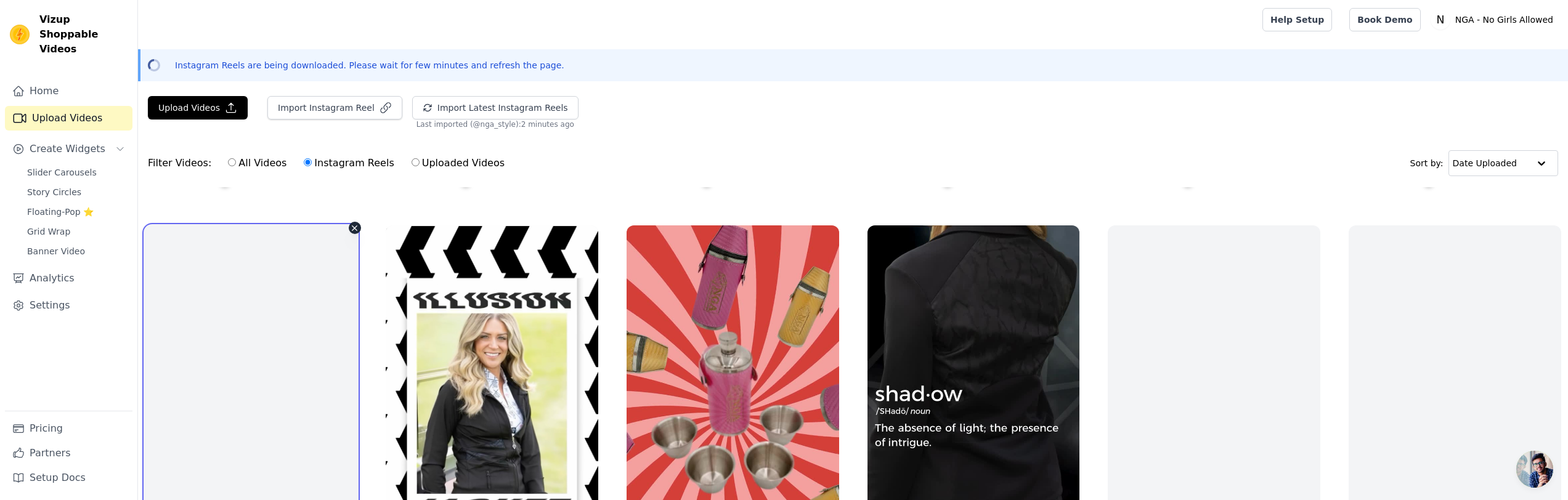
scroll to position [858, 0]
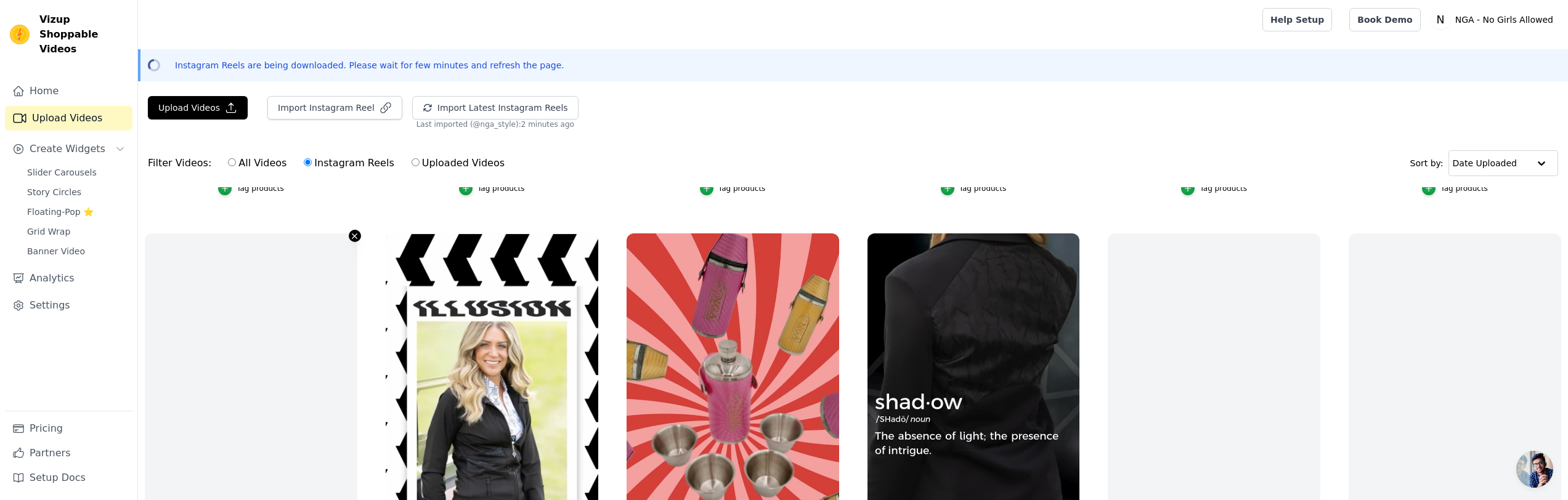
click at [358, 233] on icon "button" at bounding box center [354, 236] width 9 height 9
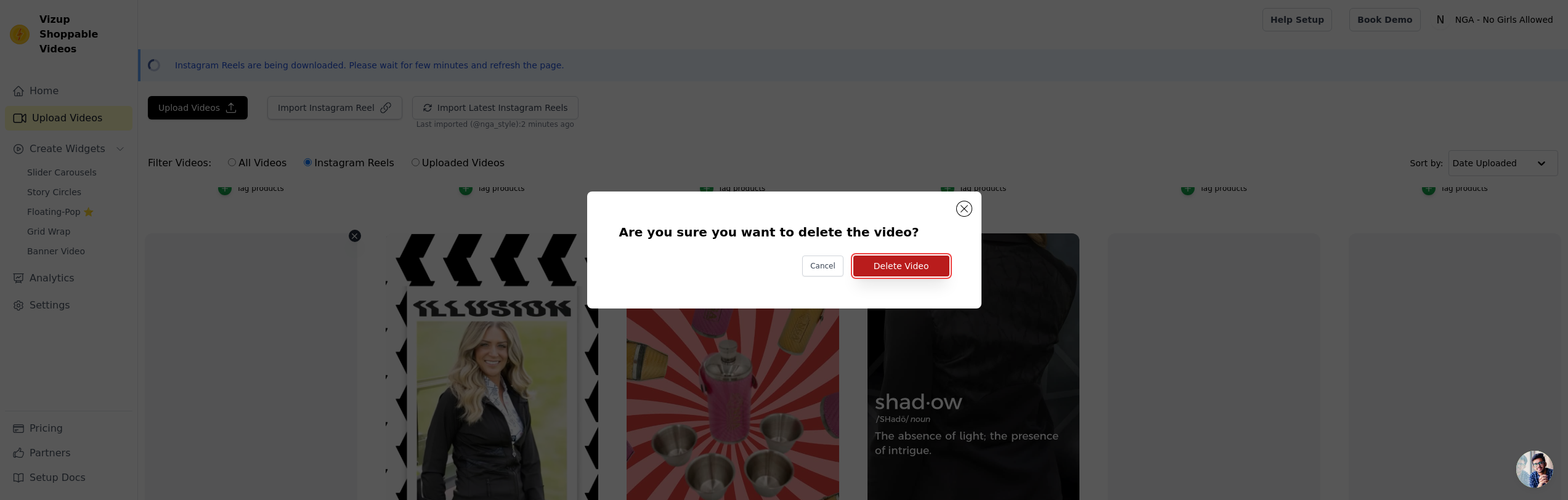
click at [892, 262] on button "Delete Video" at bounding box center [901, 266] width 96 height 21
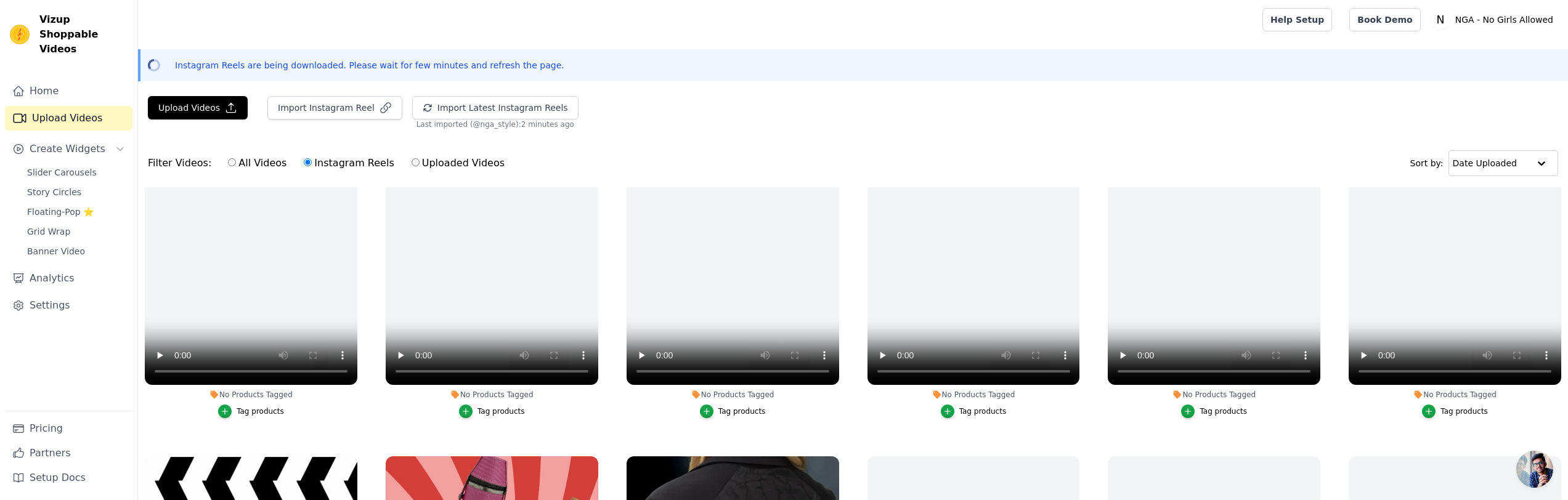
scroll to position [624, 0]
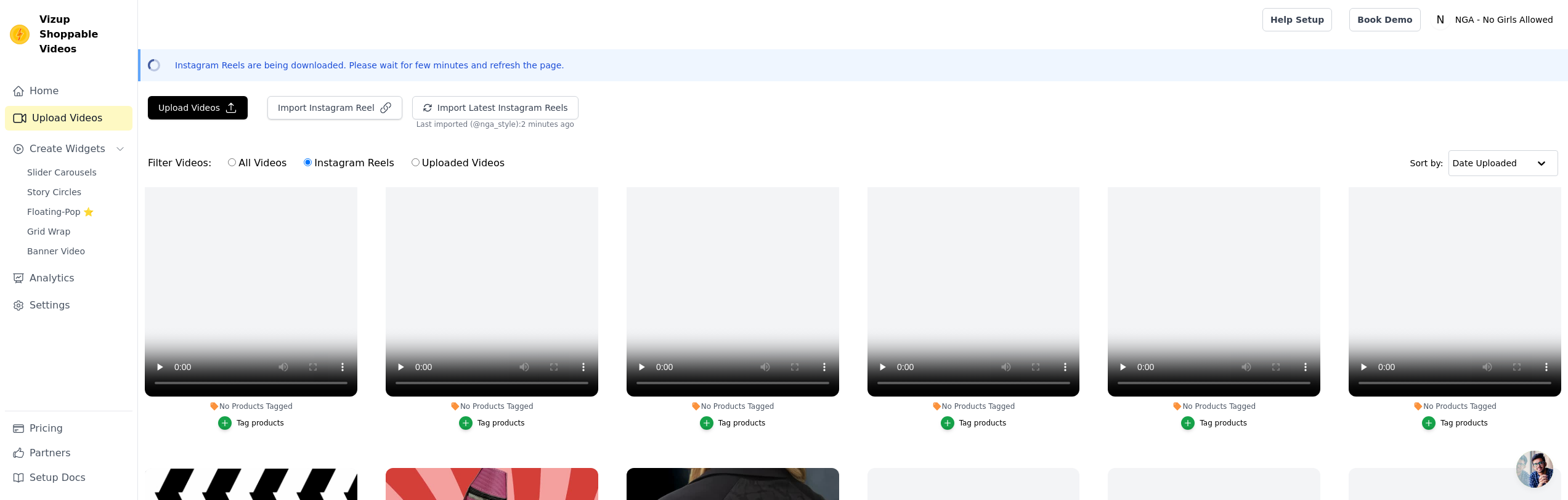
click at [412, 162] on input "Uploaded Videos" at bounding box center [416, 162] width 8 height 8
radio input "true"
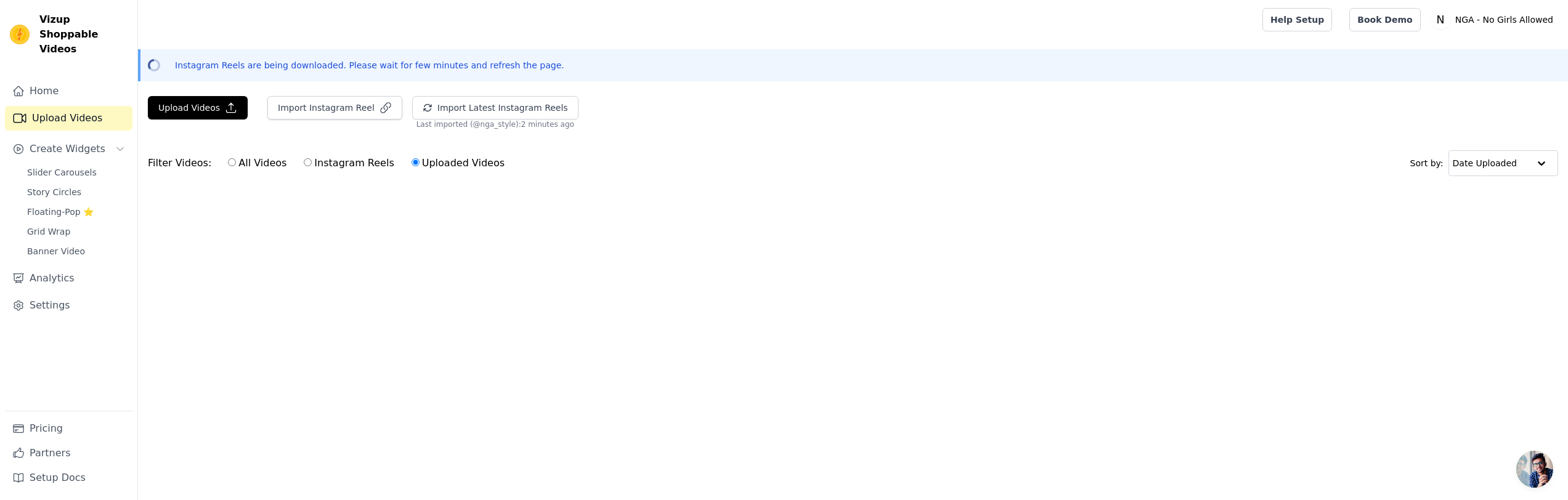
scroll to position [0, 0]
click at [303, 165] on input "Instagram Reels" at bounding box center [308, 162] width 8 height 8
radio input "true"
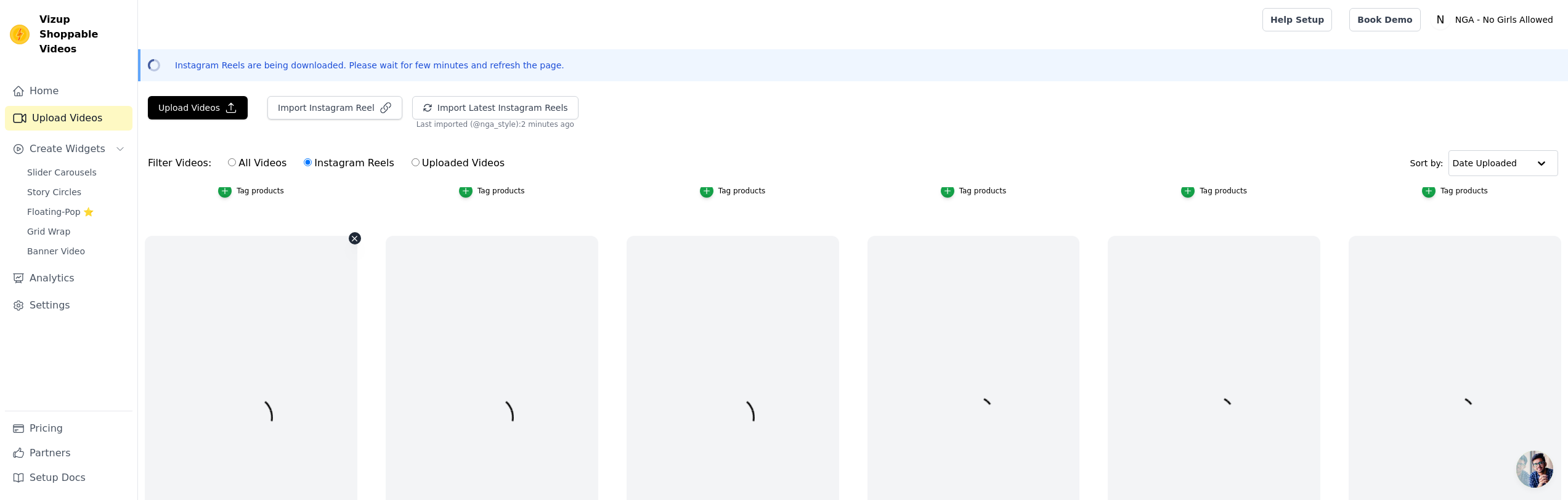
scroll to position [391, 0]
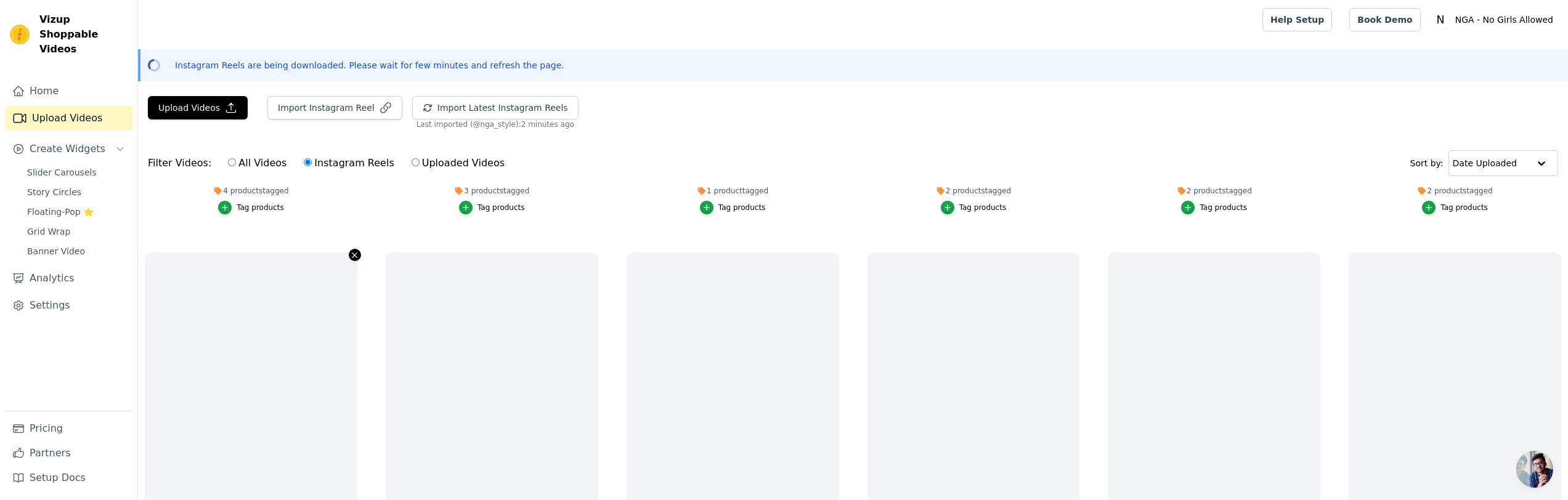
click at [357, 256] on icon "button" at bounding box center [354, 255] width 9 height 9
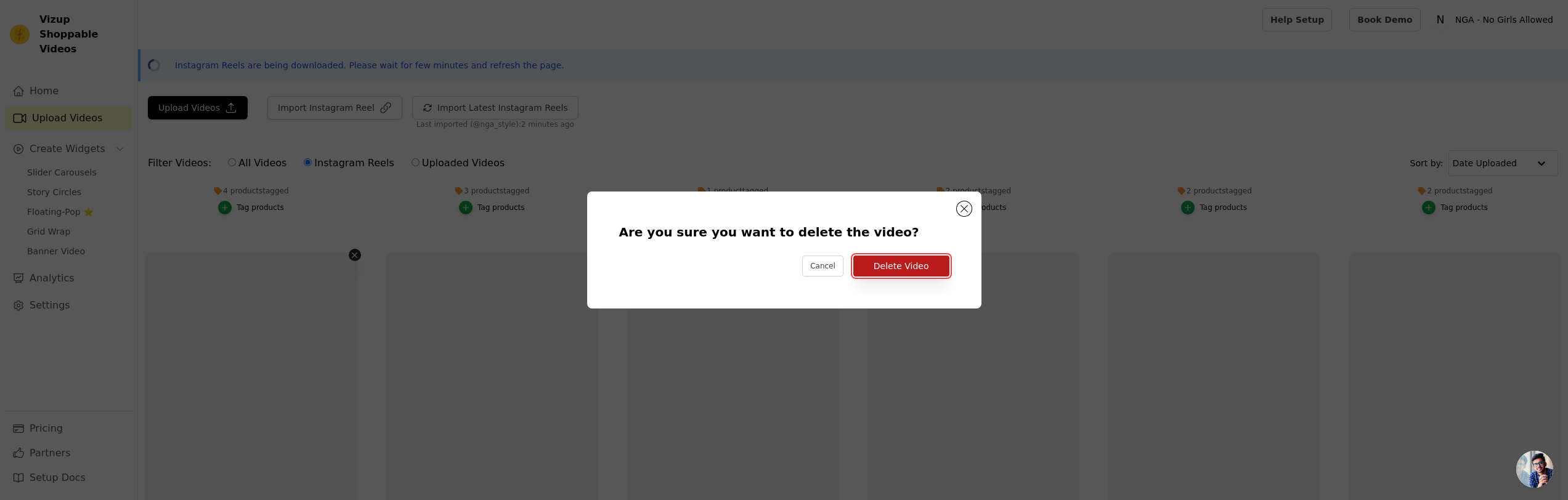
click at [875, 268] on button "Delete Video" at bounding box center [901, 266] width 96 height 21
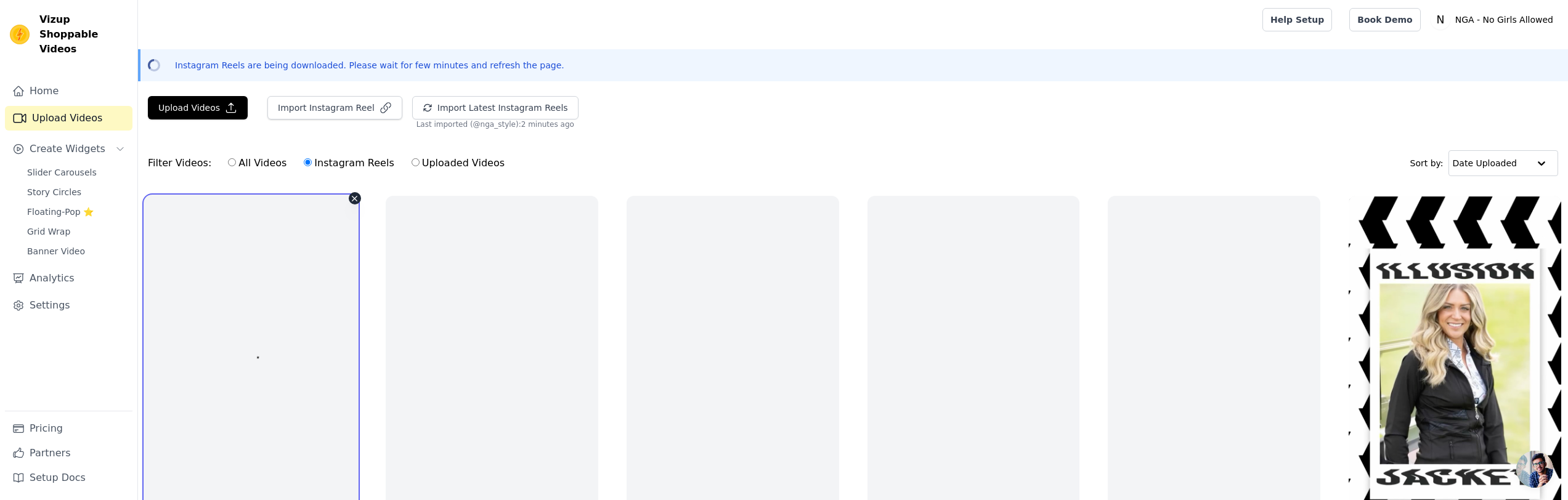
scroll to position [446, 0]
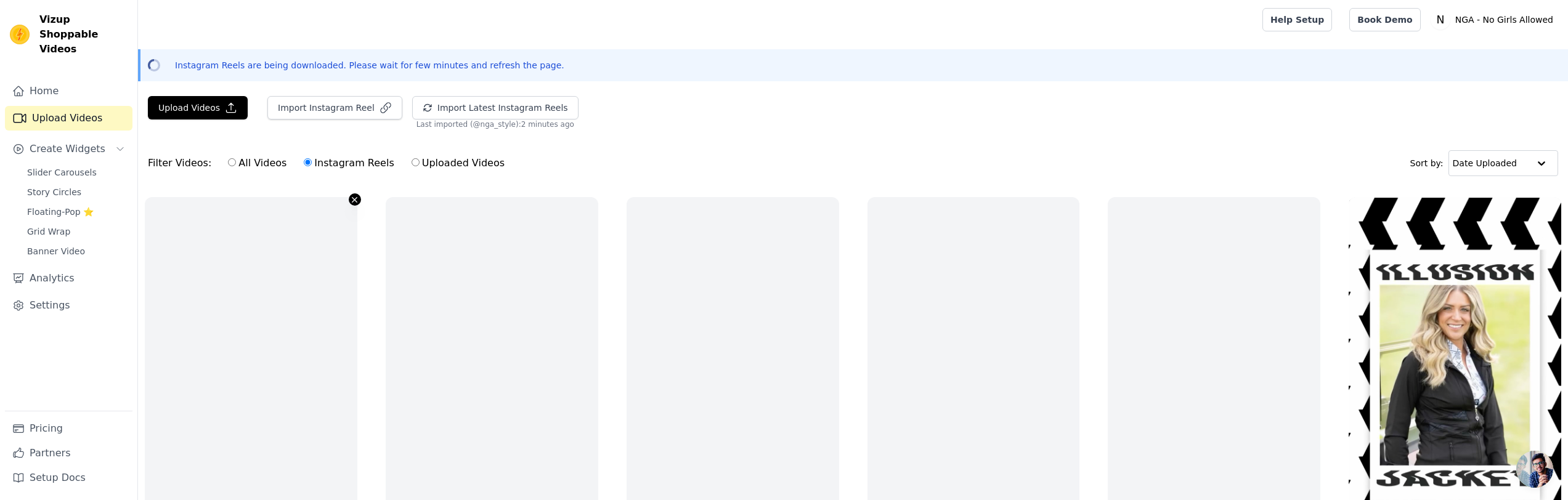
click at [355, 198] on icon "button" at bounding box center [355, 200] width 5 height 5
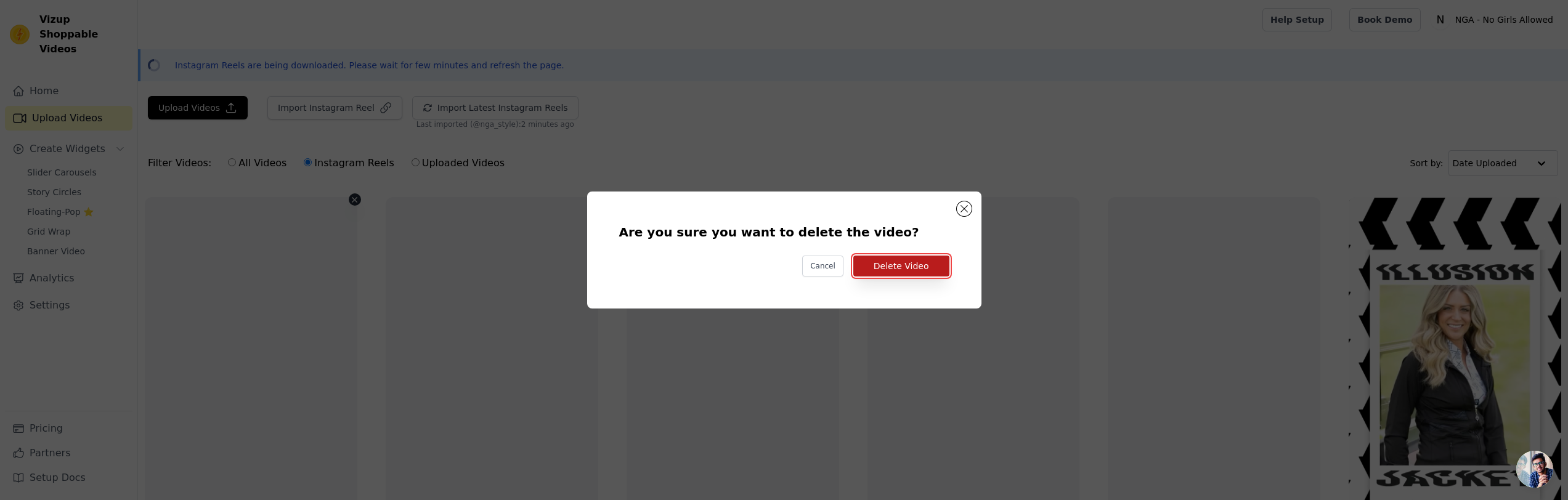
click at [895, 268] on button "Delete Video" at bounding box center [901, 266] width 96 height 21
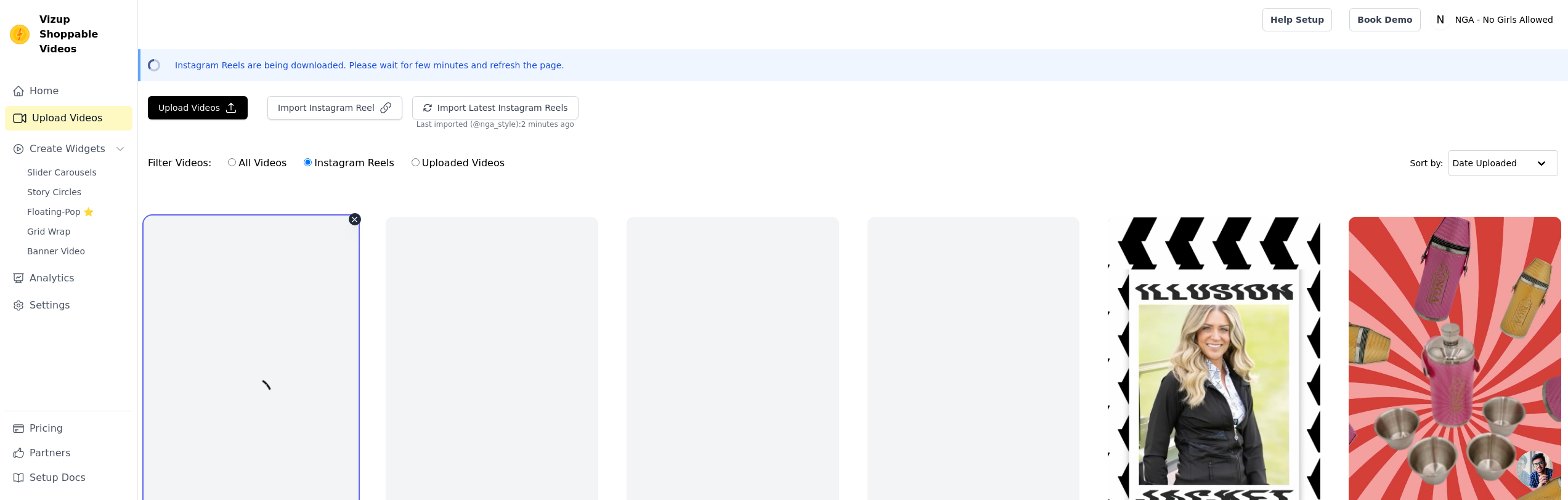
scroll to position [422, 0]
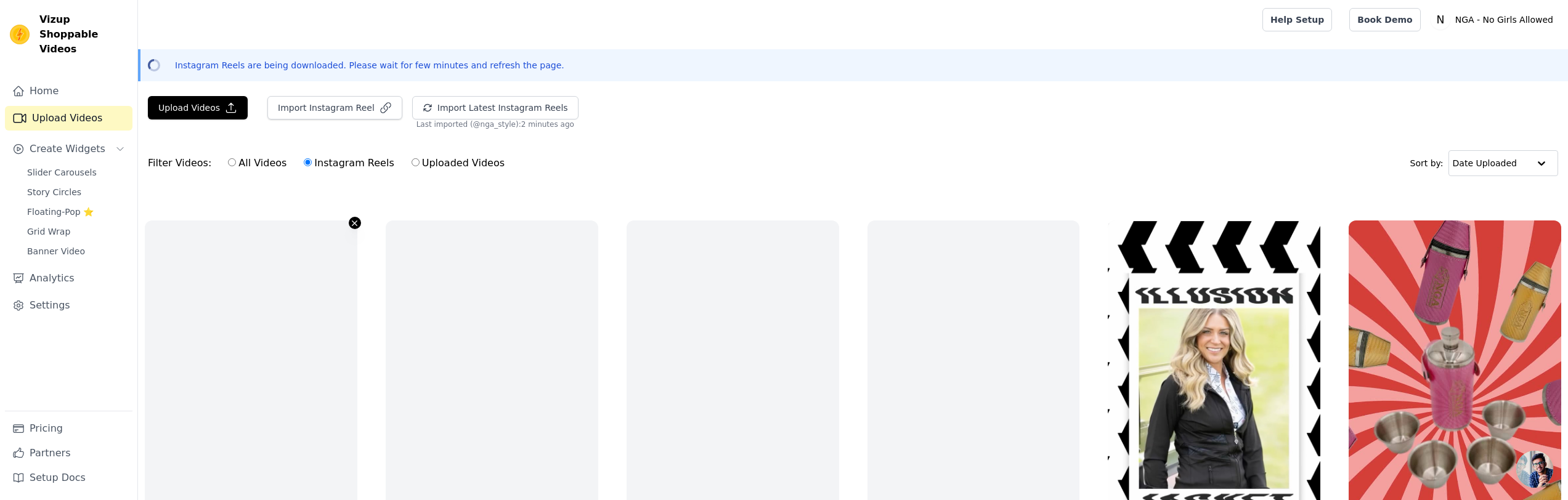
click at [353, 224] on icon "button" at bounding box center [355, 223] width 5 height 5
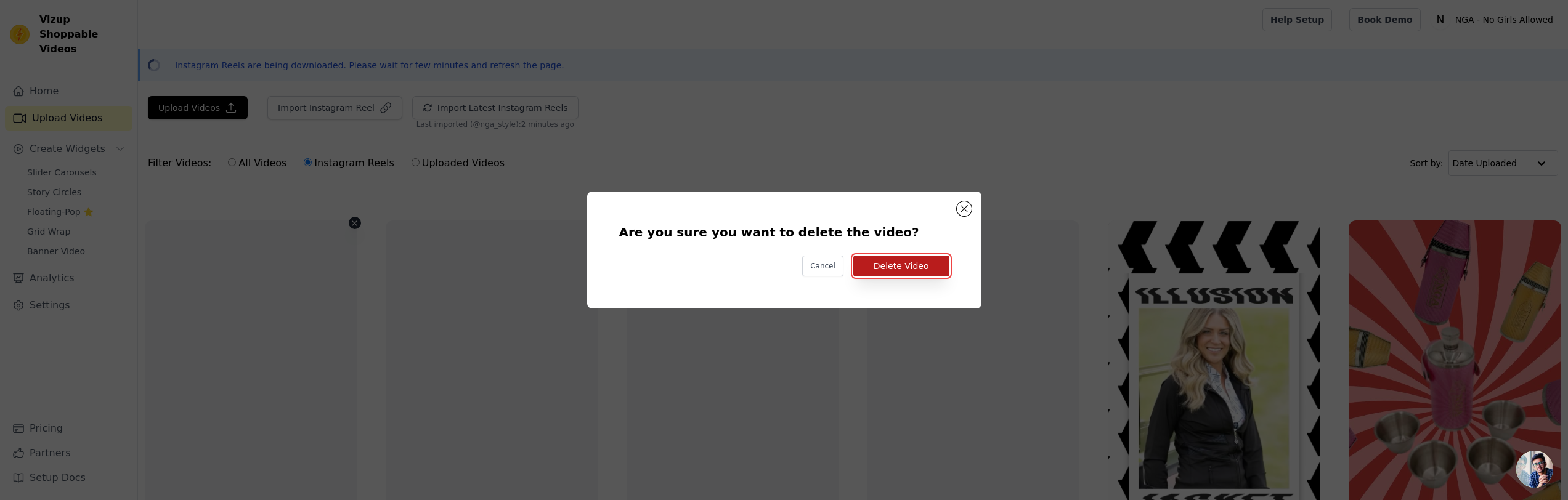
click at [906, 264] on button "Delete Video" at bounding box center [901, 266] width 96 height 21
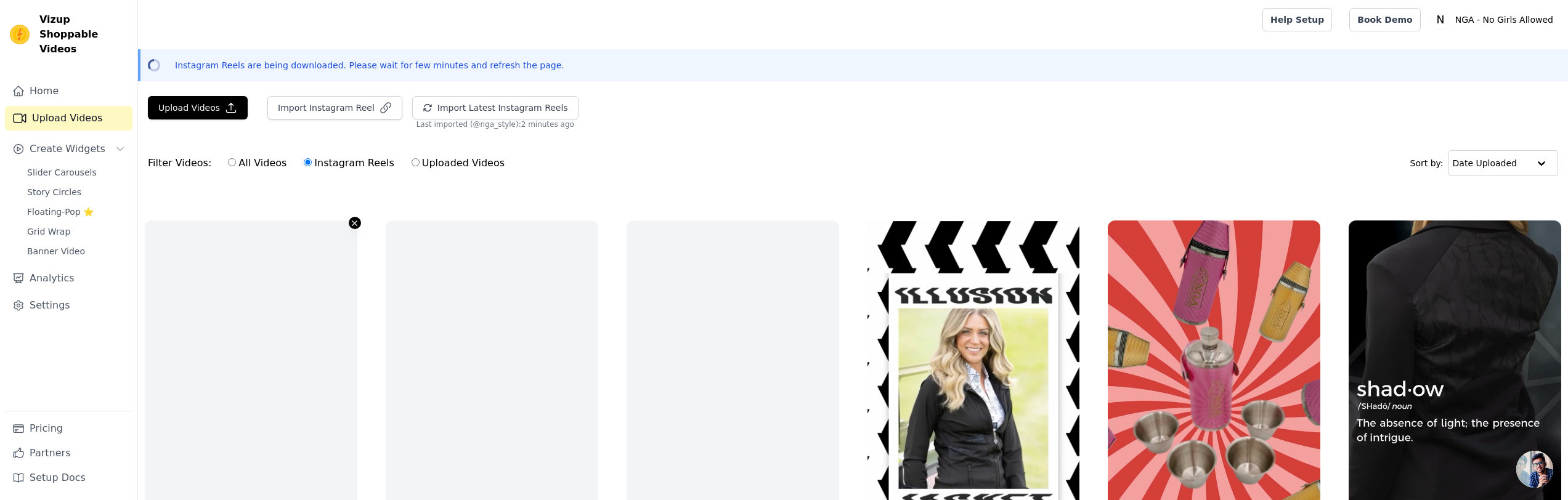
click at [355, 227] on icon "button" at bounding box center [354, 222] width 9 height 9
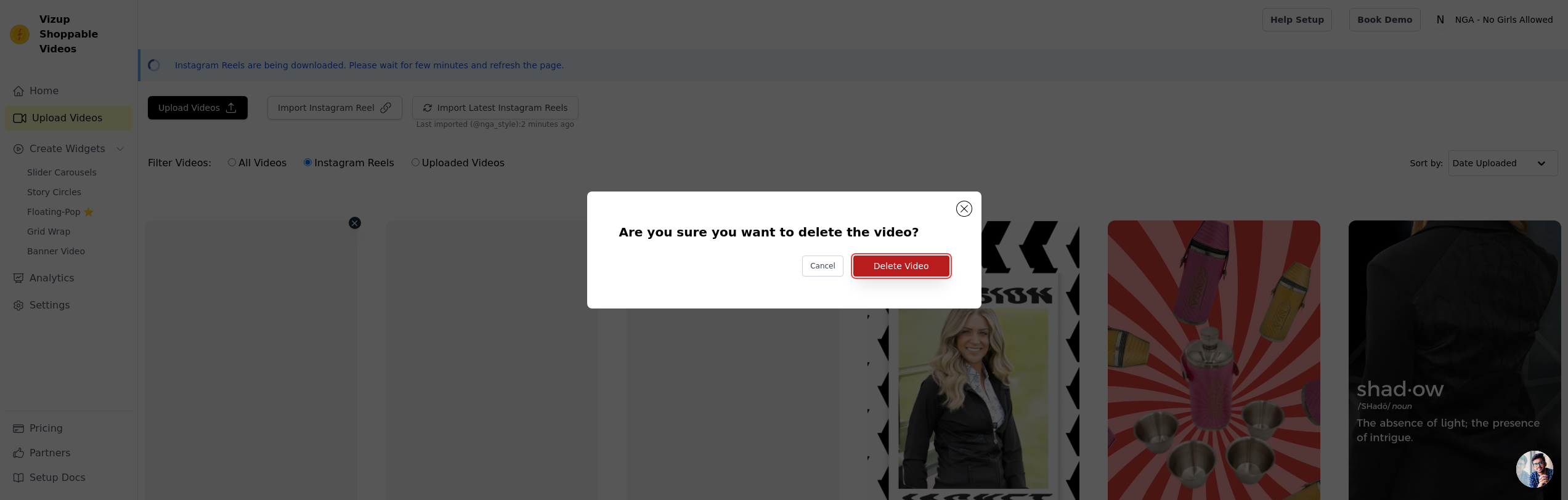
click at [909, 259] on button "Delete Video" at bounding box center [901, 266] width 96 height 21
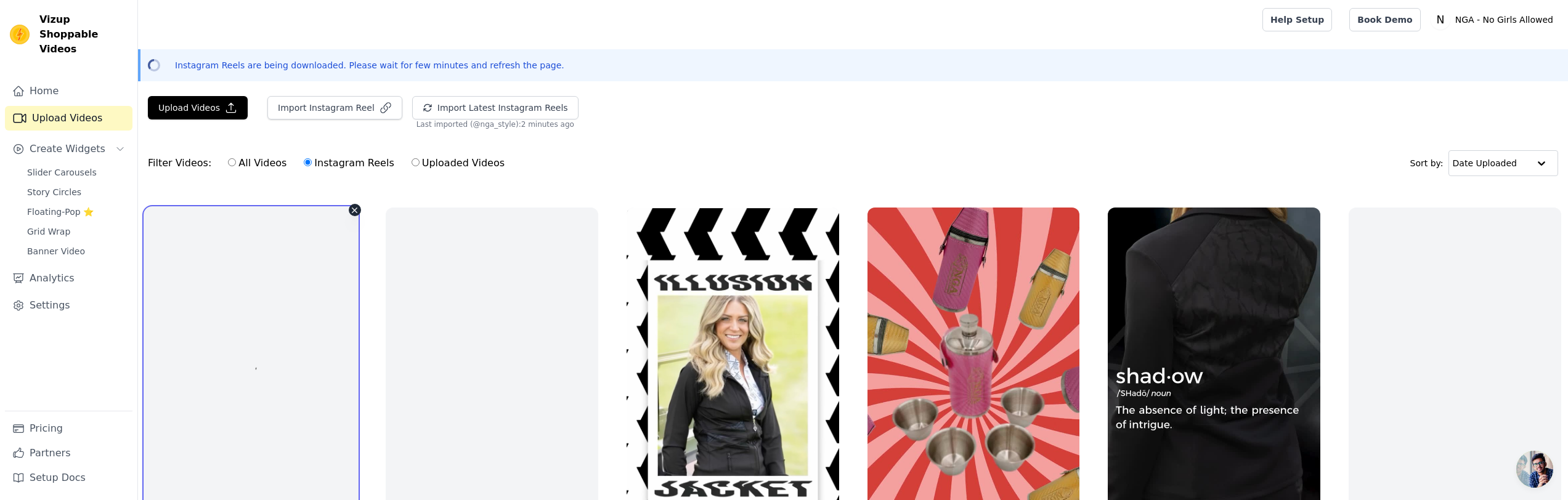
scroll to position [433, 0]
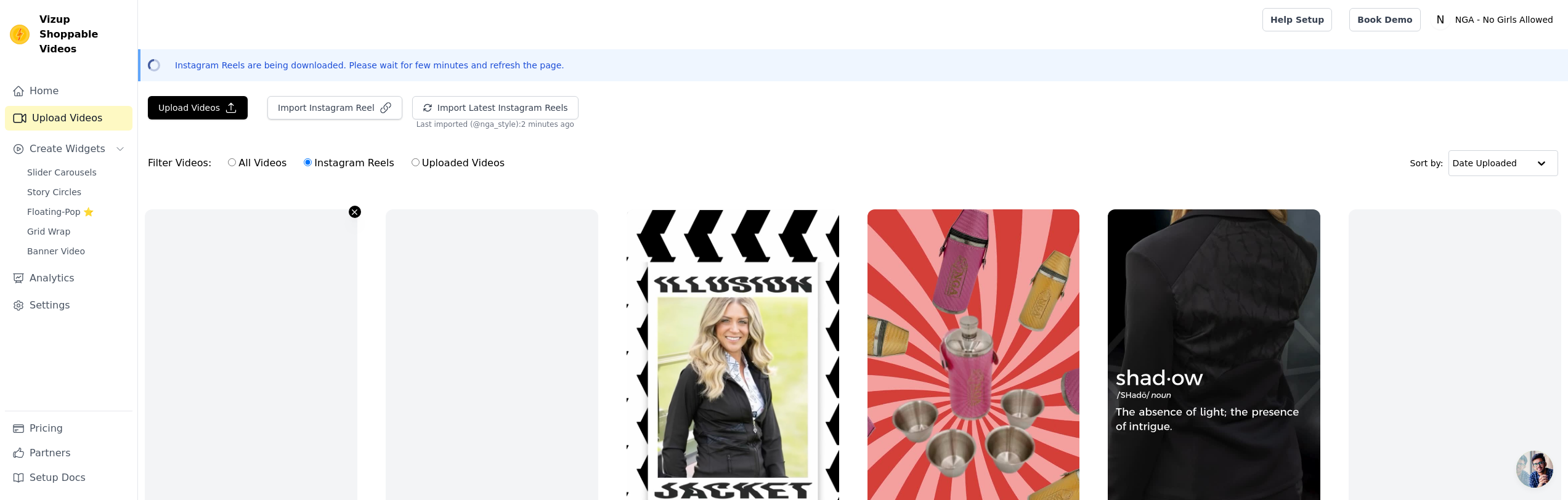
click at [358, 208] on icon "button" at bounding box center [354, 212] width 9 height 9
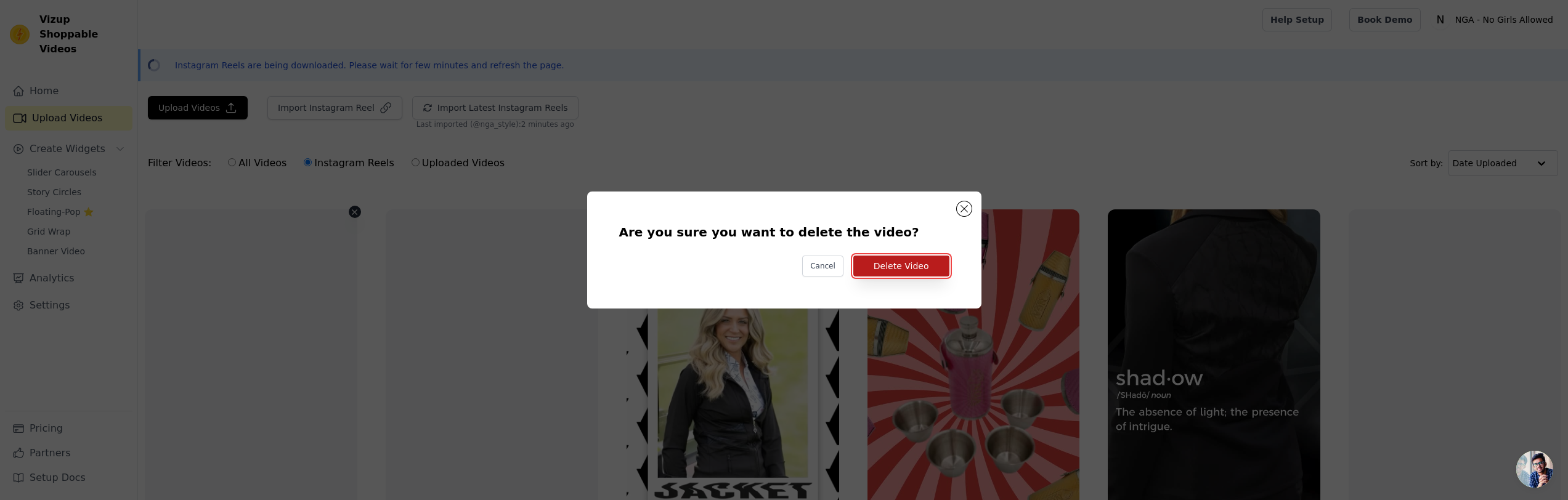
click at [880, 261] on button "Delete Video" at bounding box center [901, 266] width 96 height 21
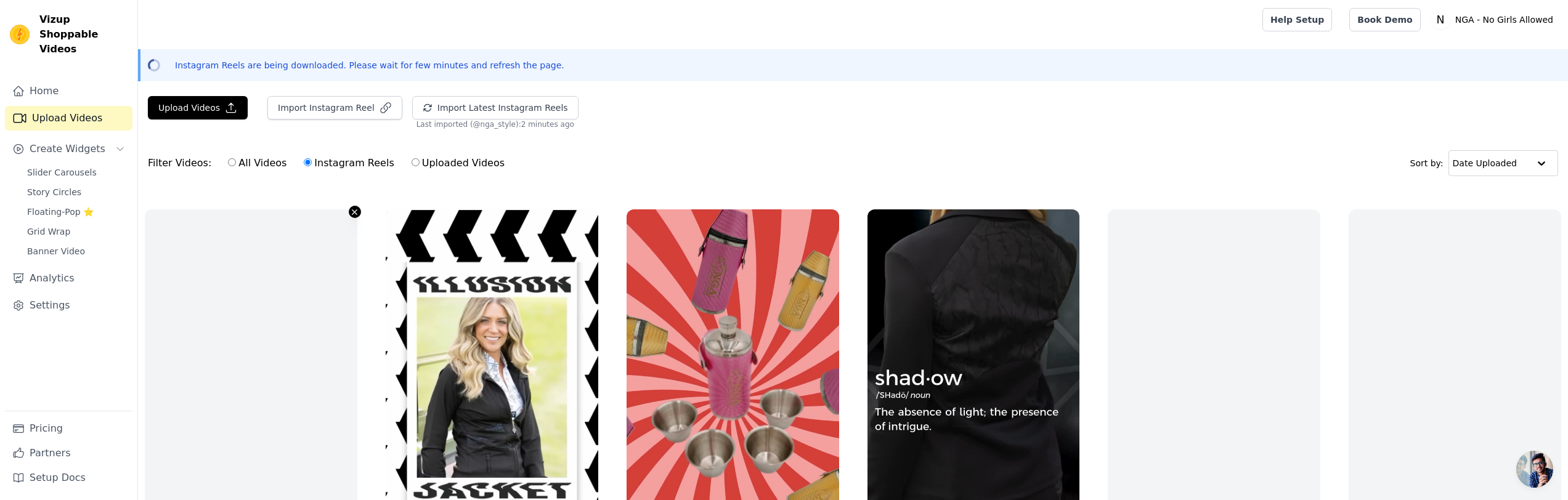
click at [352, 212] on icon "button" at bounding box center [354, 212] width 9 height 9
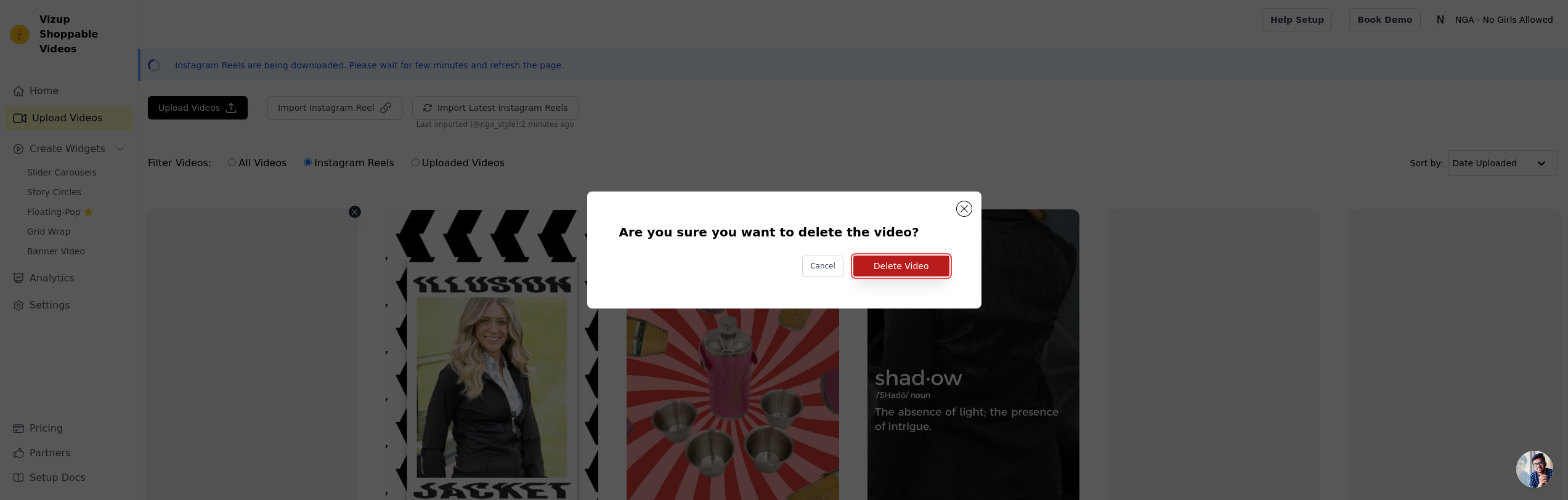
click at [884, 263] on button "Delete Video" at bounding box center [901, 266] width 96 height 21
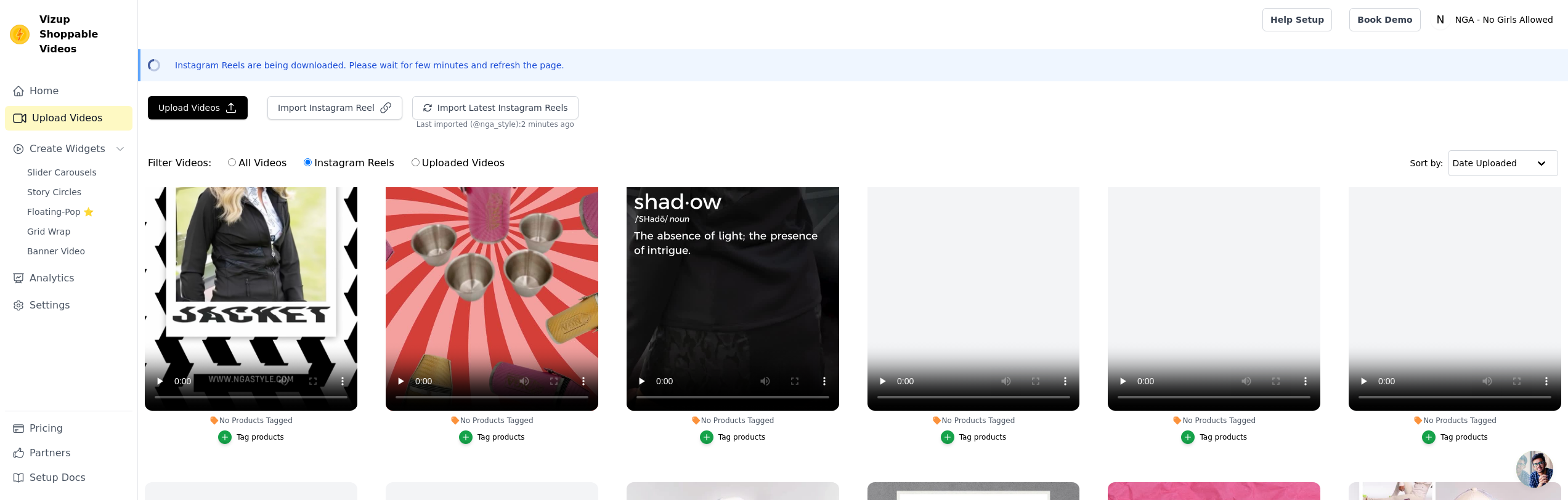
scroll to position [614, 0]
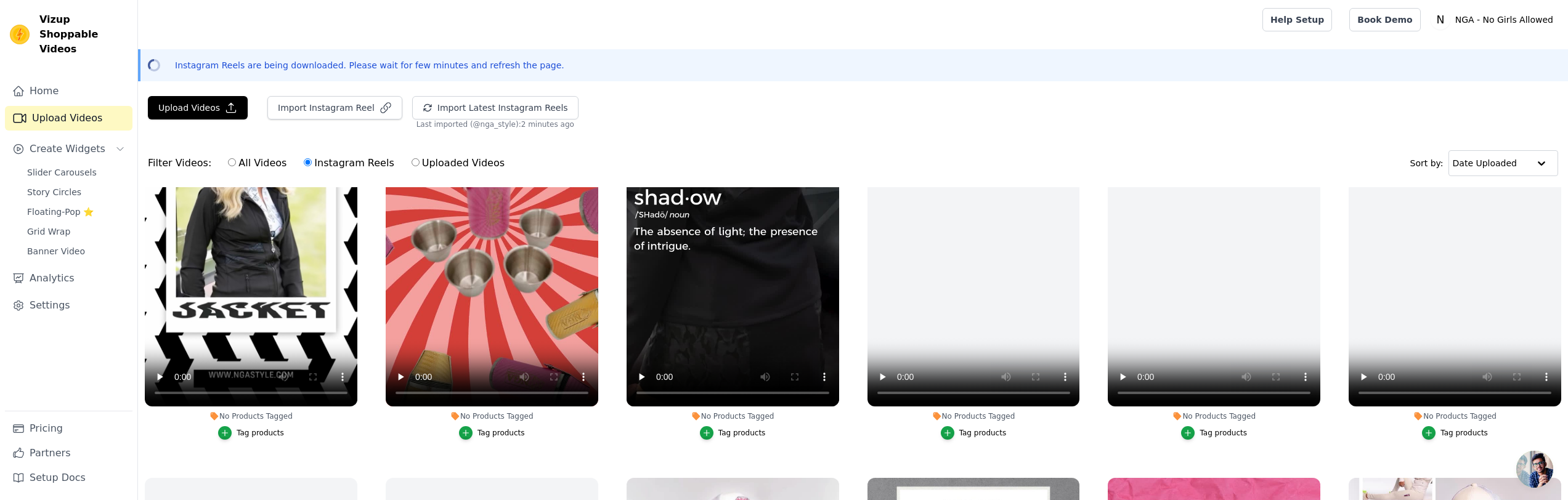
click at [254, 431] on div "Tag products" at bounding box center [260, 433] width 48 height 10
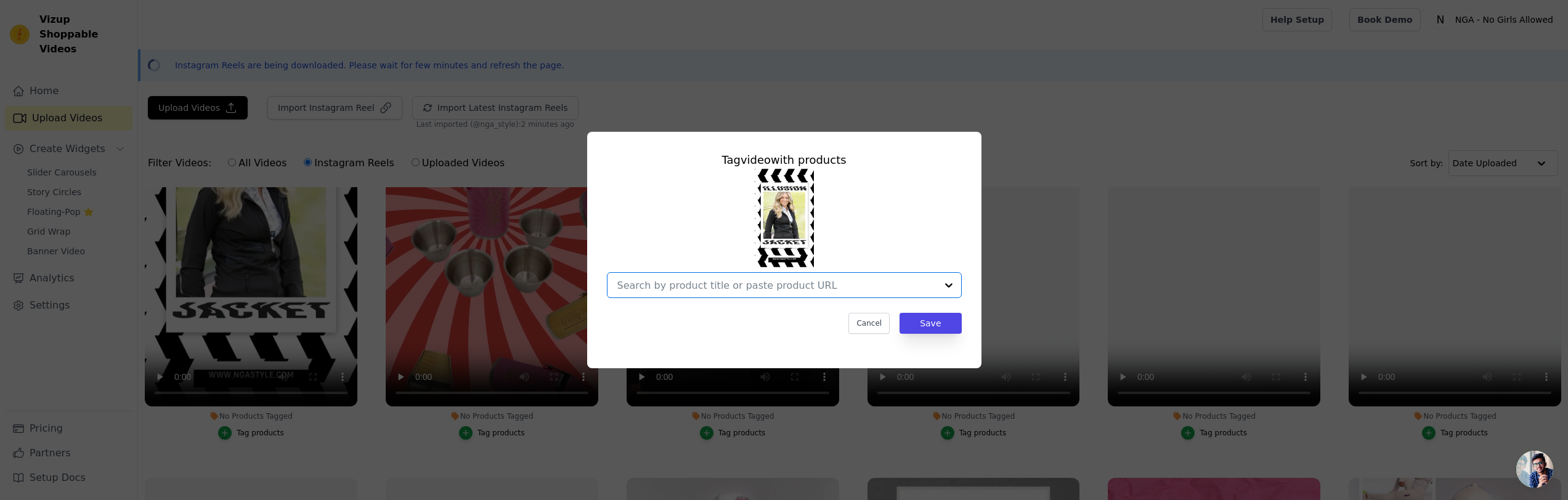
click at [694, 281] on input "No Products Tagged Tag video with products Option undefined, selected. Select i…" at bounding box center [777, 286] width 319 height 12
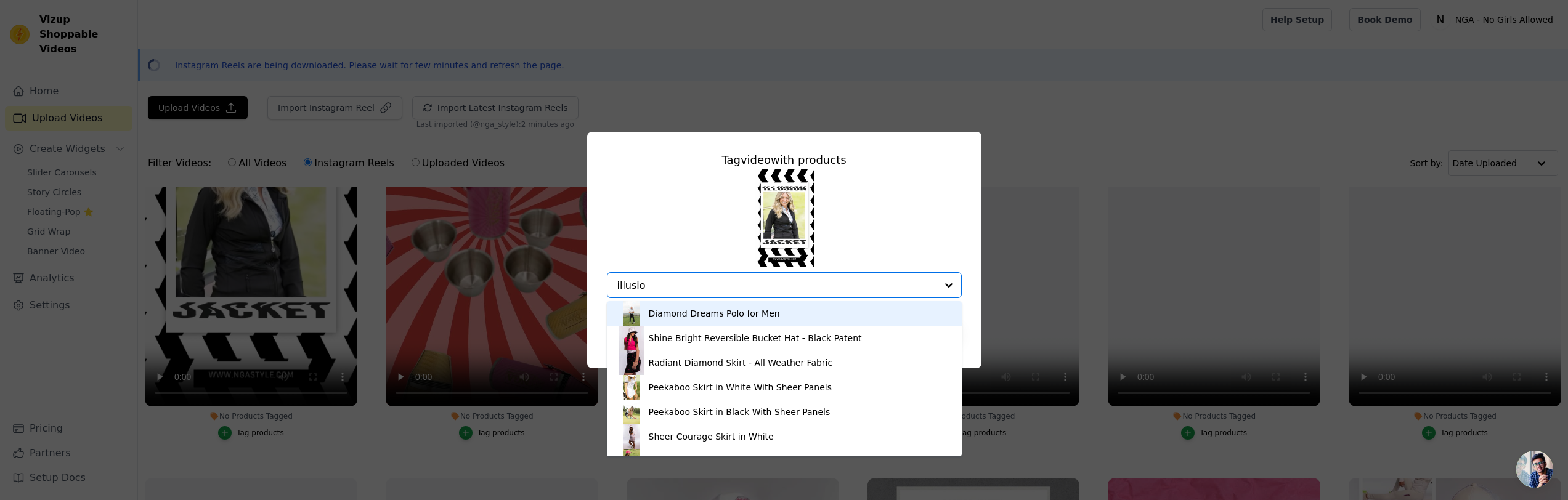
type input "illusion"
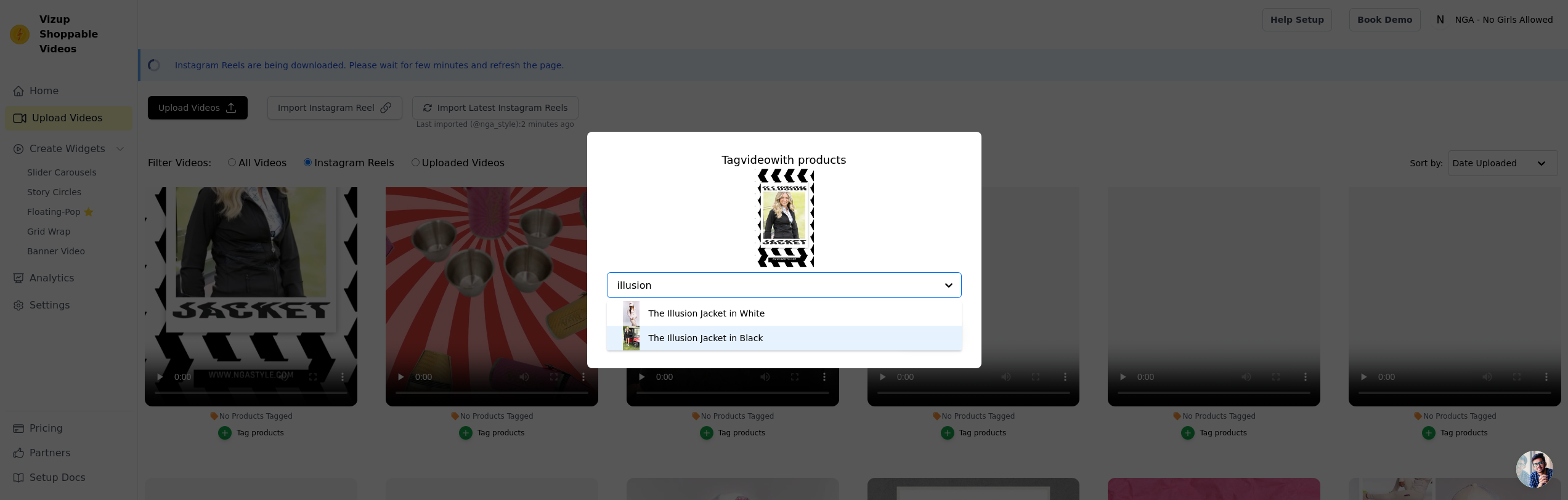
click at [713, 338] on div "The Illusion Jacket in Black" at bounding box center [705, 338] width 114 height 12
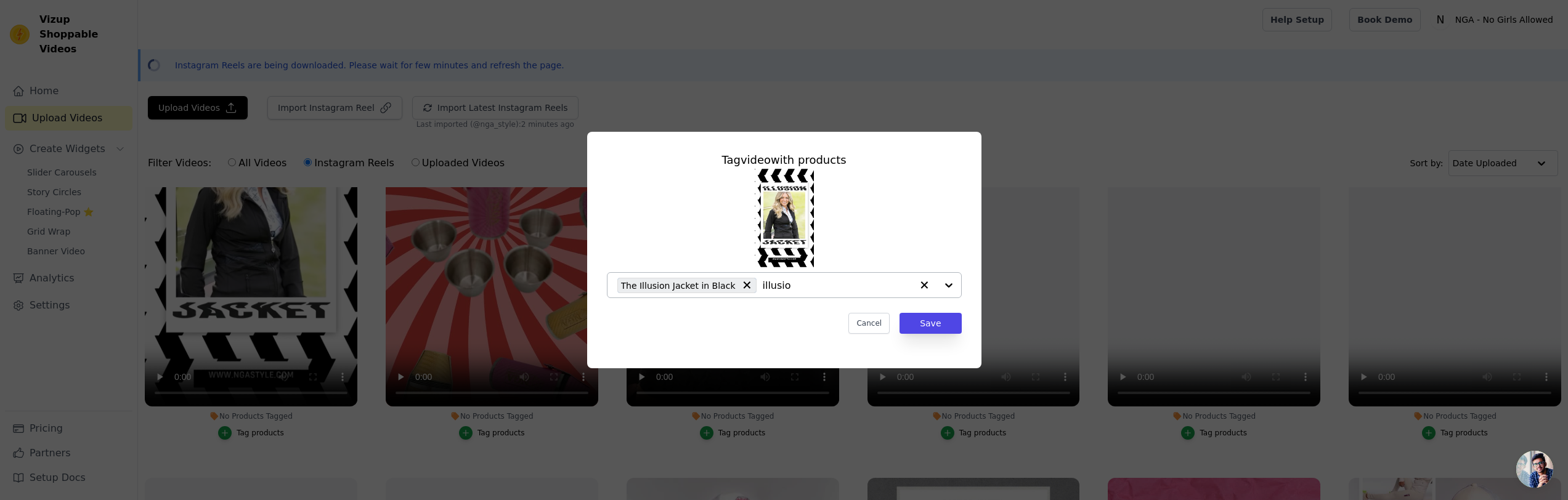
type input "illusion"
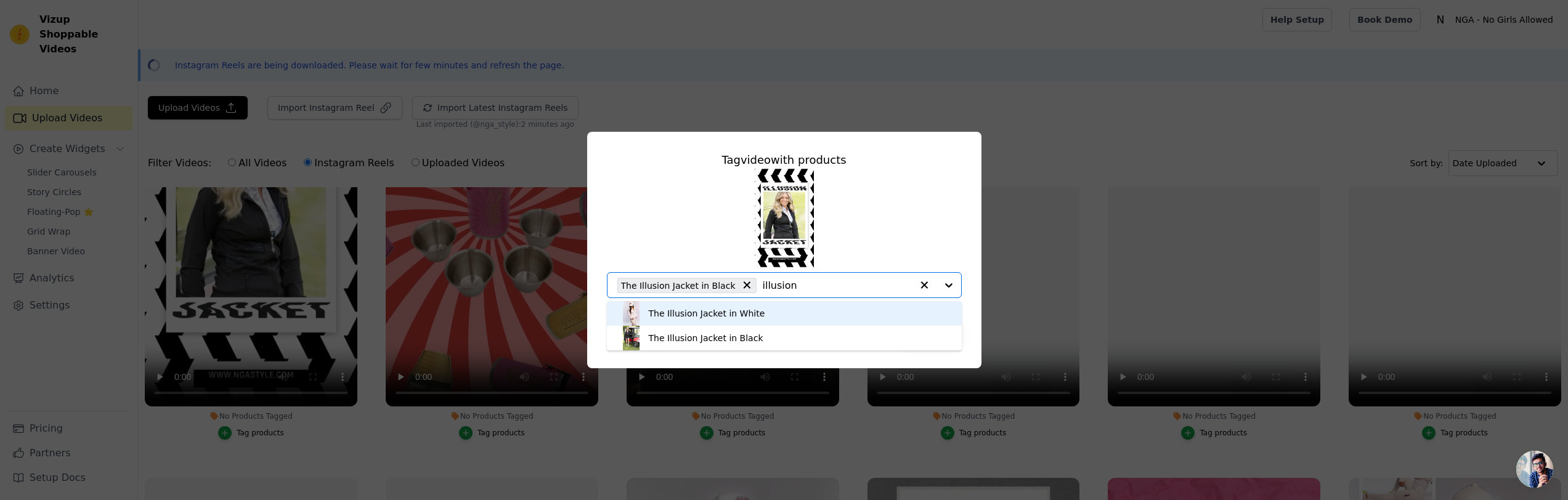
click at [749, 312] on div "The Illusion Jacket in White" at bounding box center [707, 313] width 117 height 12
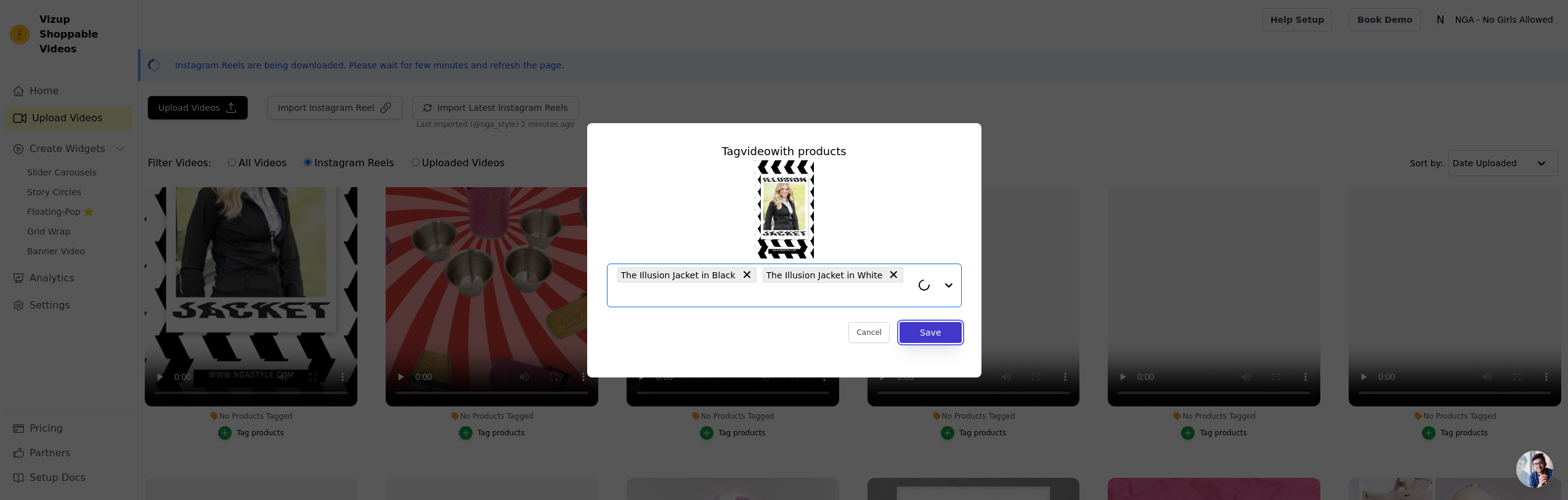
click at [912, 331] on button "Save" at bounding box center [930, 332] width 62 height 21
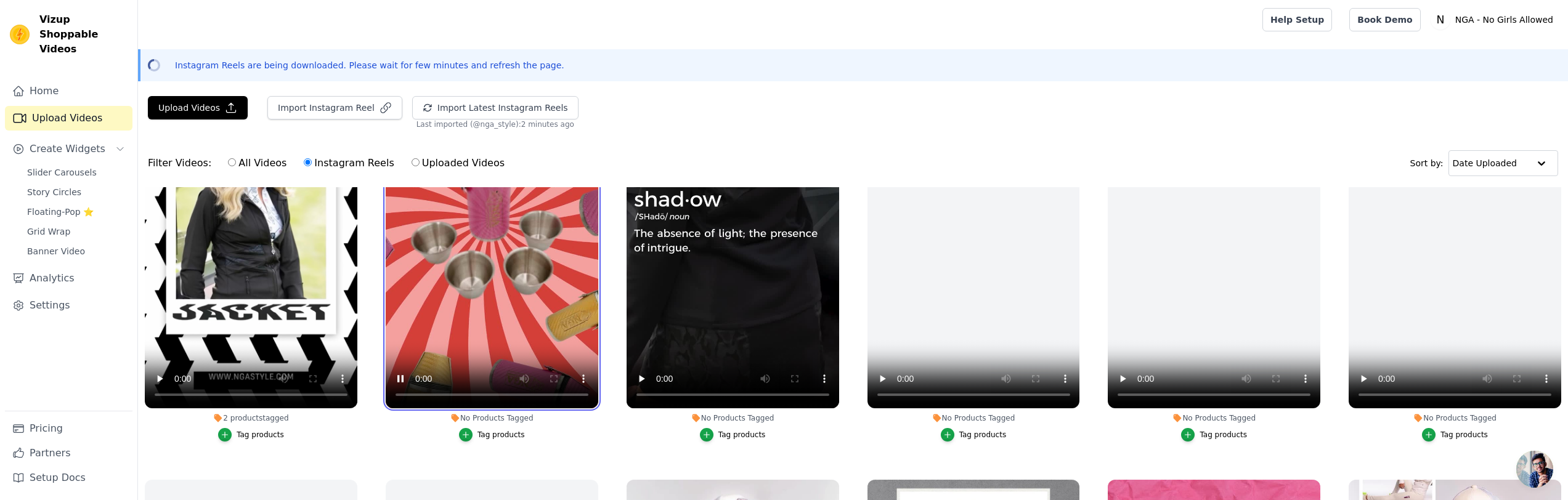
scroll to position [616, 0]
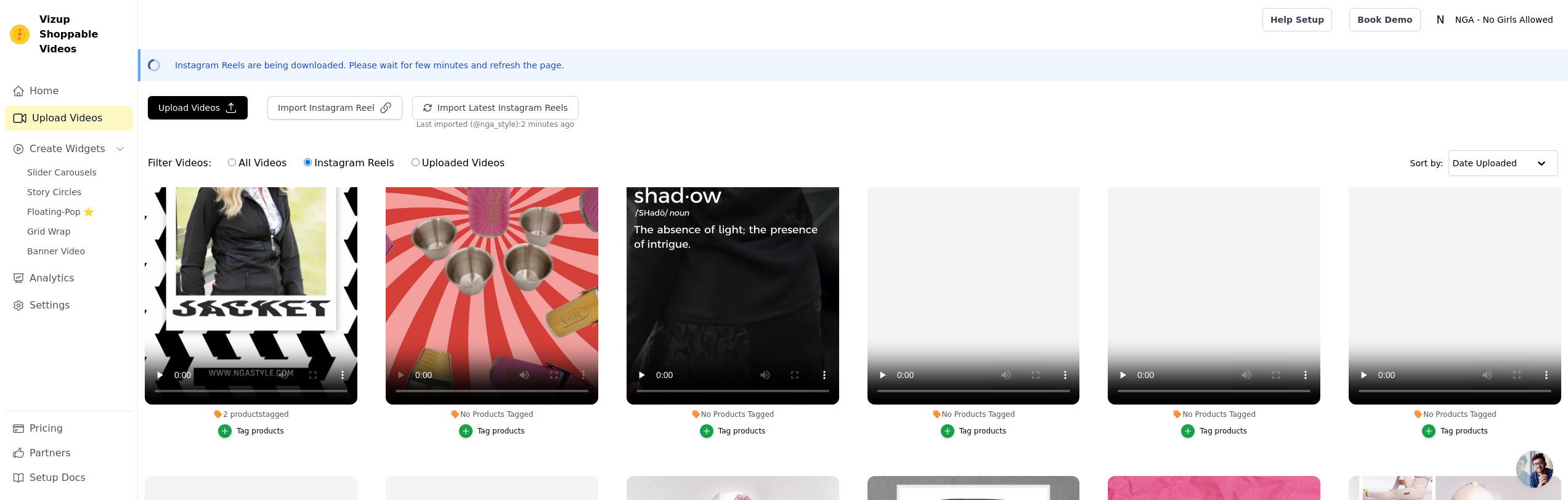
click at [499, 428] on div "Tag products" at bounding box center [501, 432] width 48 height 10
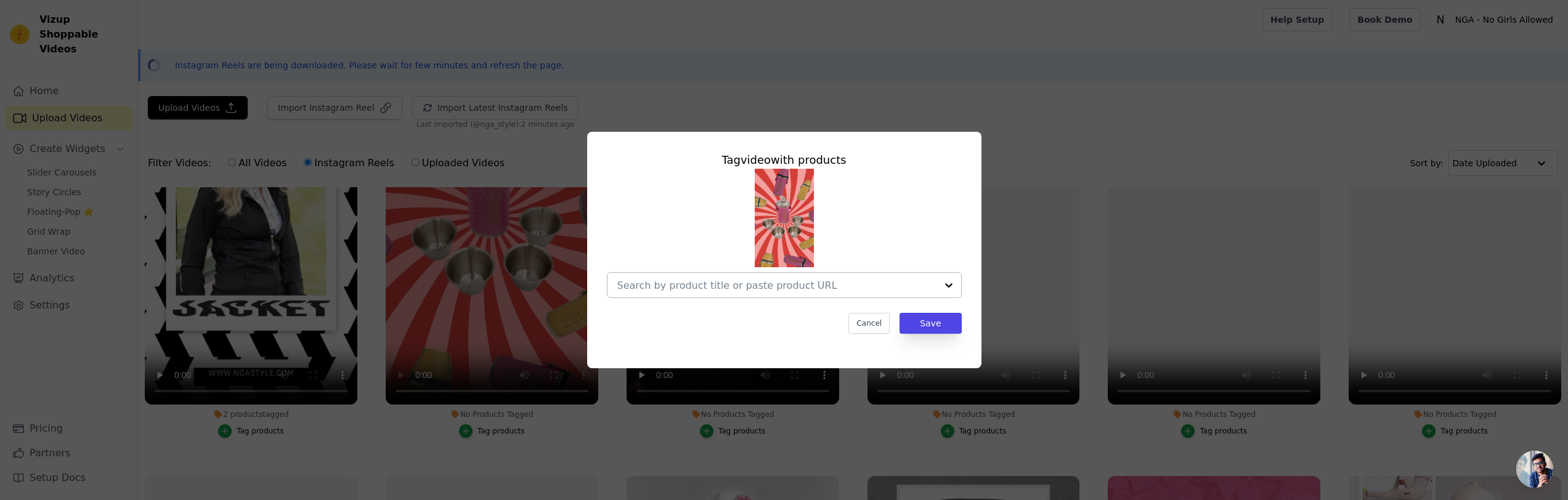
click at [669, 286] on input "No Products Tagged Tag video with products Cancel Save Tag products" at bounding box center [777, 286] width 319 height 12
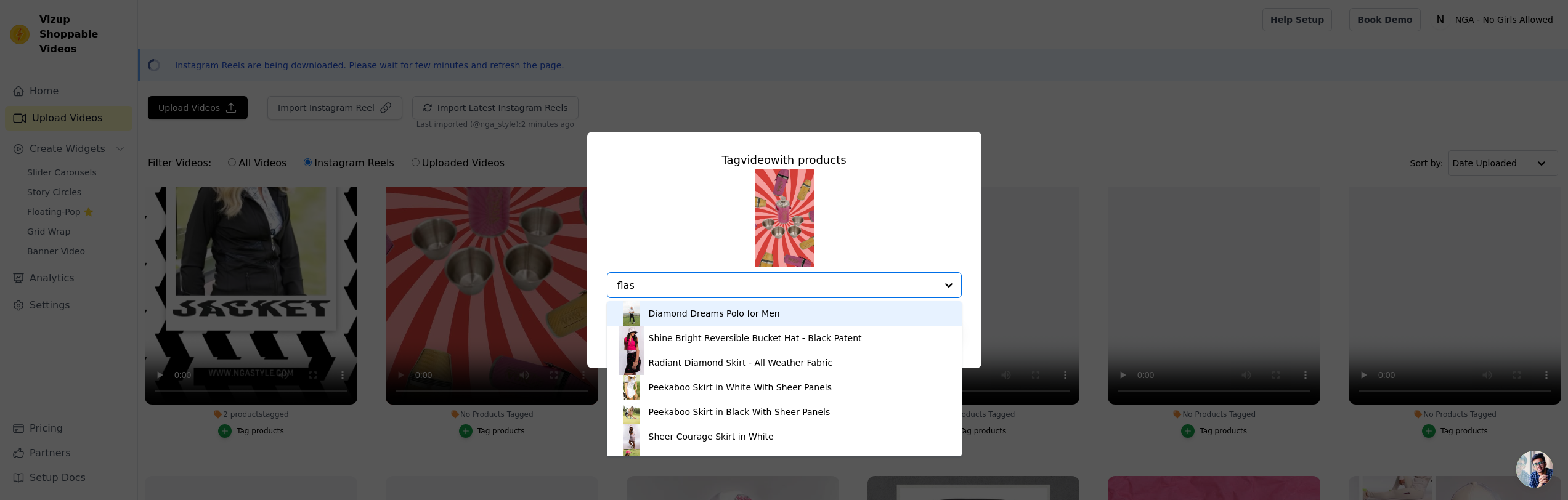
type input "flask"
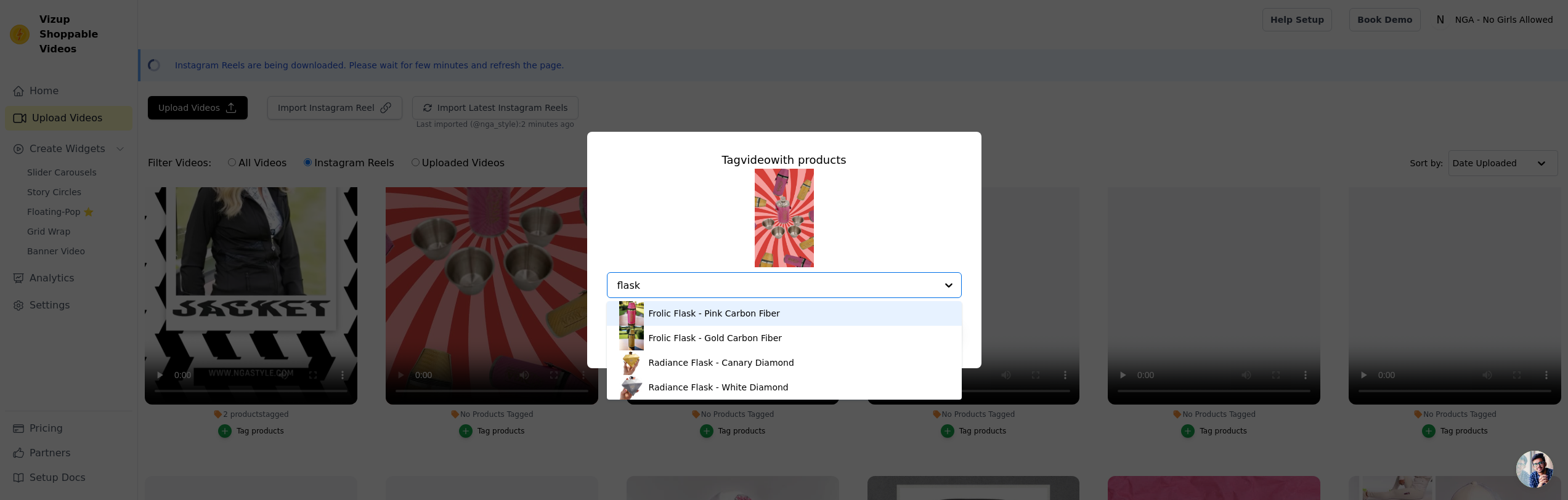
click at [684, 311] on div "Frolic Flask - Pink Carbon Fiber" at bounding box center [714, 313] width 131 height 12
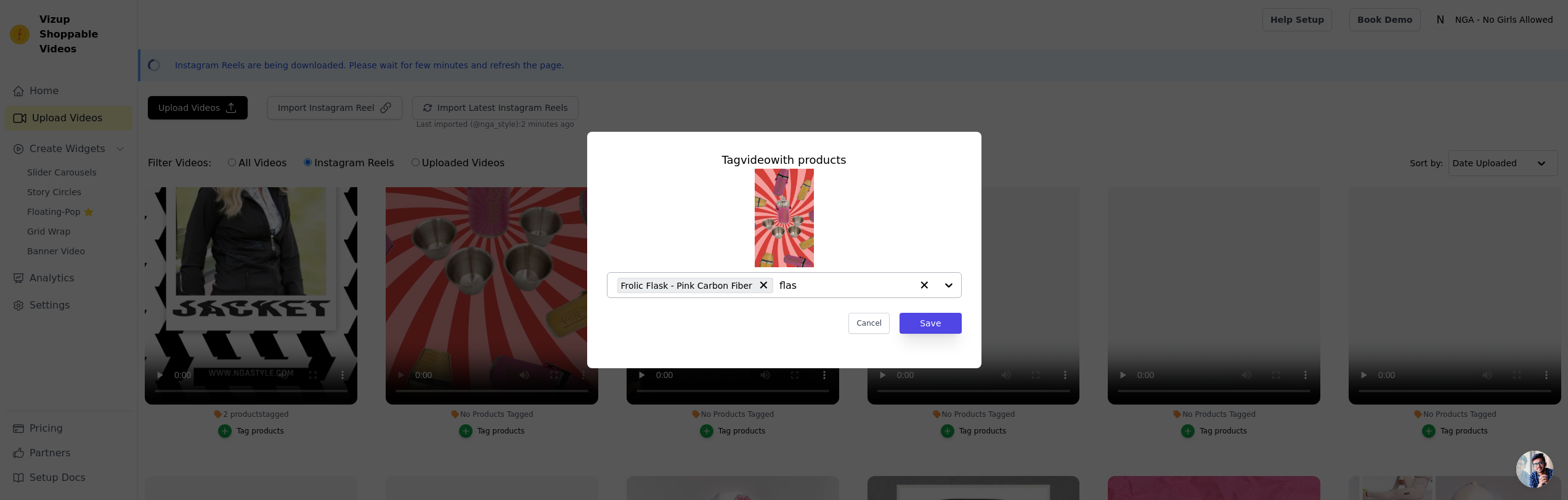
type input "flask"
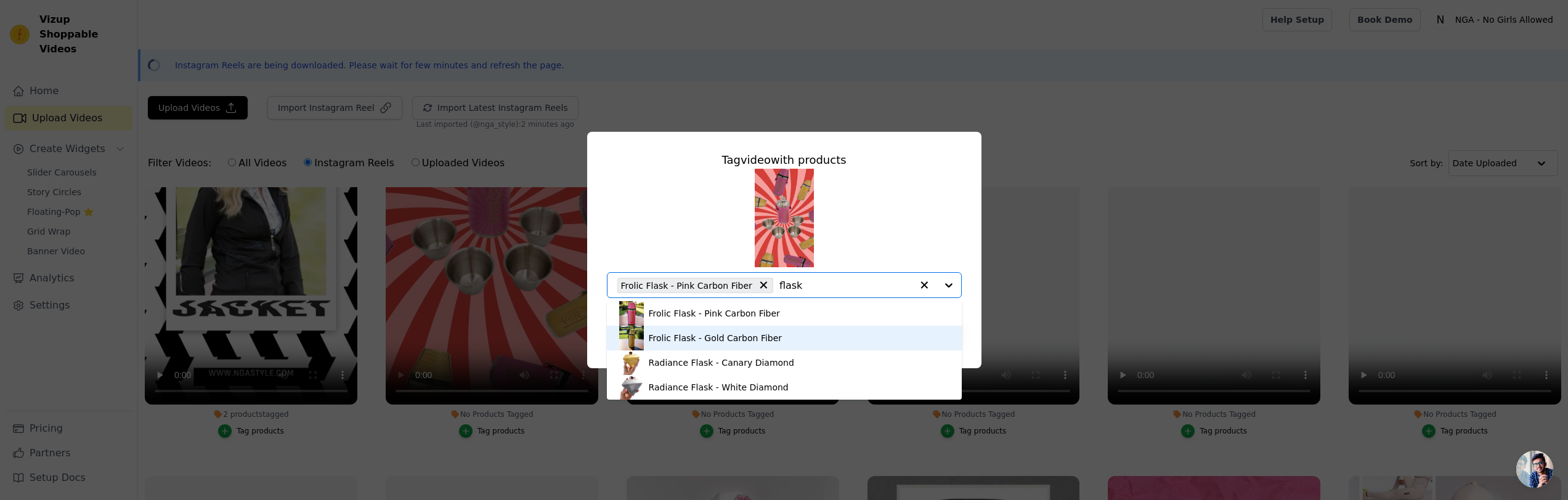
click at [674, 332] on div "Frolic Flask - Gold Carbon Fiber" at bounding box center [715, 338] width 133 height 12
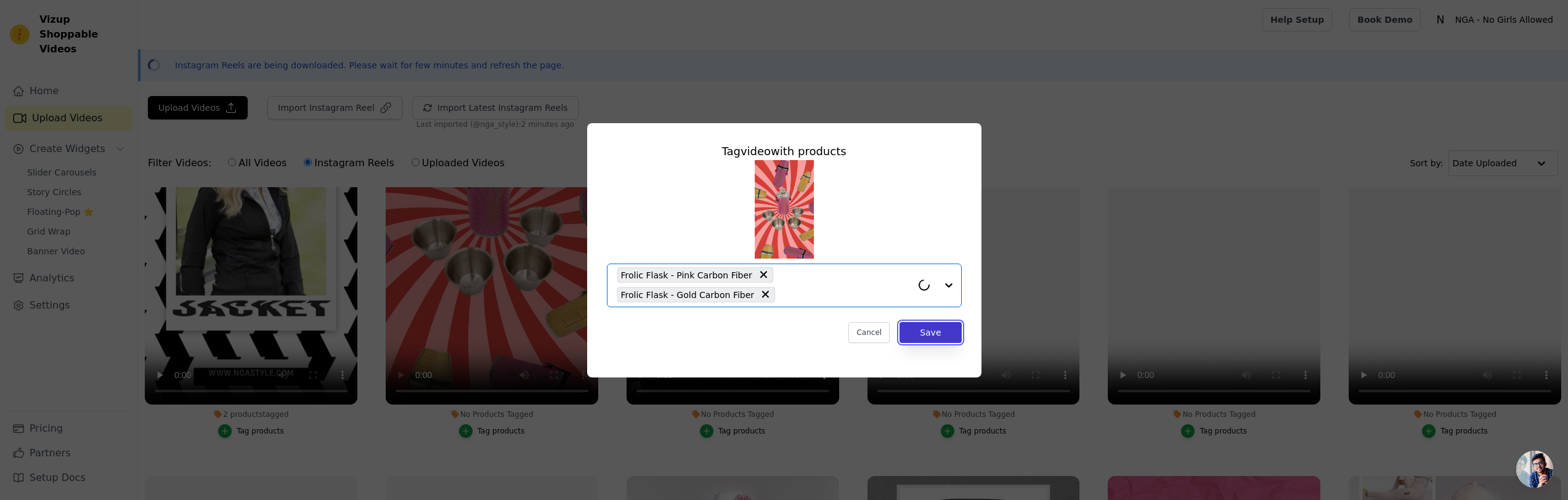
click at [934, 331] on button "Save" at bounding box center [930, 332] width 62 height 21
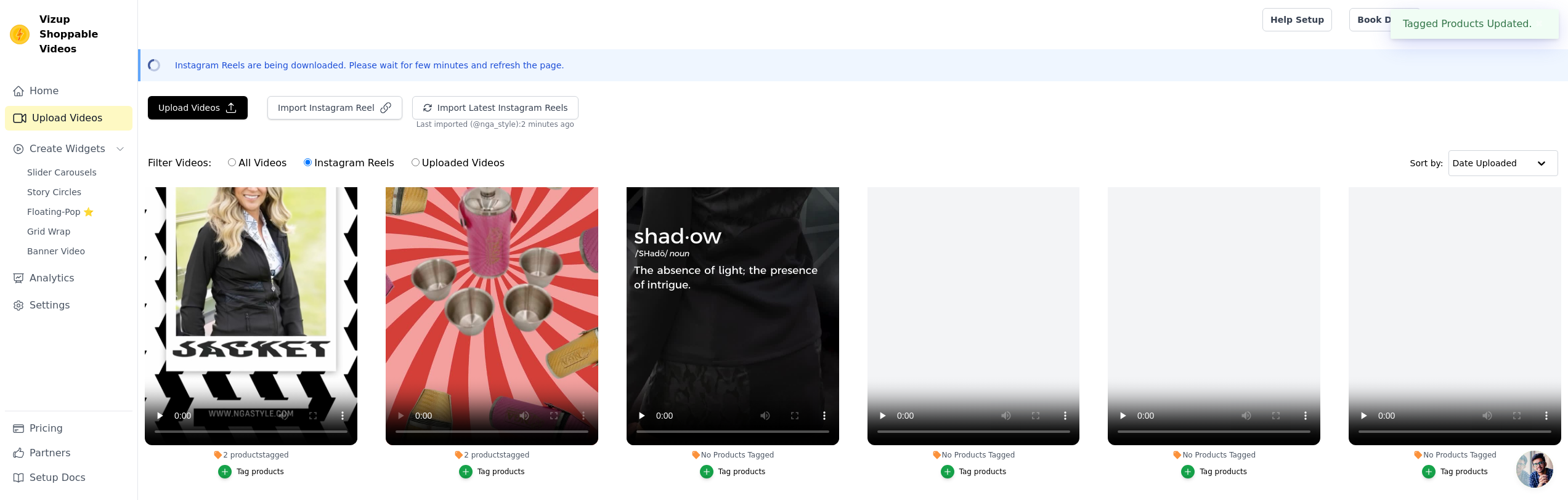
scroll to position [582, 0]
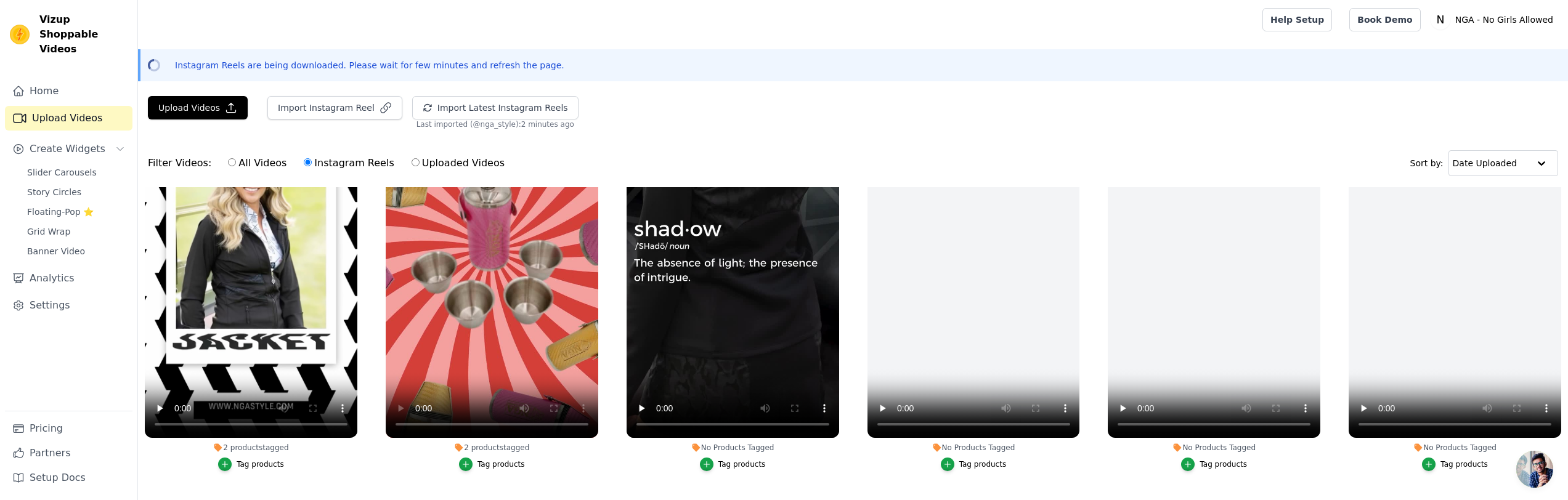
click at [734, 457] on li "No Products Tagged Tag products" at bounding box center [733, 265] width 213 height 411
click at [736, 462] on div "Tag products" at bounding box center [742, 464] width 48 height 10
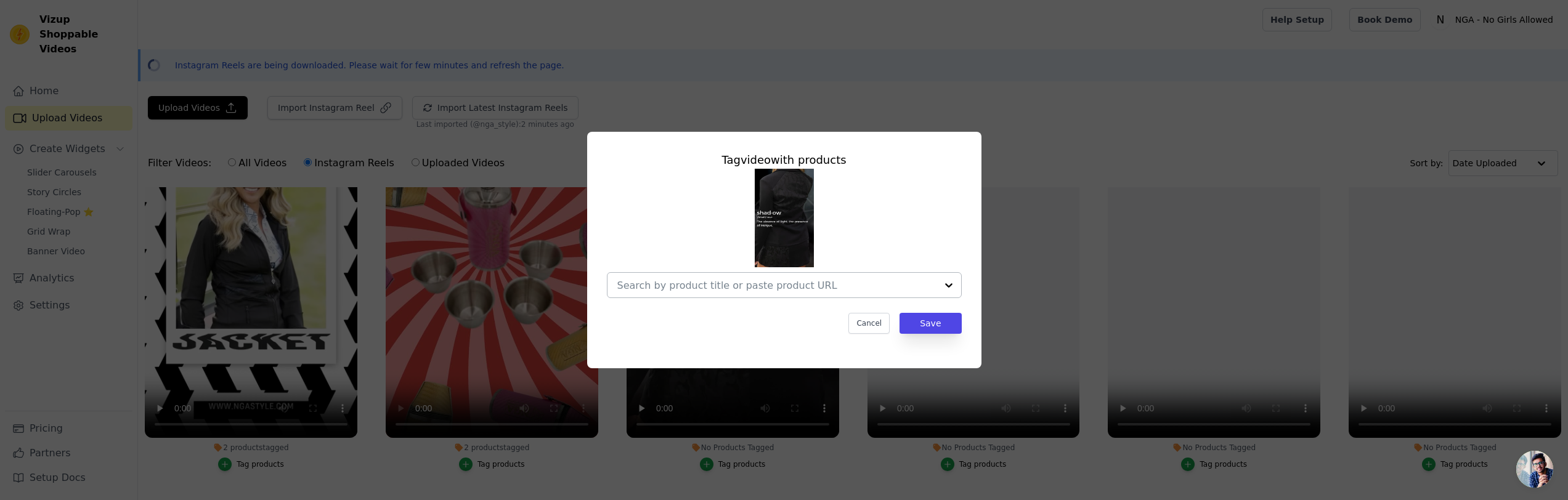
click at [726, 280] on input "No Products Tagged Tag video with products Cancel Save Tag products" at bounding box center [777, 286] width 319 height 12
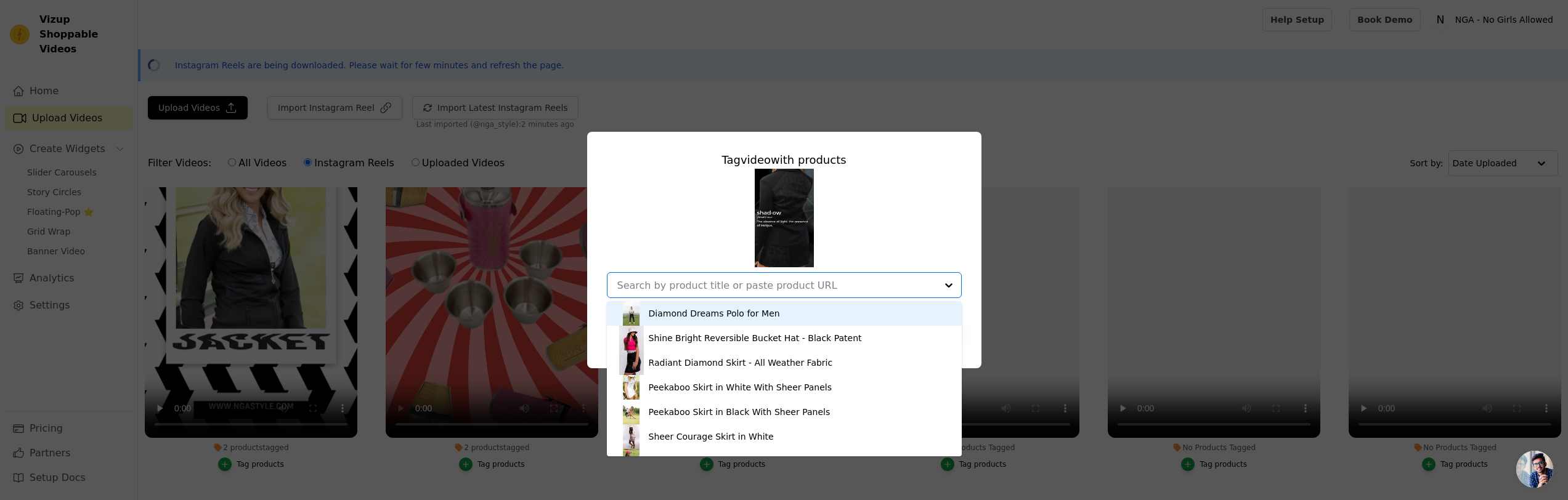
click at [726, 280] on input "No Products Tagged Tag video with products Diamond Dreams Polo for Men Shine Br…" at bounding box center [777, 286] width 319 height 12
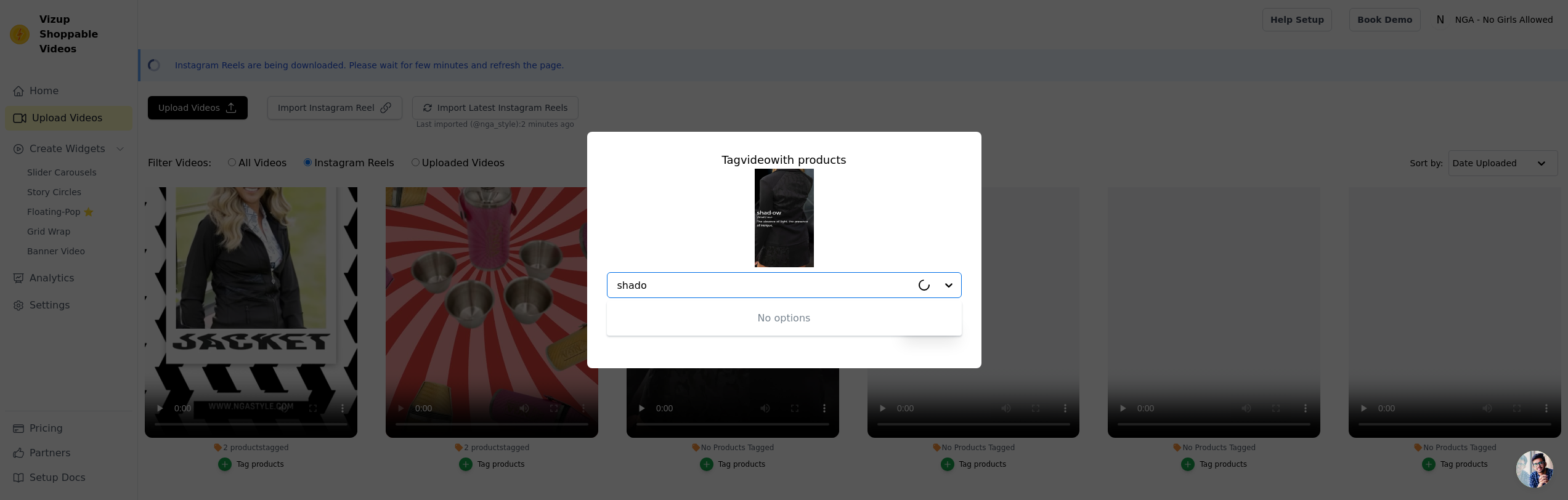
type input "shadow"
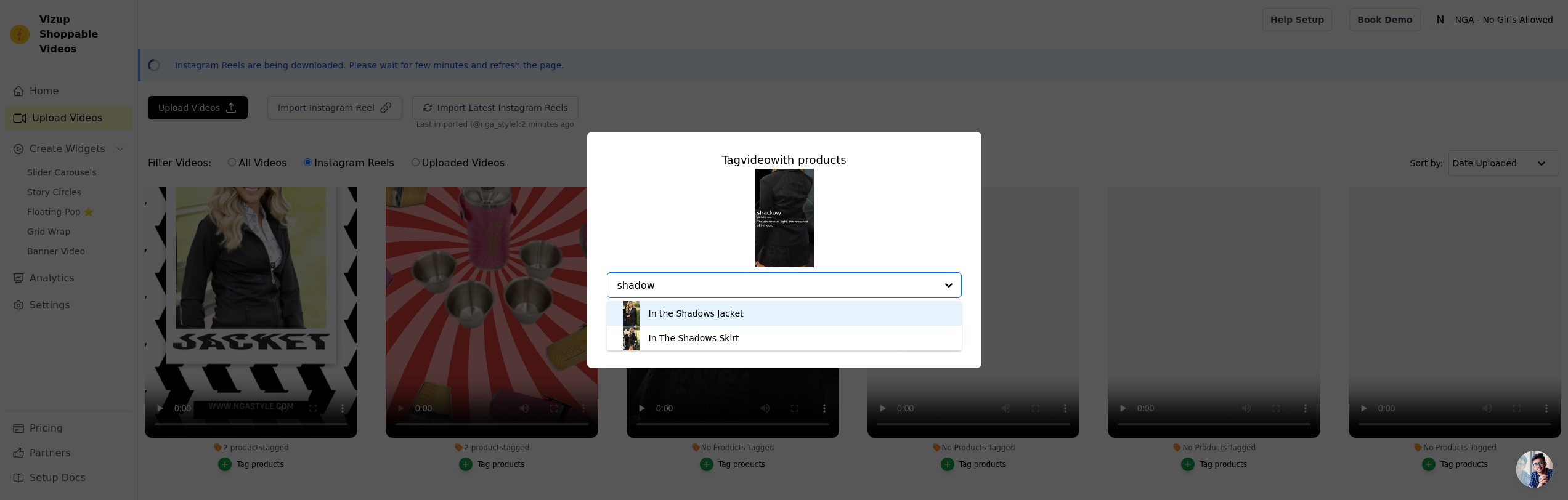
click at [728, 311] on div "In the Shadows Jacket" at bounding box center [696, 313] width 95 height 12
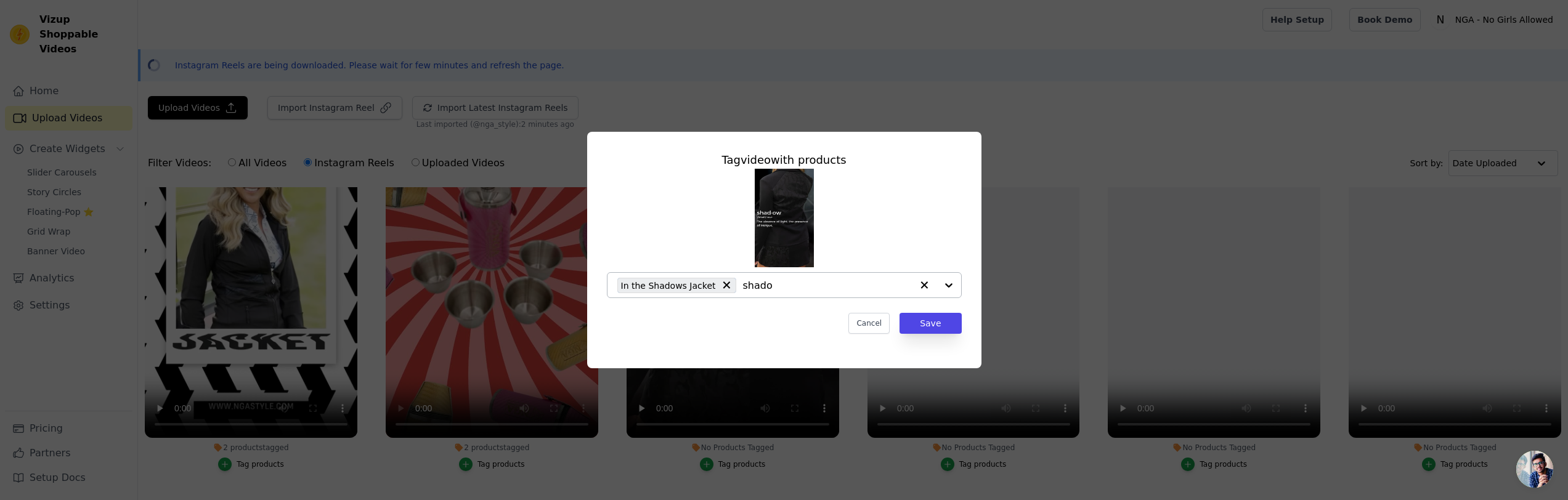
type input "shadow"
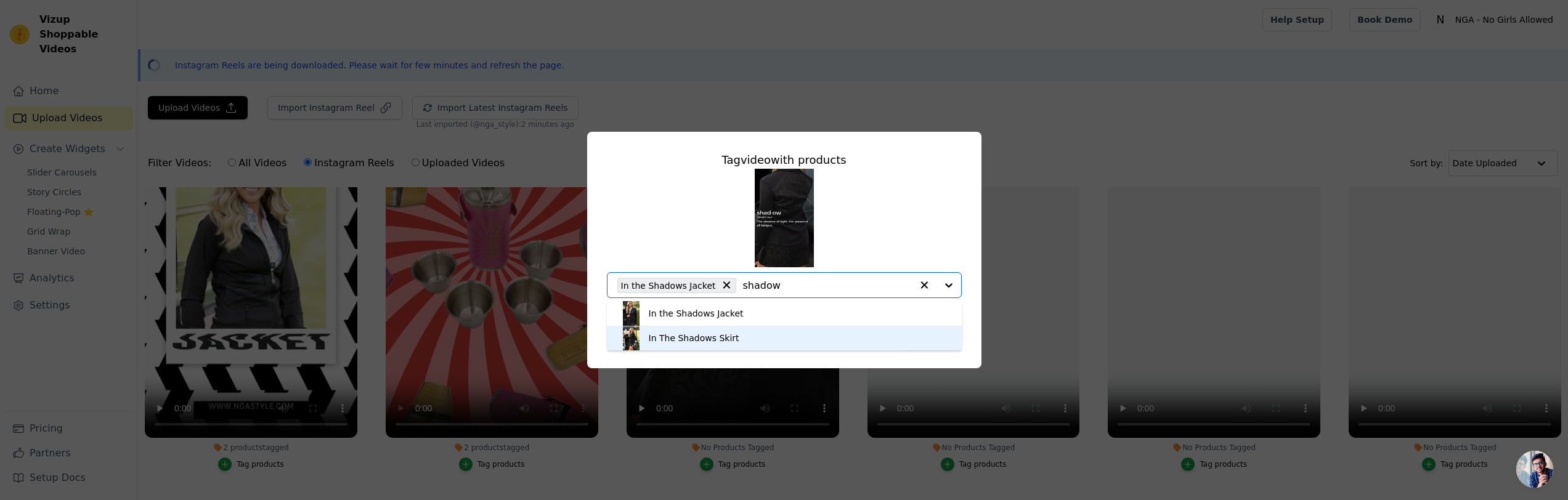
click at [702, 337] on div "In The Shadows Skirt" at bounding box center [694, 338] width 91 height 12
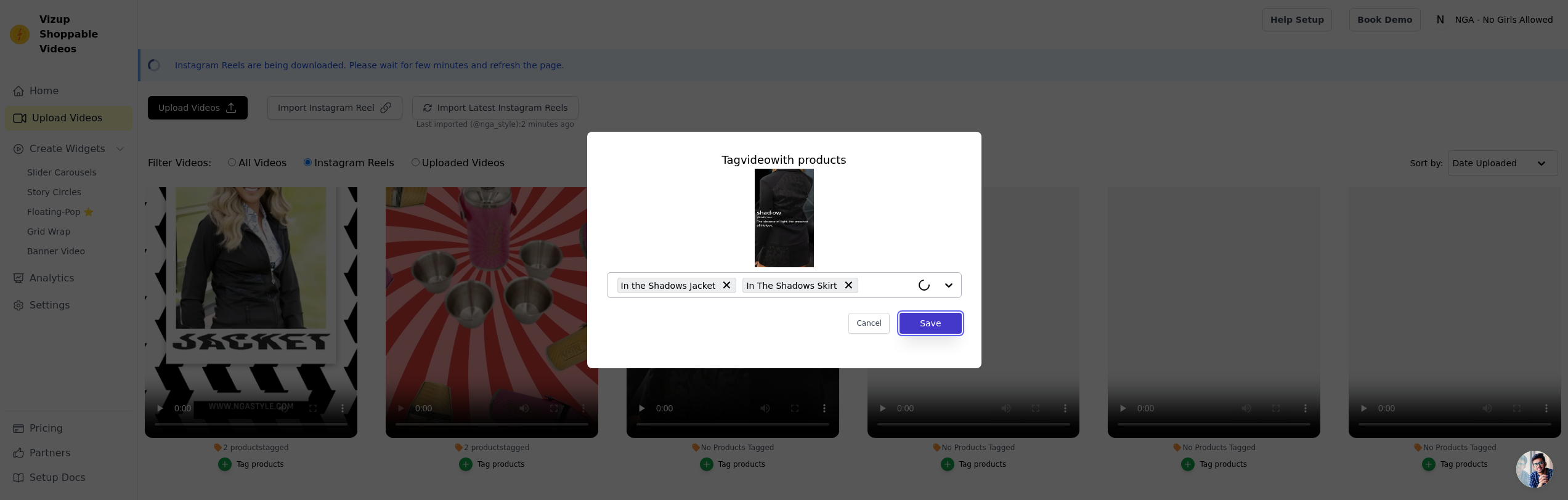
click at [927, 324] on button "Save" at bounding box center [930, 322] width 62 height 21
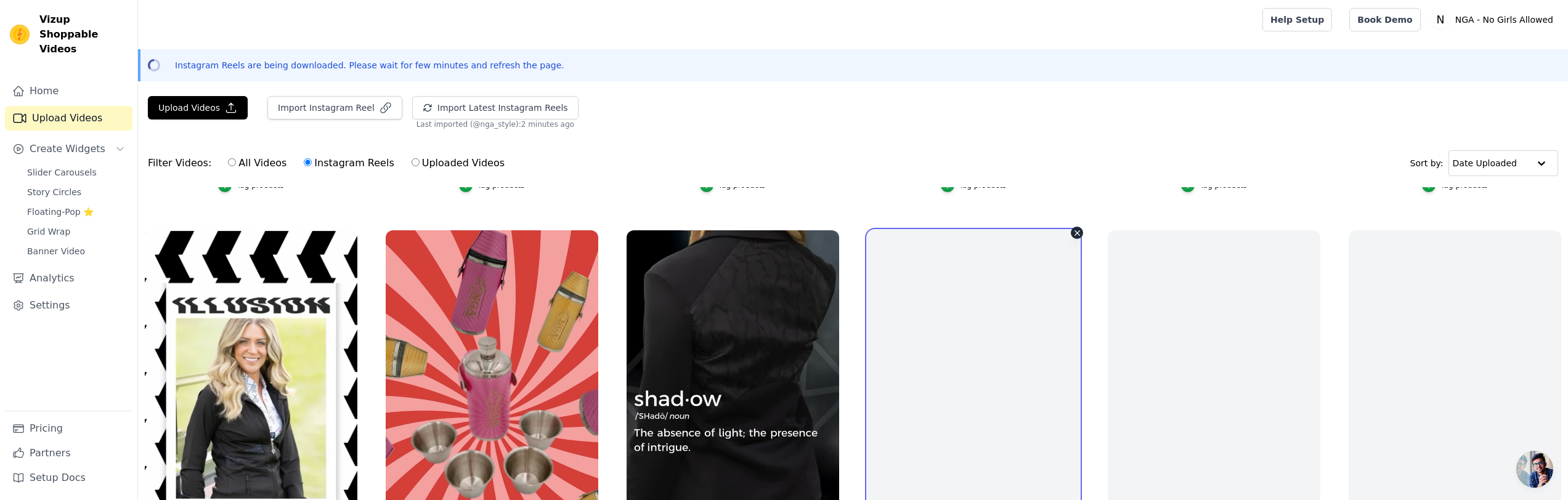
scroll to position [411, 0]
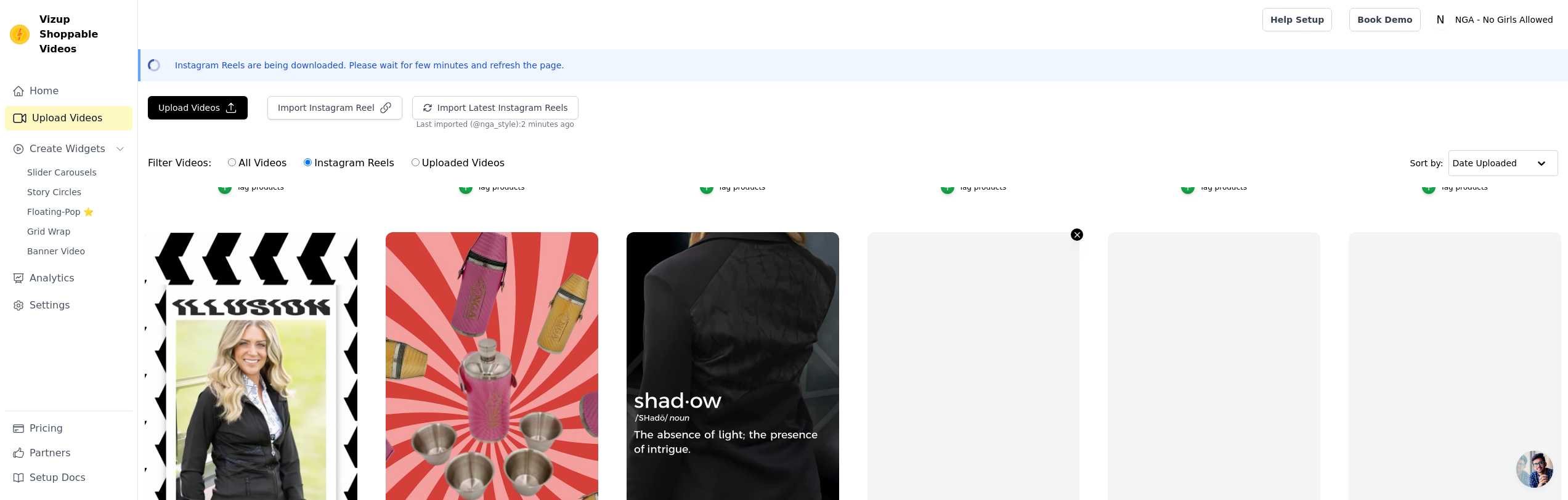
click at [1078, 235] on icon "button" at bounding box center [1077, 234] width 9 height 9
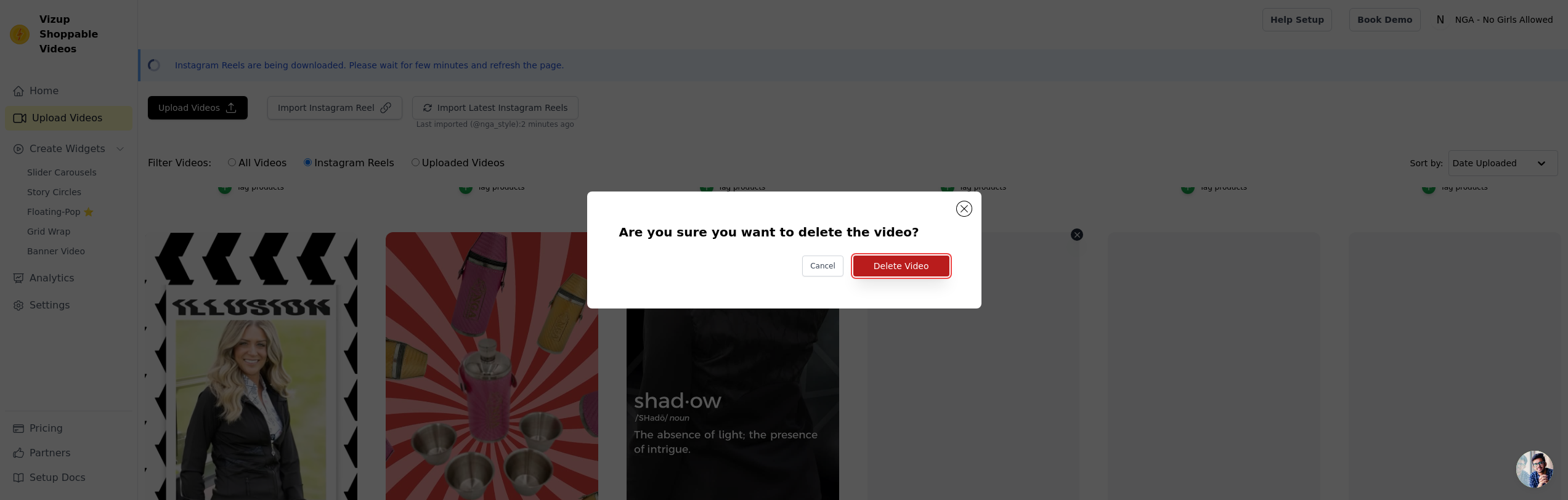
click at [909, 266] on button "Delete Video" at bounding box center [901, 266] width 96 height 21
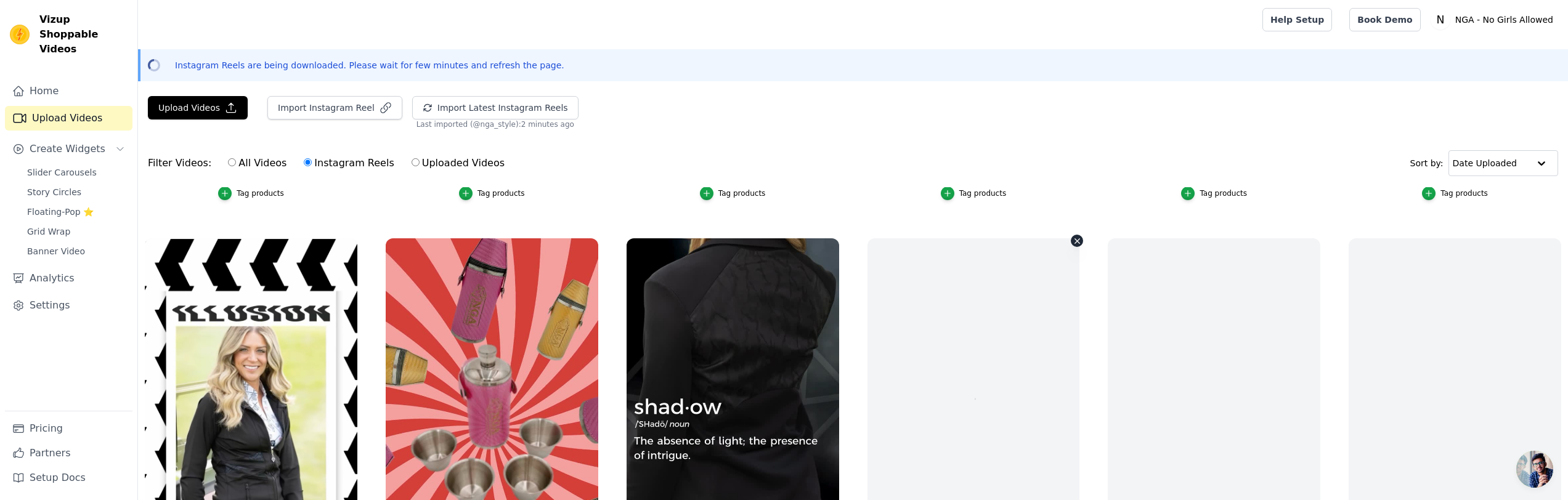
scroll to position [398, 0]
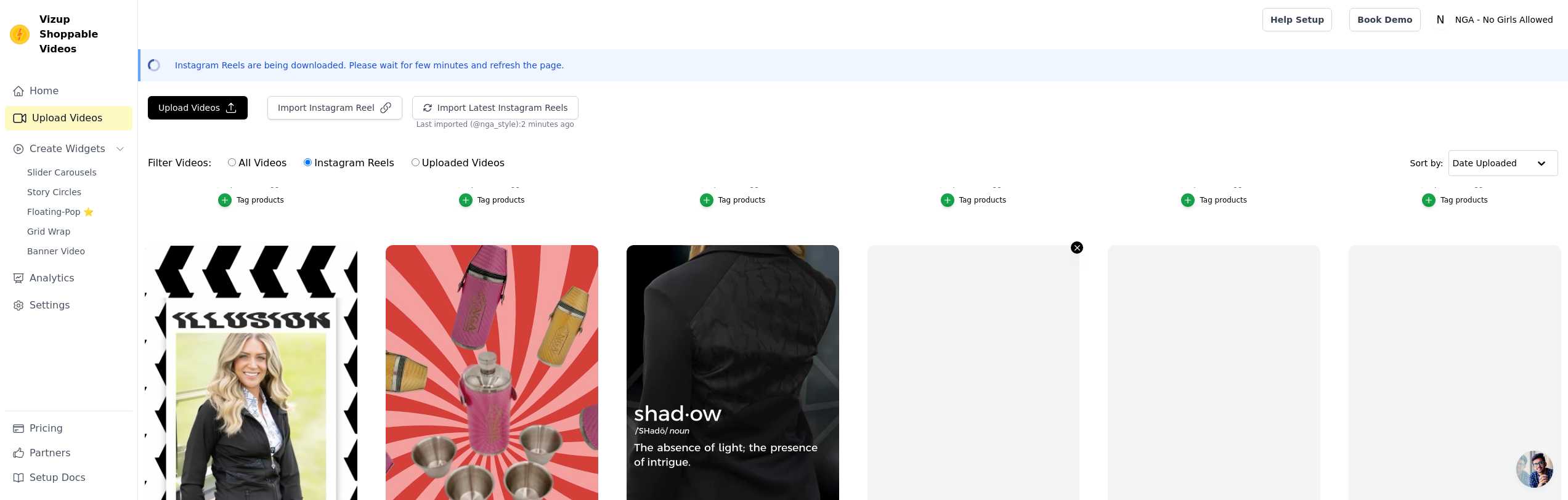
click at [1079, 247] on icon "button" at bounding box center [1077, 248] width 9 height 9
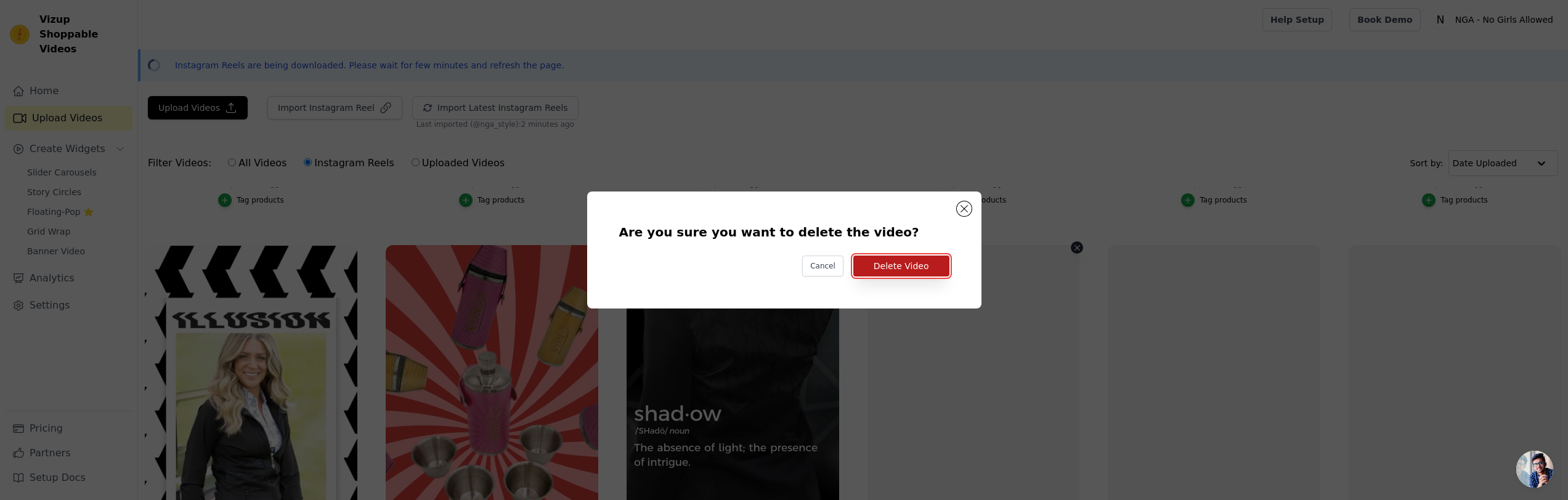
click at [928, 261] on button "Delete Video" at bounding box center [901, 266] width 96 height 21
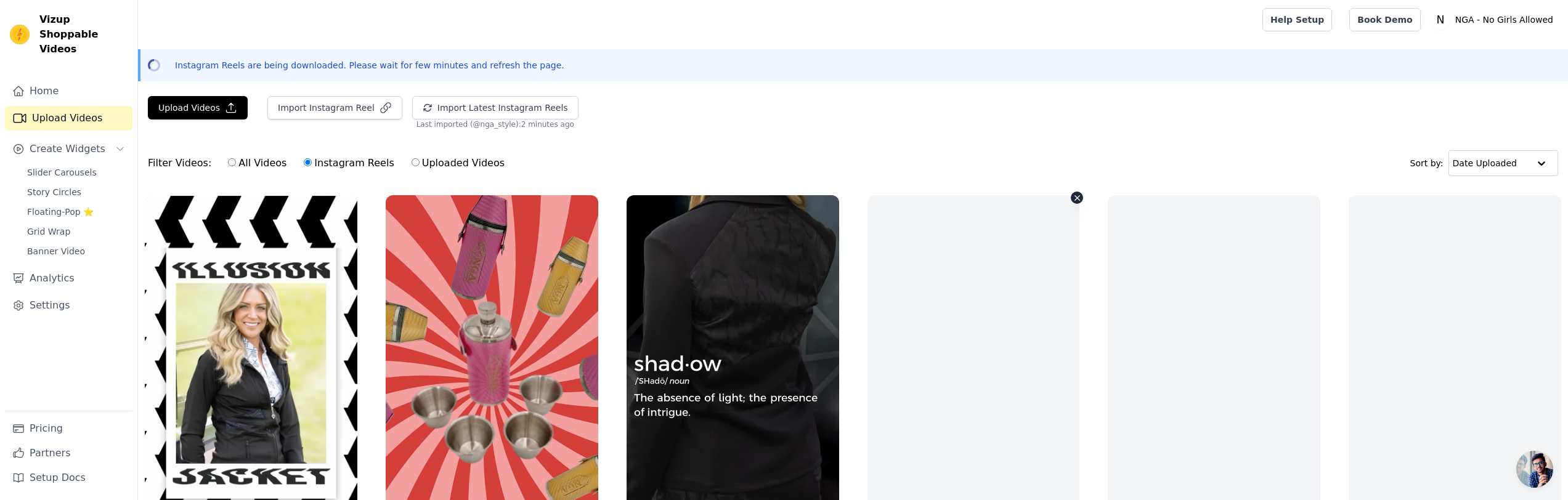
scroll to position [445, 0]
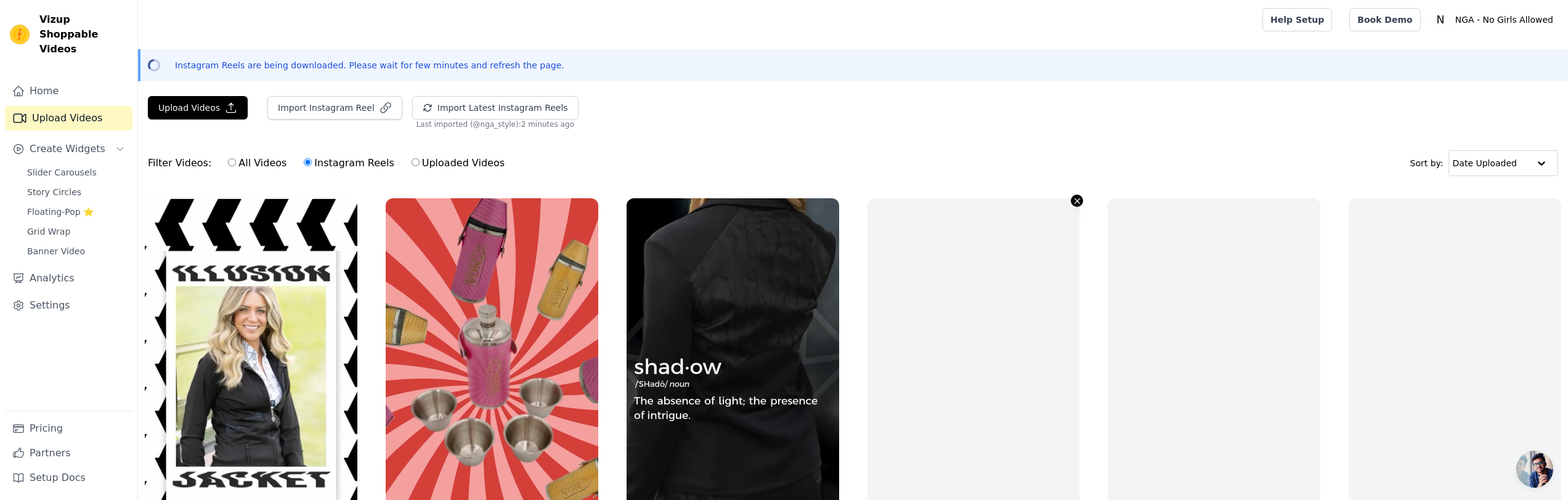
click at [1080, 198] on icon "button" at bounding box center [1077, 201] width 9 height 9
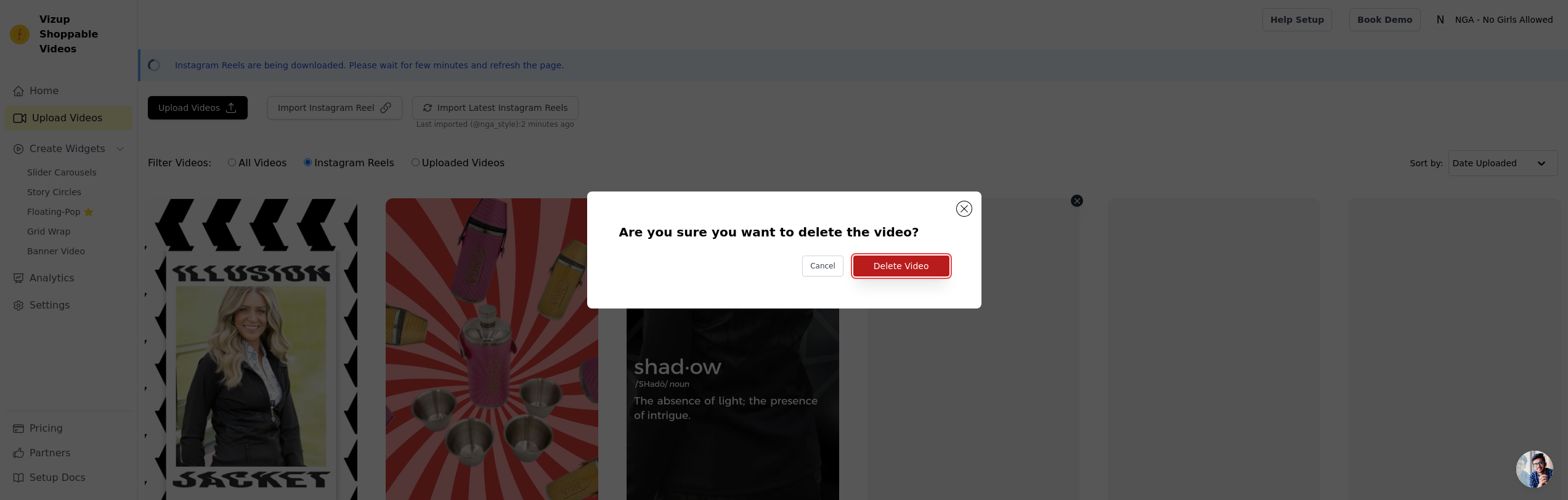
click at [915, 267] on button "Delete Video" at bounding box center [901, 266] width 96 height 21
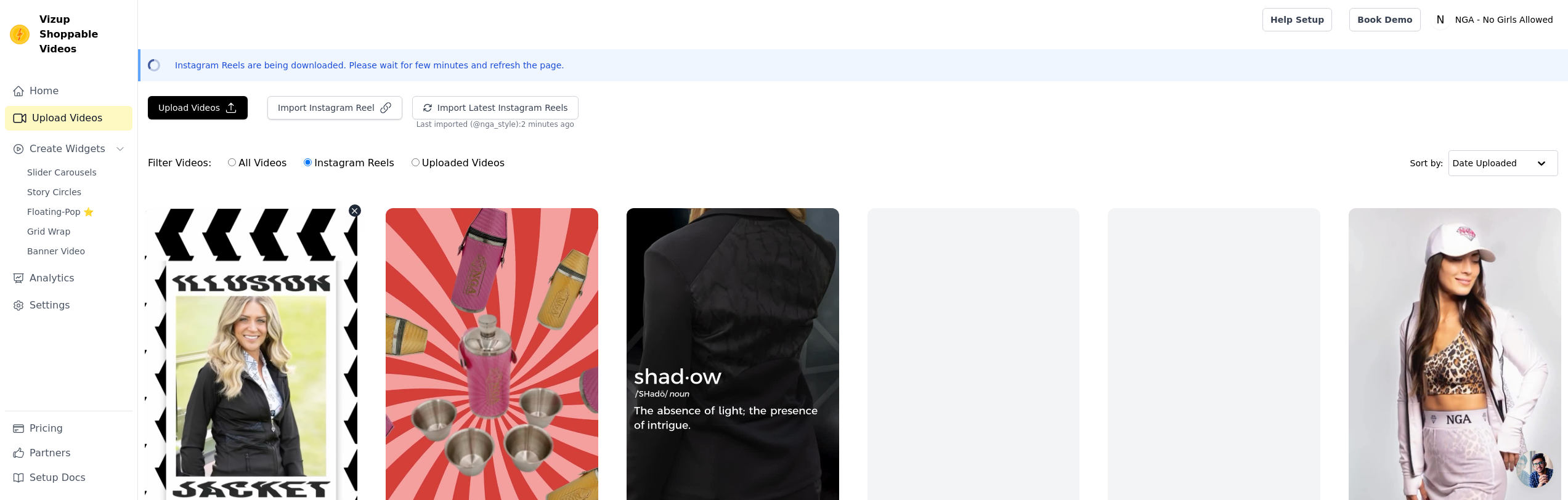
scroll to position [441, 0]
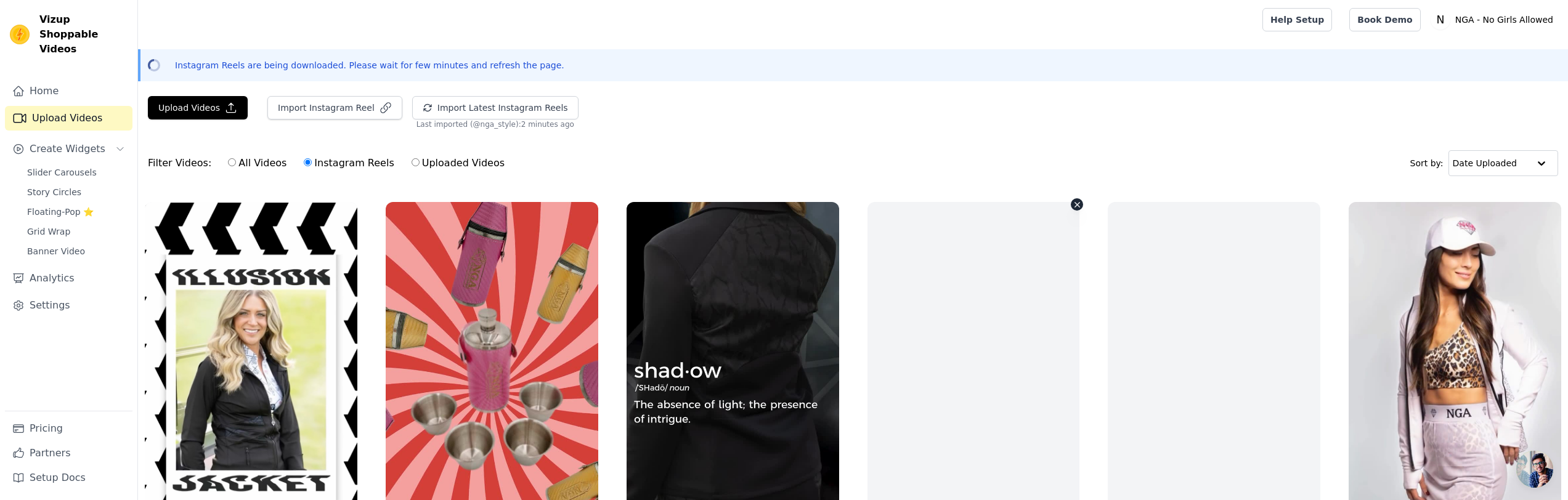
click at [1082, 199] on div "No Products Tagged Tag products" at bounding box center [974, 409] width 226 height 429
click at [1077, 207] on icon "button" at bounding box center [1077, 204] width 9 height 9
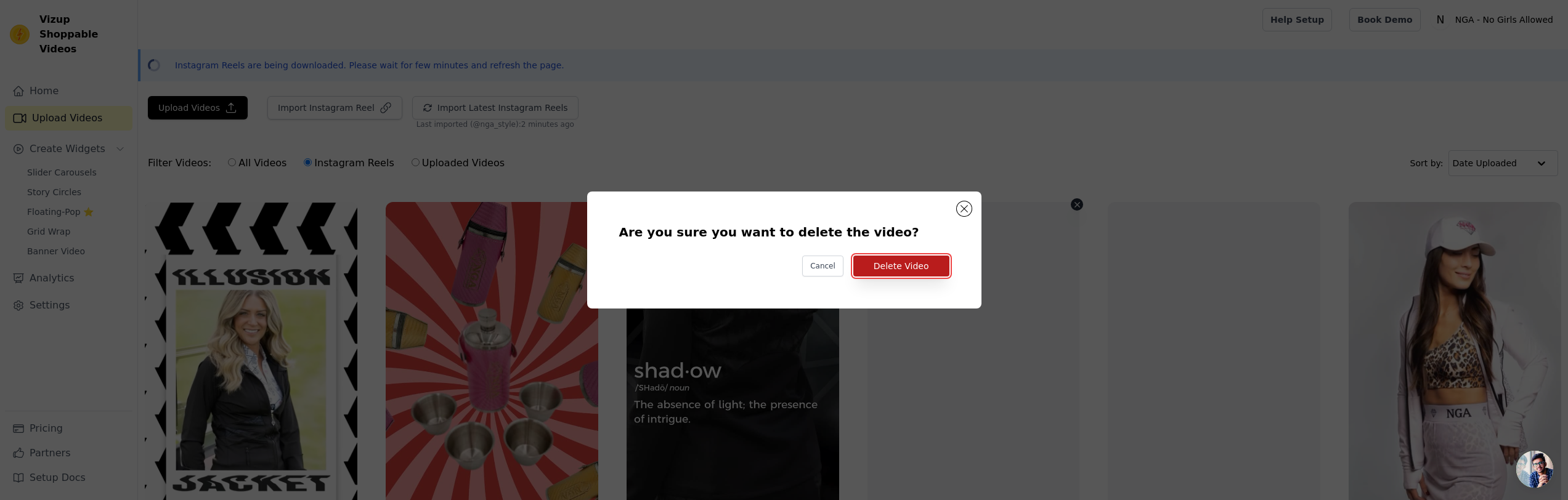
click at [913, 266] on button "Delete Video" at bounding box center [901, 266] width 96 height 21
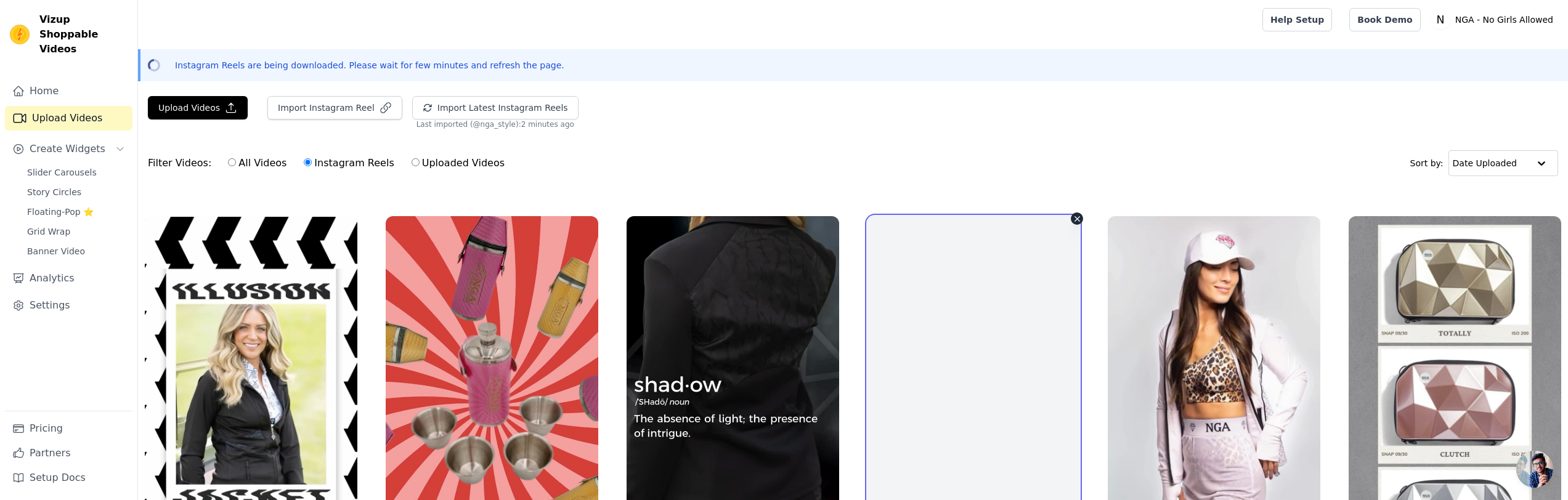
scroll to position [427, 0]
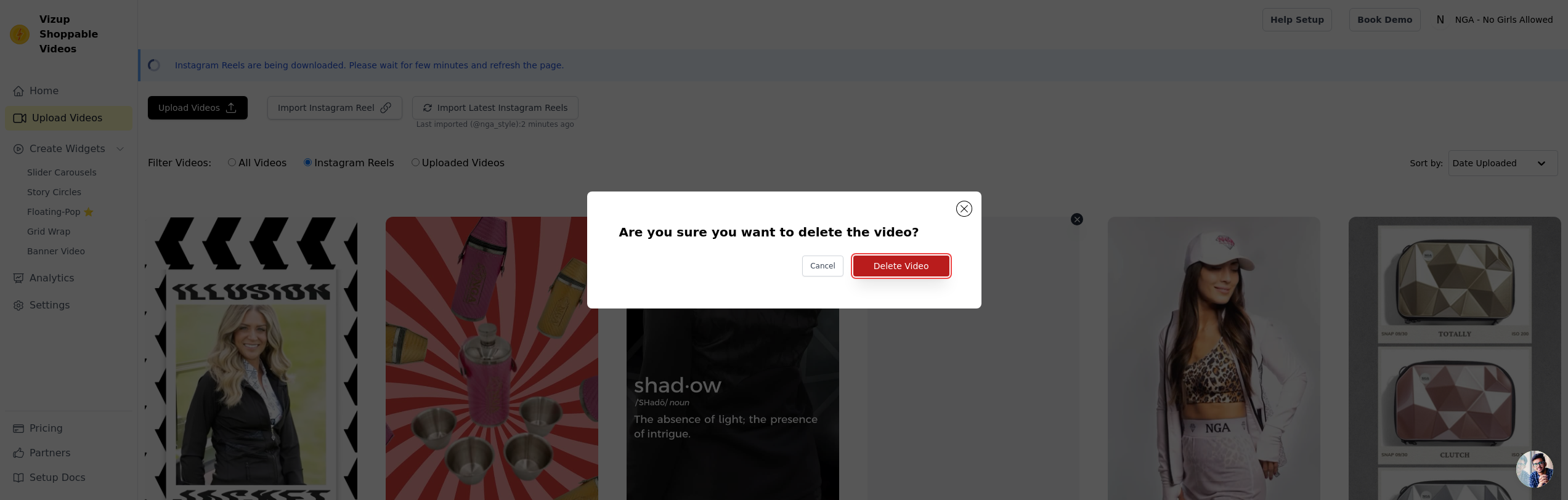
click at [905, 266] on button "Delete Video" at bounding box center [901, 266] width 96 height 21
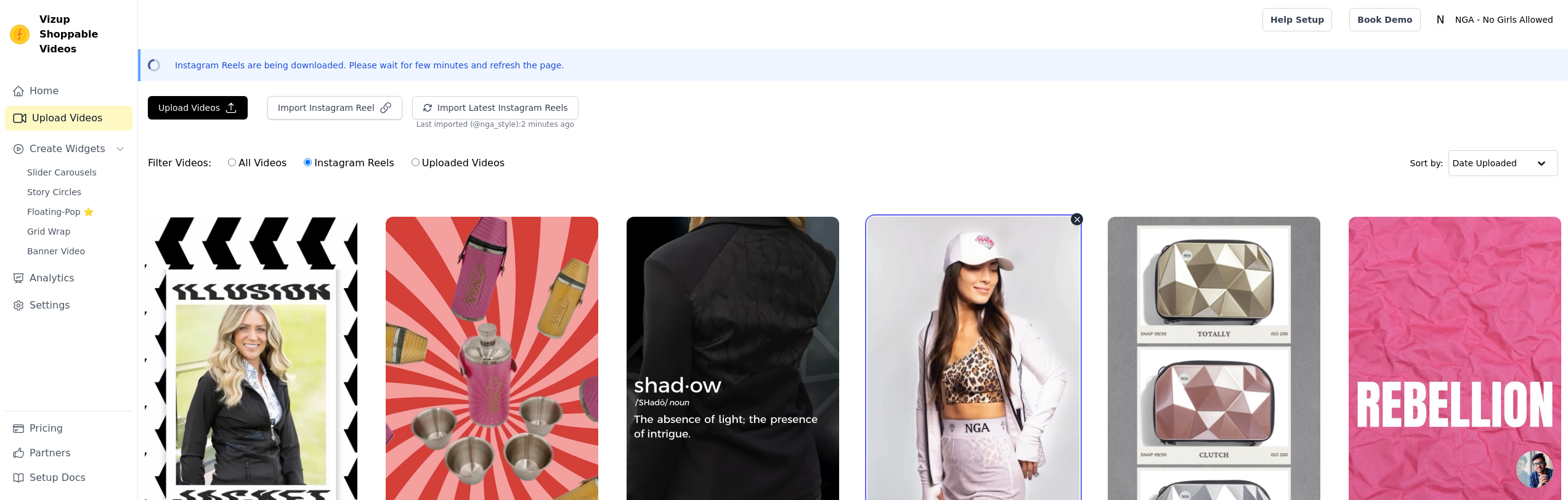
click at [966, 364] on video at bounding box center [974, 405] width 213 height 378
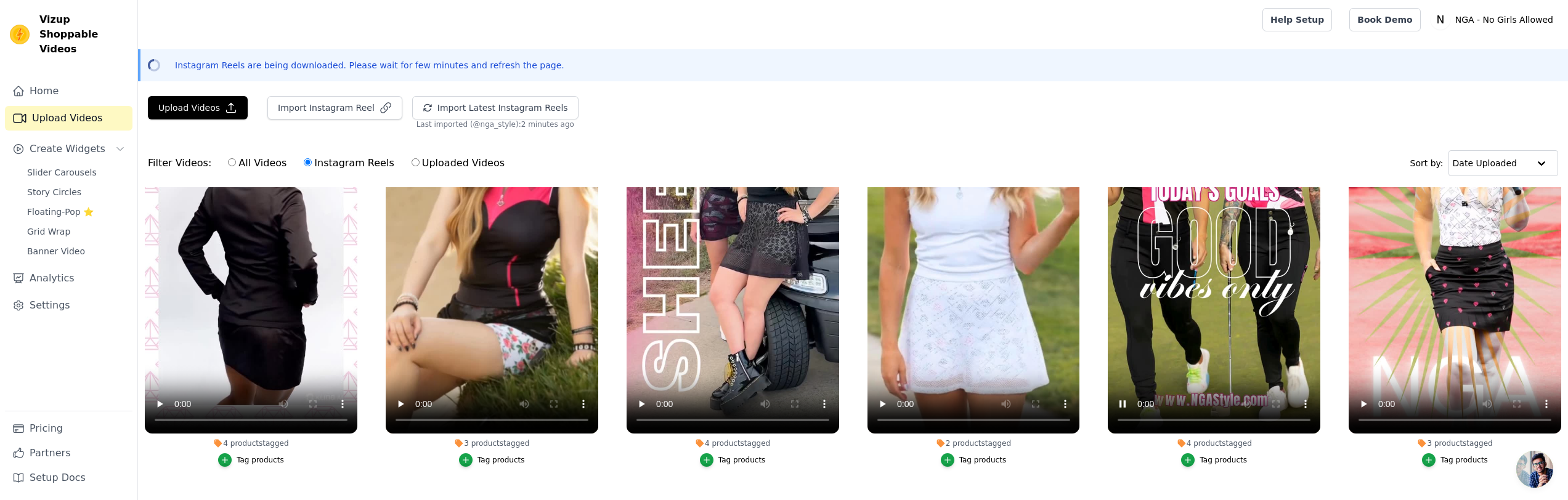
scroll to position [1487, 0]
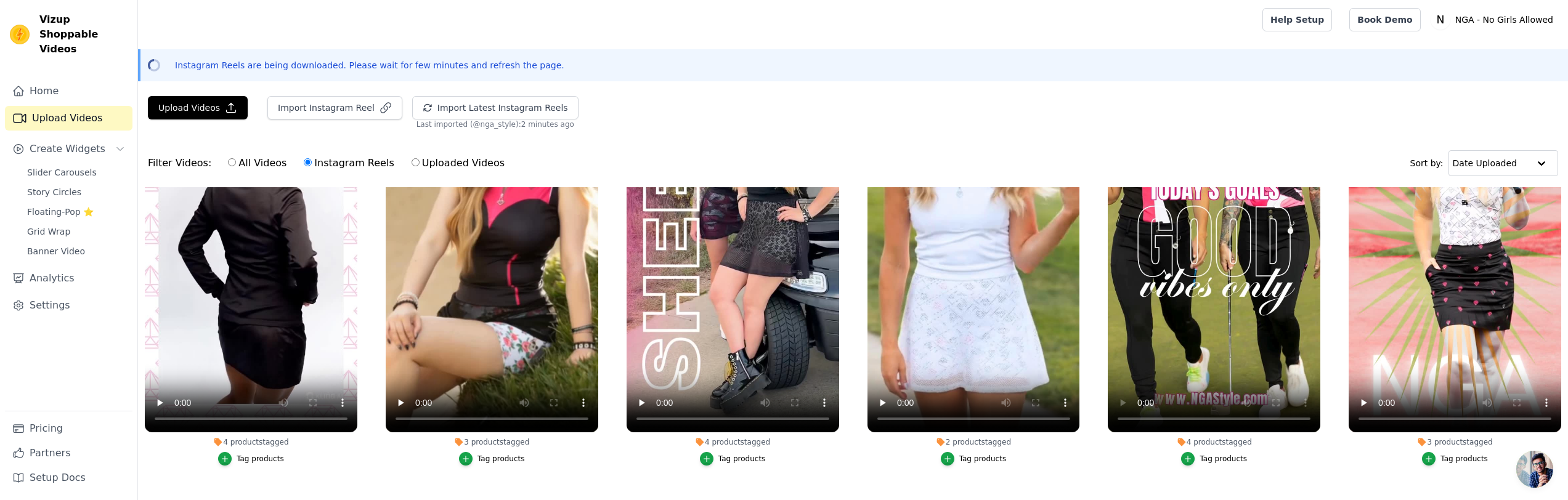
click at [1133, 453] on div "Tag products" at bounding box center [1214, 459] width 213 height 13
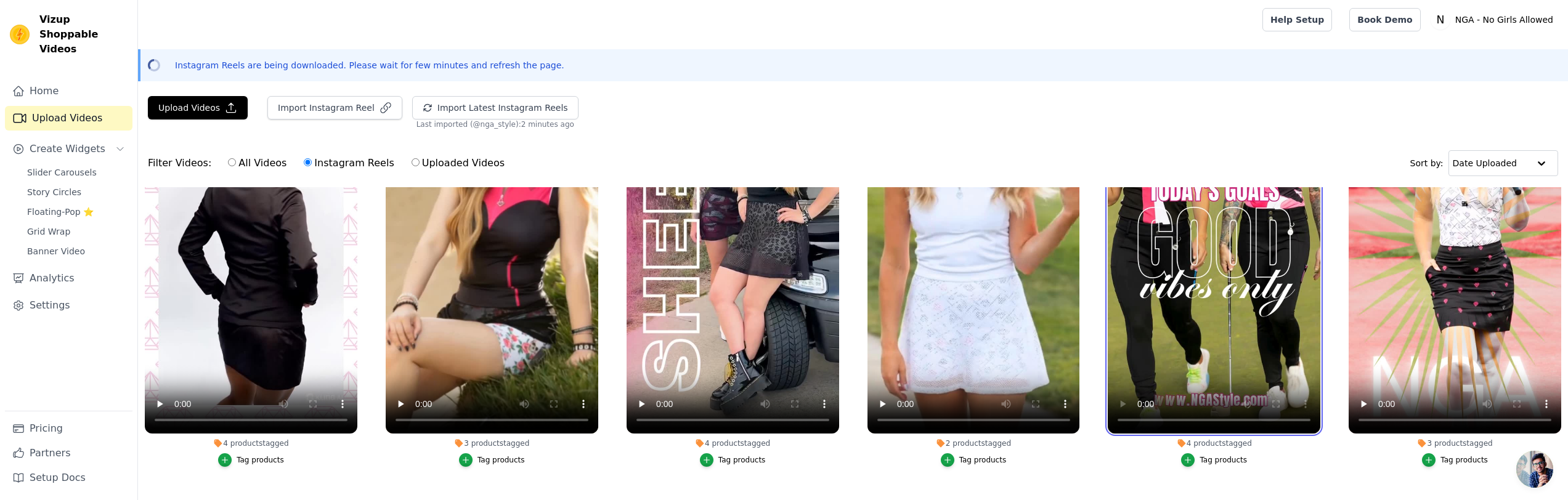
click at [1209, 297] on video at bounding box center [1214, 244] width 213 height 378
click at [1216, 445] on div "4 products tagged" at bounding box center [1214, 443] width 213 height 10
click at [1213, 462] on div "Tag products" at bounding box center [1223, 460] width 48 height 10
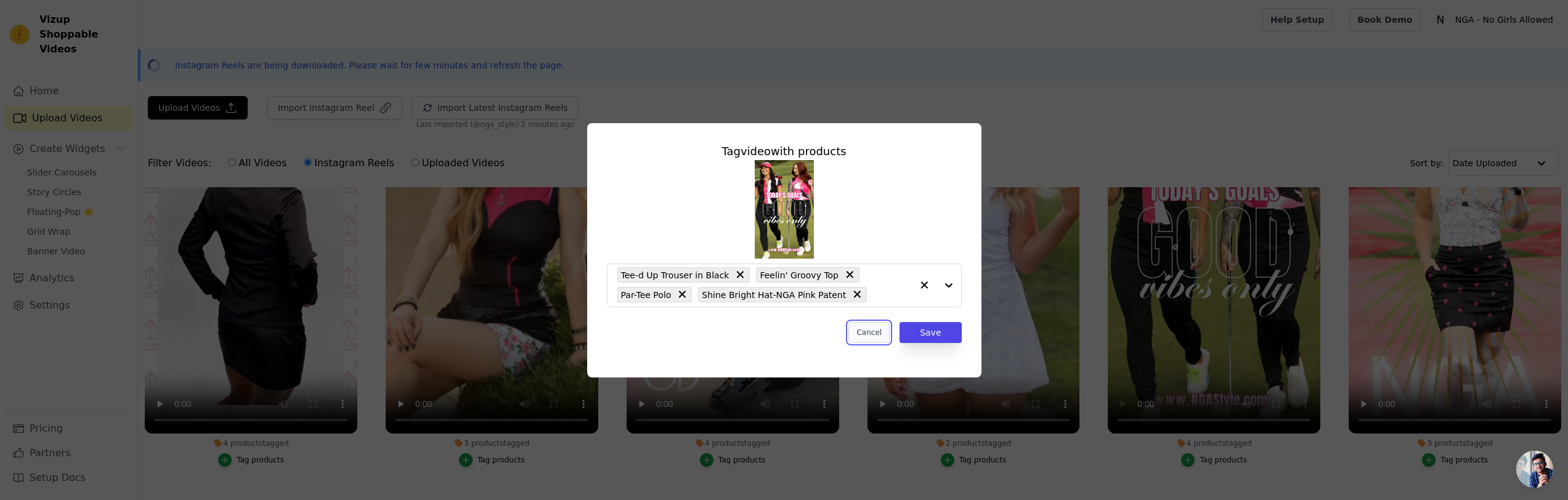
click at [867, 332] on button "Cancel" at bounding box center [869, 332] width 42 height 21
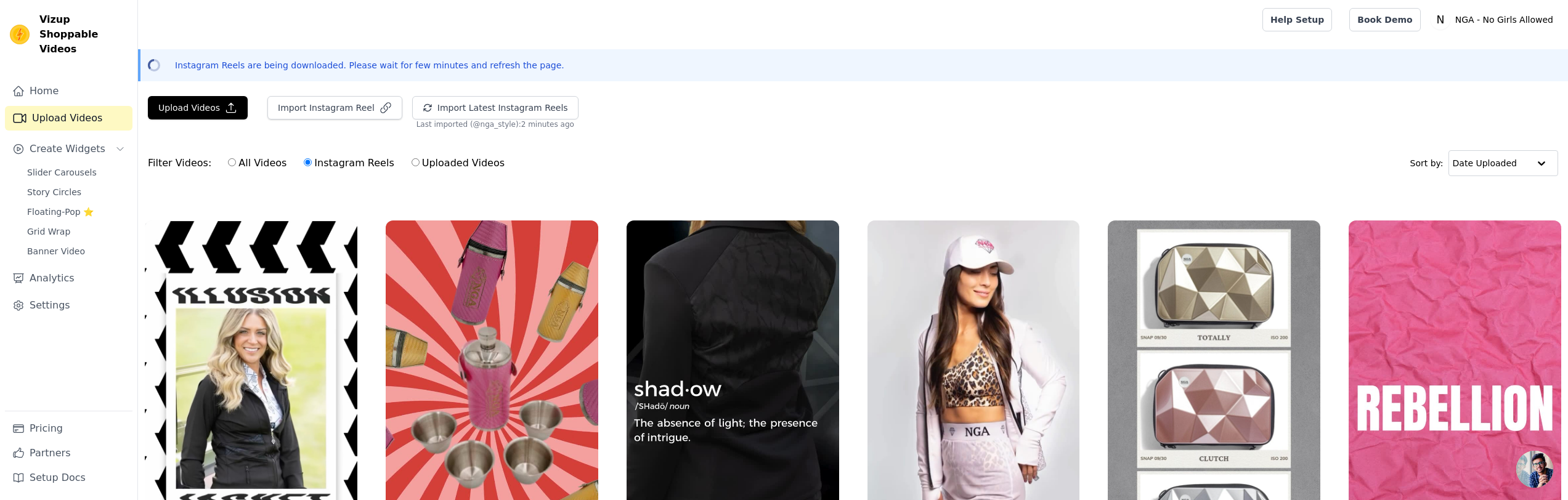
scroll to position [0, 0]
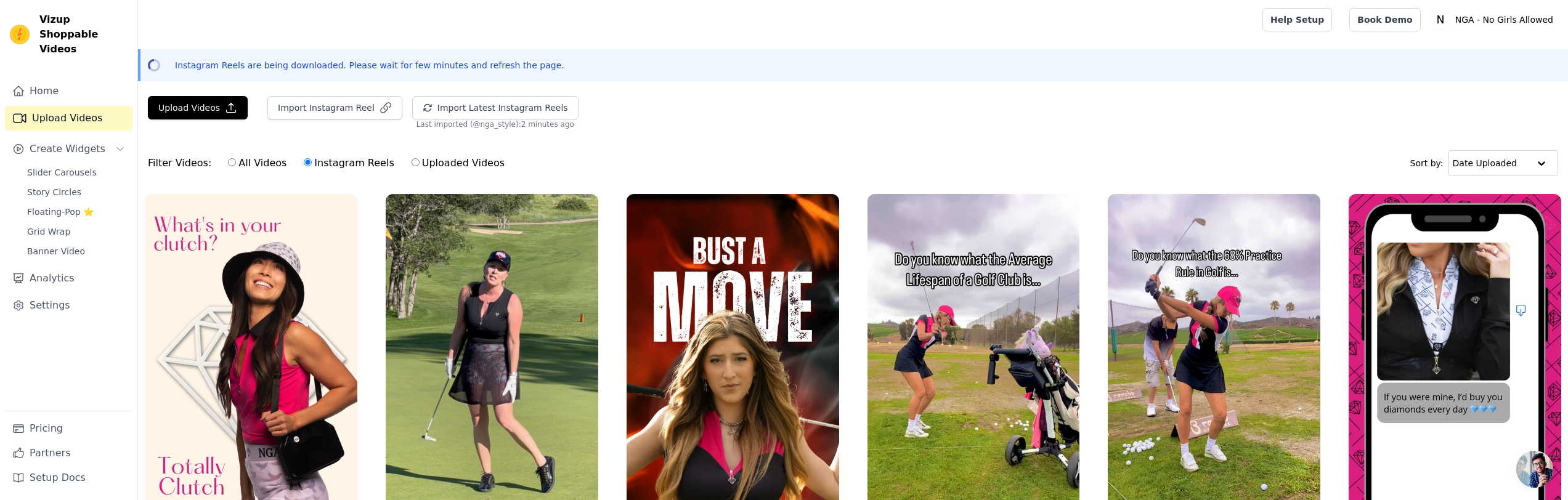
click at [205, 135] on div "Upload Videos Import Instagram Reel Import Latest Instagram Reels Import Latest…" at bounding box center [854, 372] width 1430 height 552
click at [43, 167] on span "Slider Carousels" at bounding box center [63, 172] width 70 height 12
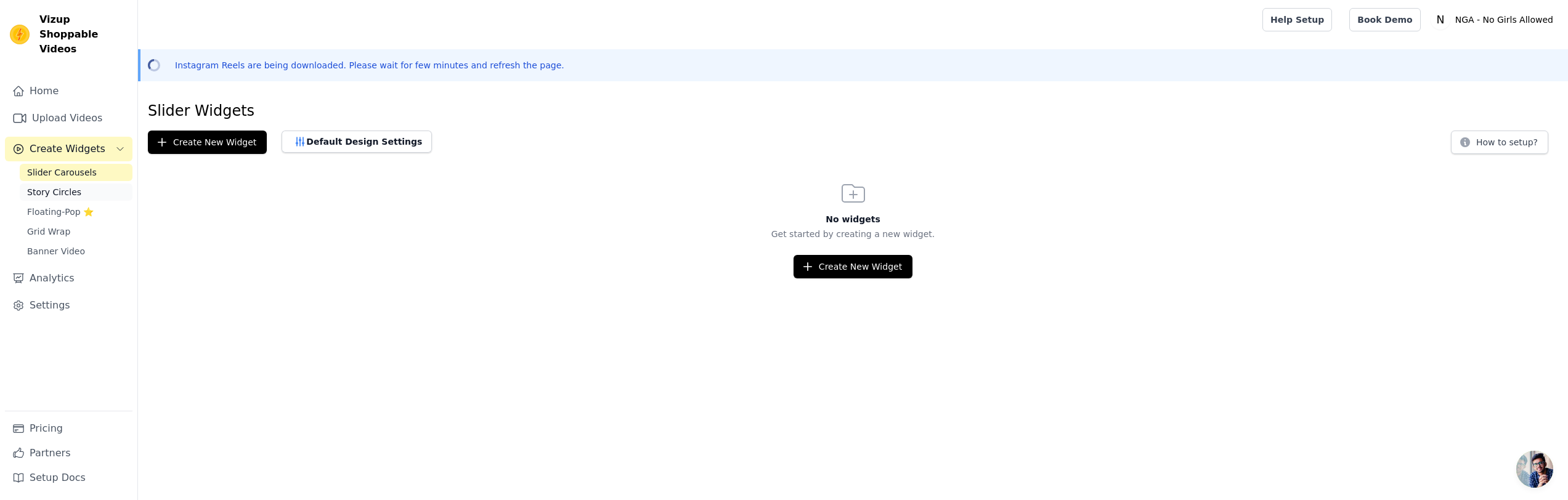
click at [52, 186] on span "Story Circles" at bounding box center [54, 192] width 54 height 12
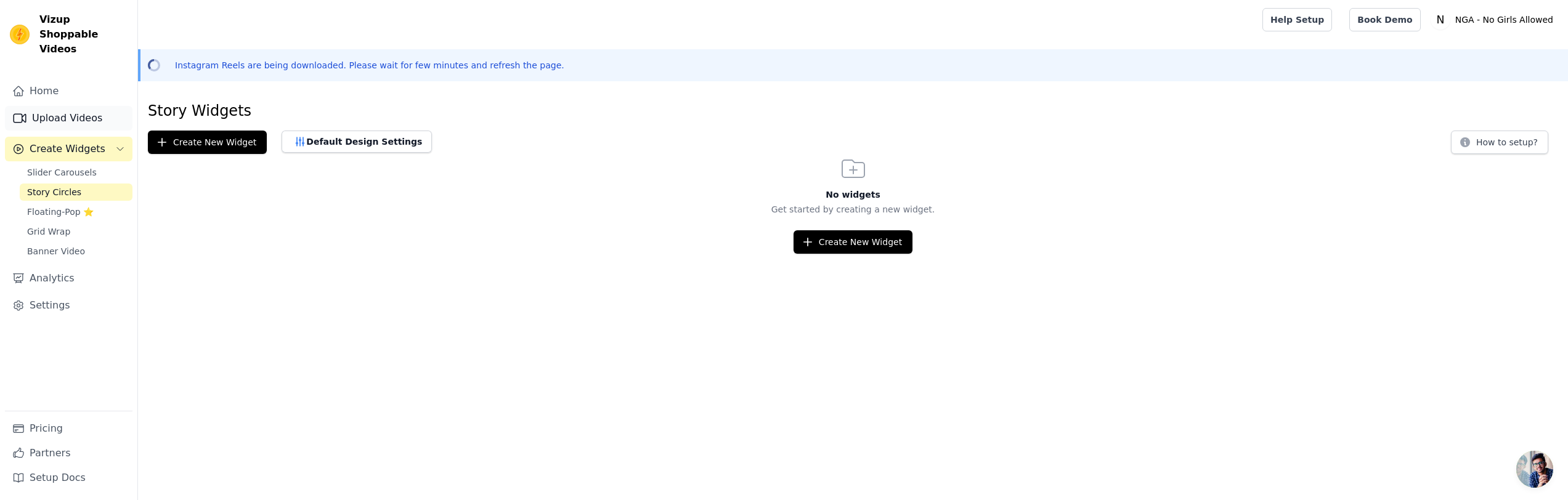
click at [43, 106] on link "Upload Videos" at bounding box center [68, 118] width 128 height 25
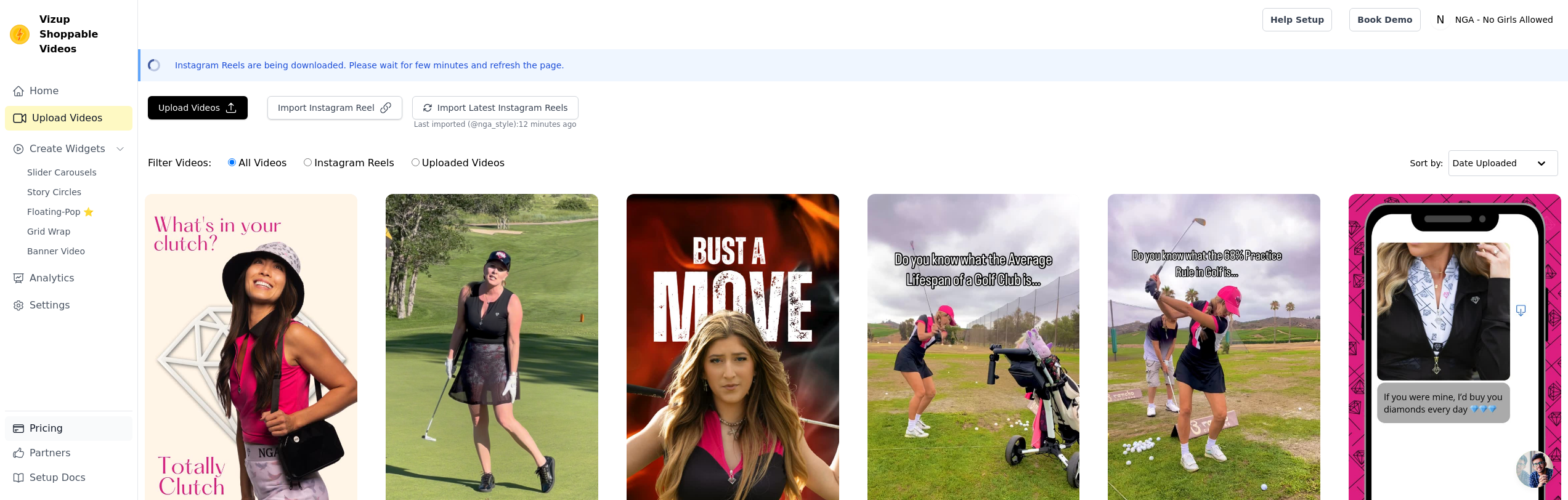
click at [46, 426] on link "Pricing" at bounding box center [68, 429] width 128 height 25
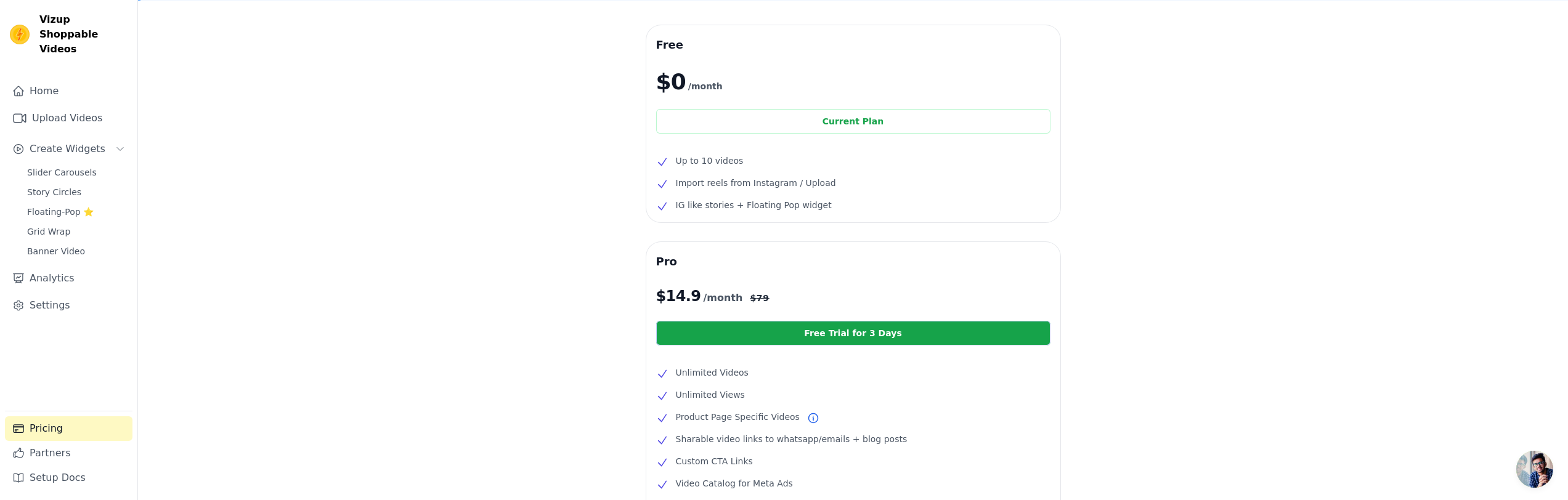
scroll to position [78, 0]
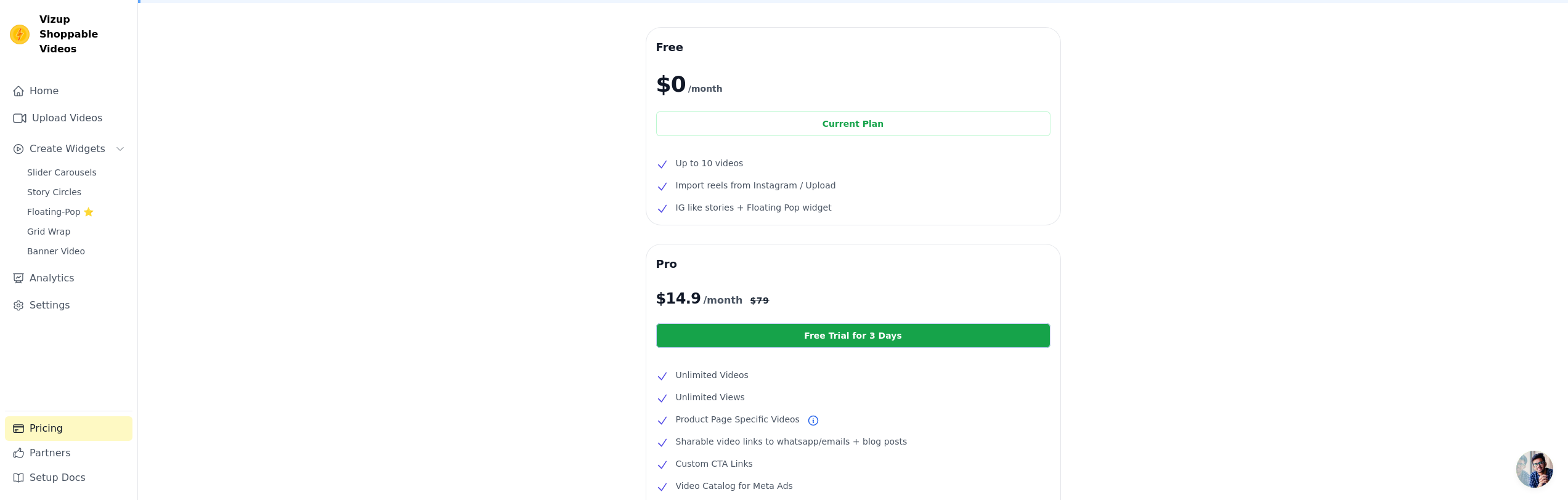
click at [716, 297] on span "/month" at bounding box center [722, 301] width 39 height 15
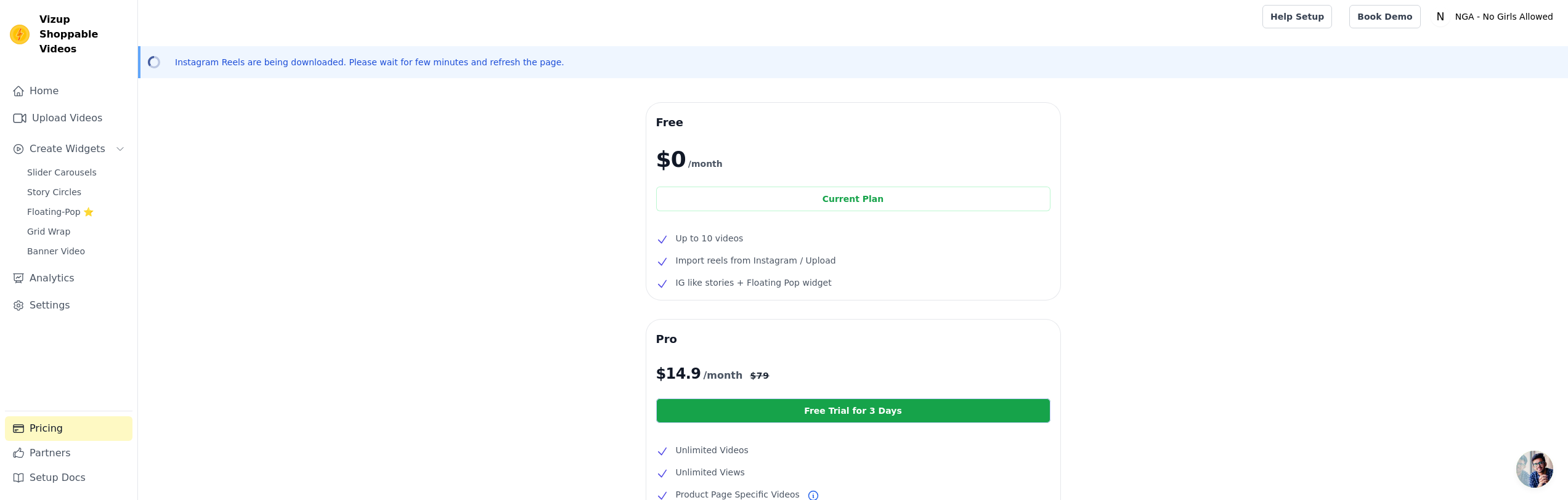
scroll to position [0, 0]
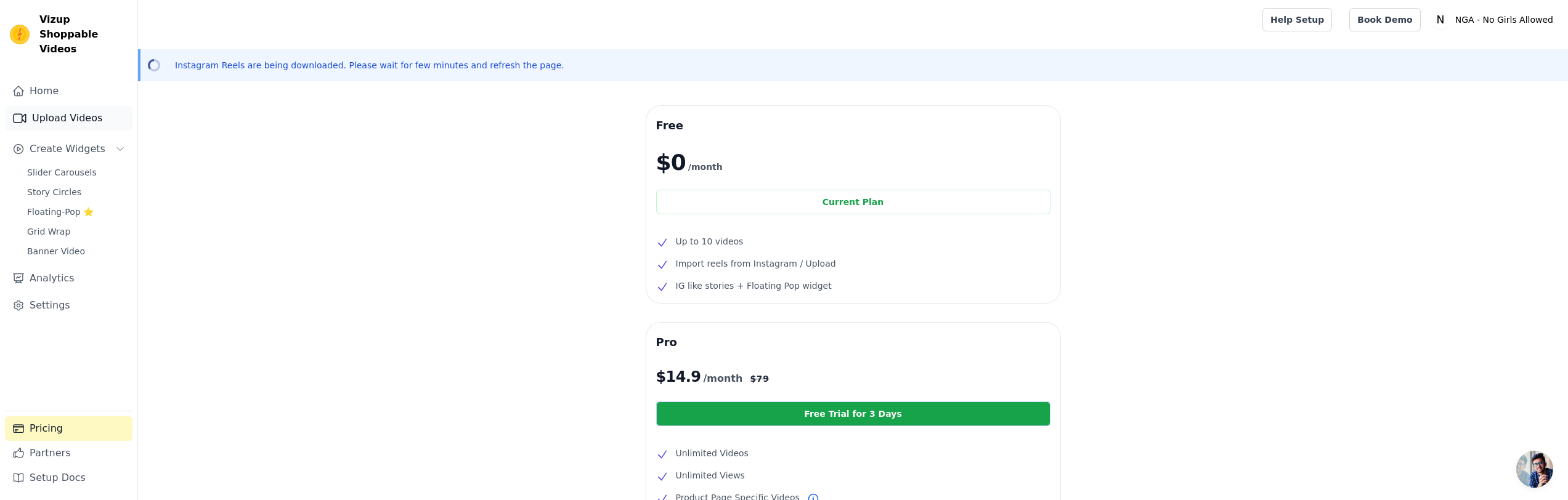
click at [53, 106] on link "Upload Videos" at bounding box center [68, 118] width 128 height 25
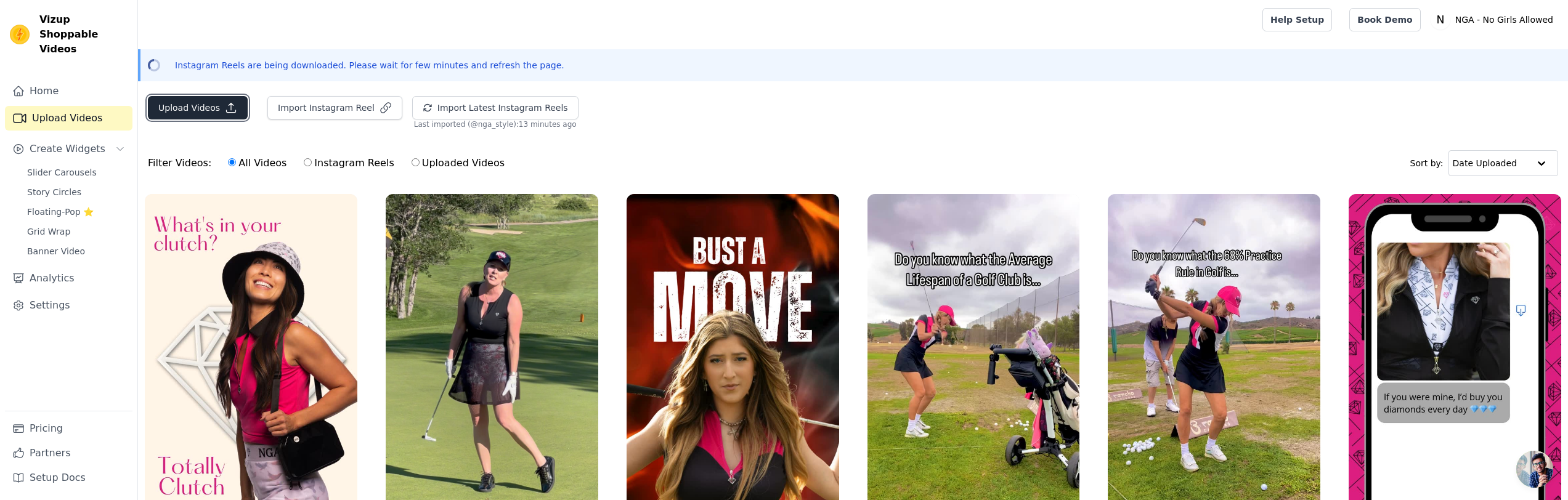
click at [215, 103] on button "Upload Videos" at bounding box center [198, 108] width 100 height 23
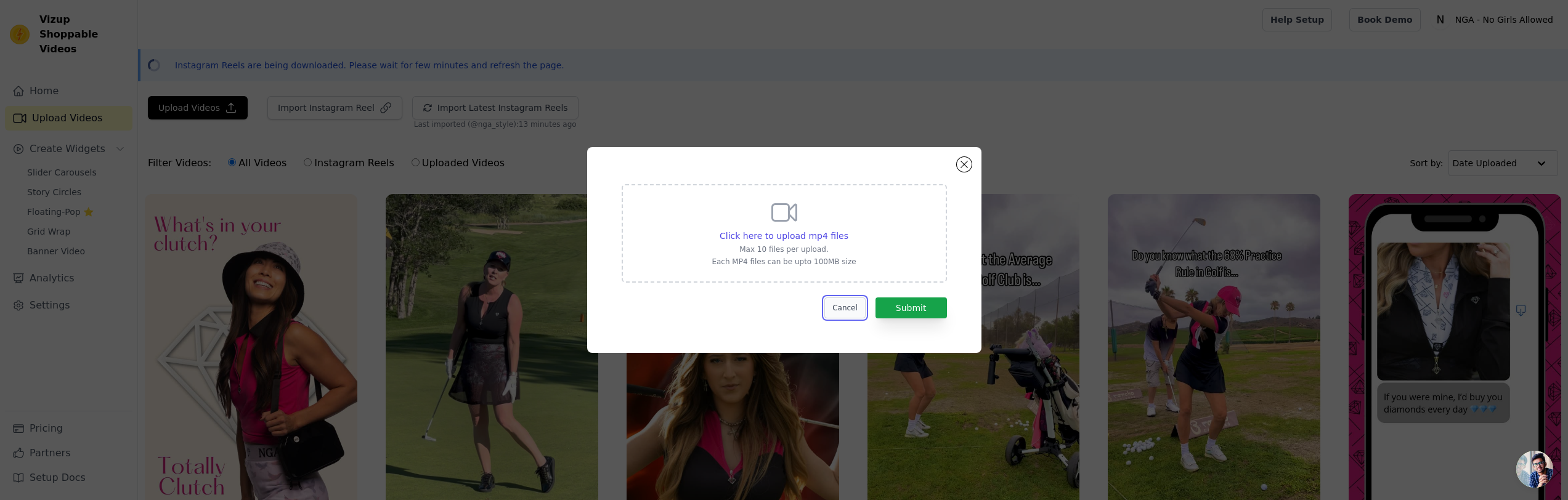
click at [854, 307] on button "Cancel" at bounding box center [845, 308] width 42 height 21
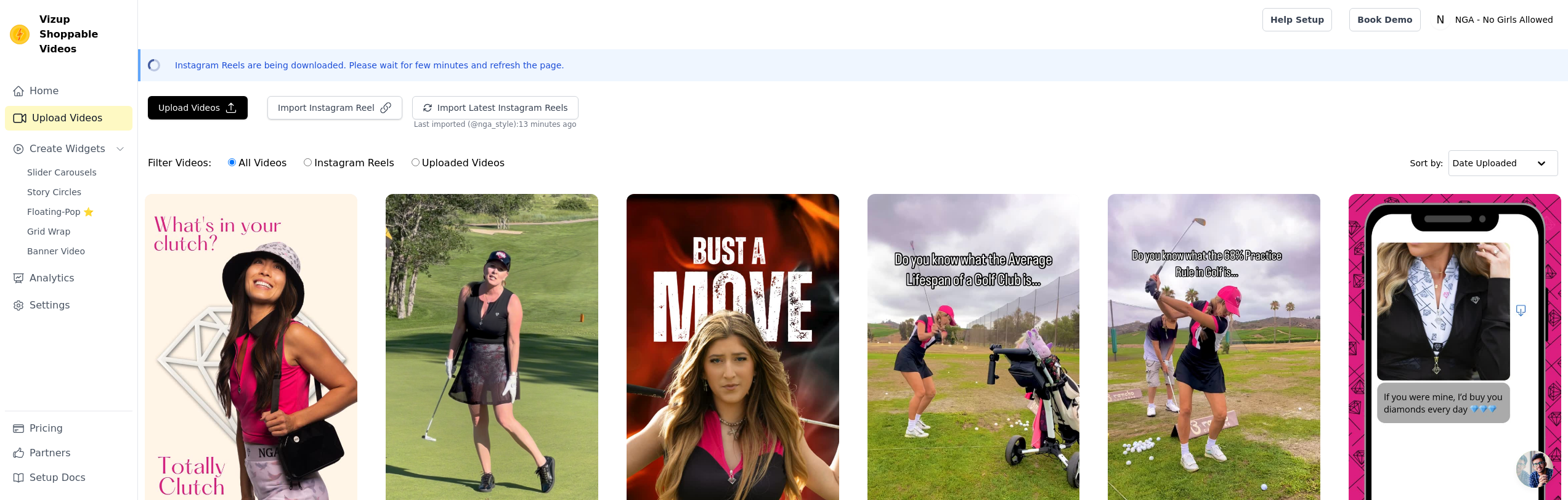
click at [303, 164] on input "Instagram Reels" at bounding box center [308, 162] width 8 height 8
radio input "true"
click at [412, 165] on input "Uploaded Videos" at bounding box center [416, 162] width 8 height 8
radio input "true"
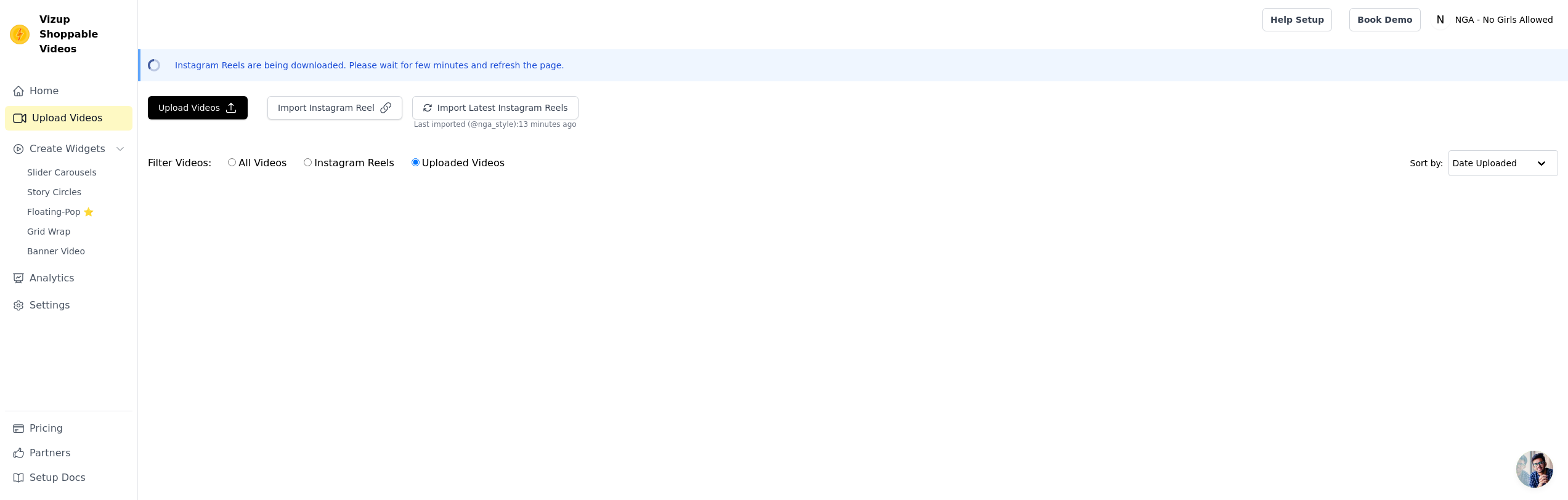
click at [303, 162] on input "Instagram Reels" at bounding box center [308, 162] width 8 height 8
radio input "true"
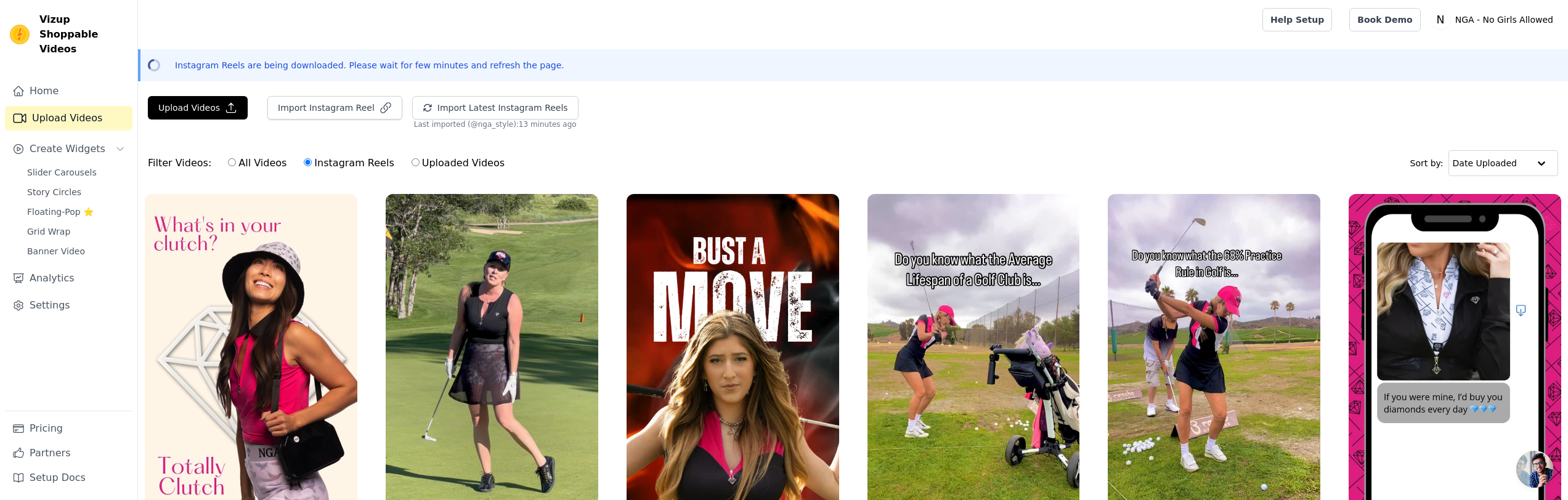
click at [228, 162] on input "All Videos" at bounding box center [232, 162] width 8 height 8
radio input "true"
click at [457, 106] on button "Import Latest Instagram Reels" at bounding box center [496, 108] width 167 height 23
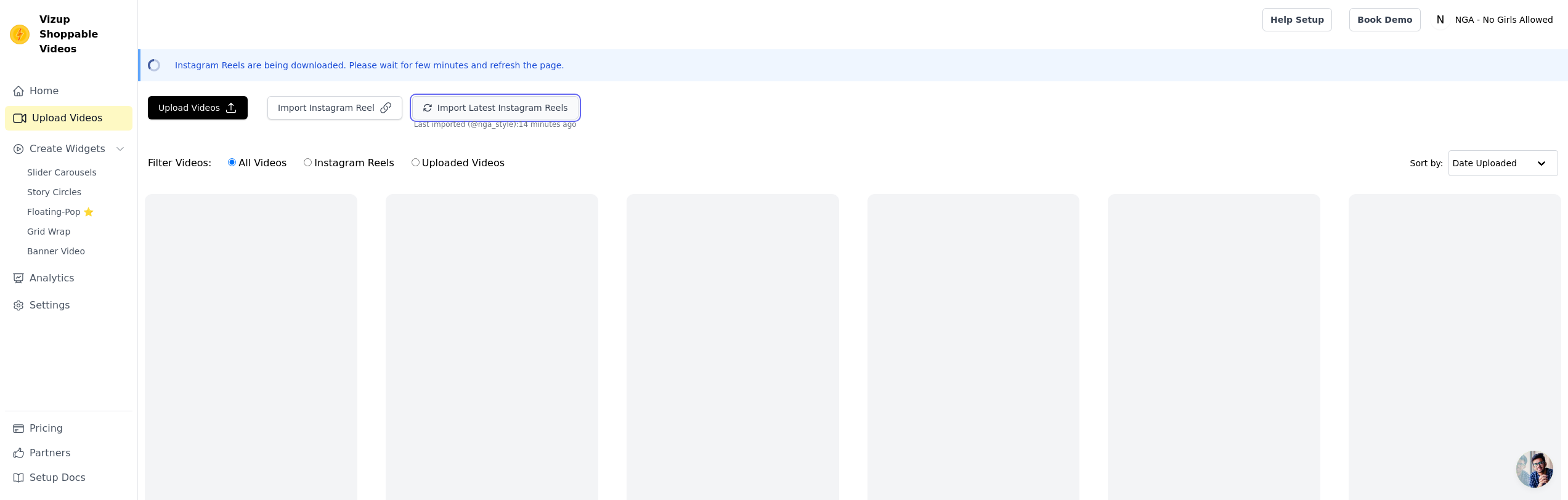
click at [452, 104] on button "Import Latest Instagram Reels" at bounding box center [496, 108] width 167 height 23
